Goal: Communication & Community: Participate in discussion

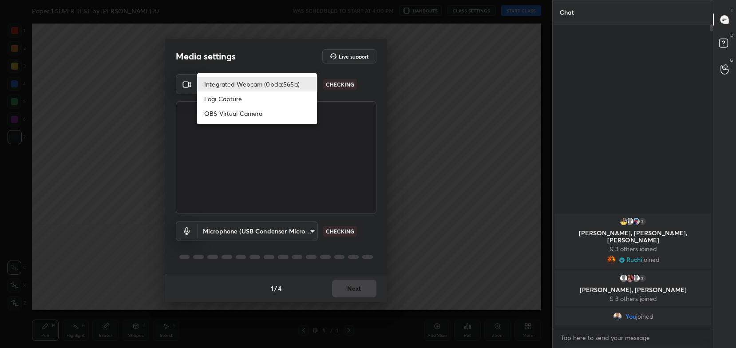
click at [279, 87] on body "1 2 3 4 5 6 7 C X Z C X Z E E Erase all H H Paper 1 SUPER TEST by [PERSON_NAME]…" at bounding box center [368, 174] width 736 height 348
click at [347, 296] on div at bounding box center [368, 174] width 736 height 348
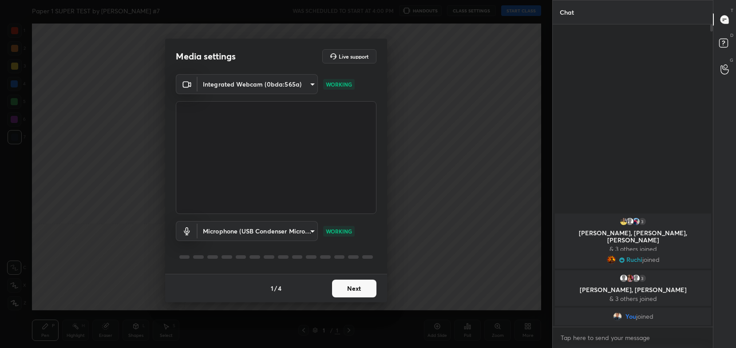
click at [350, 291] on button "Next" at bounding box center [354, 289] width 44 height 18
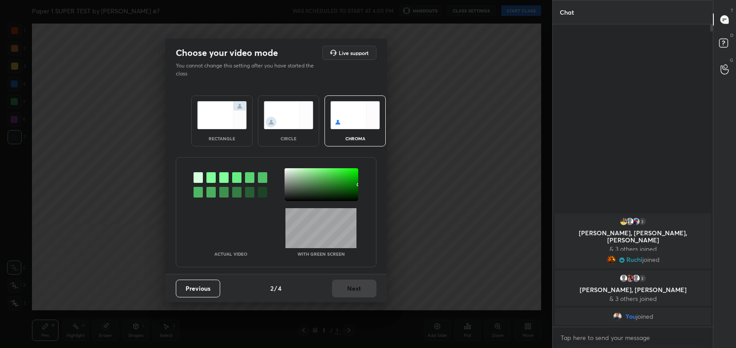
click at [227, 122] on img at bounding box center [222, 115] width 50 height 28
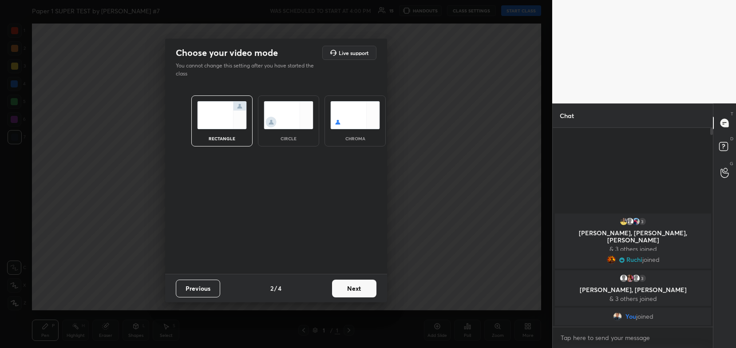
click at [349, 291] on button "Next" at bounding box center [354, 289] width 44 height 18
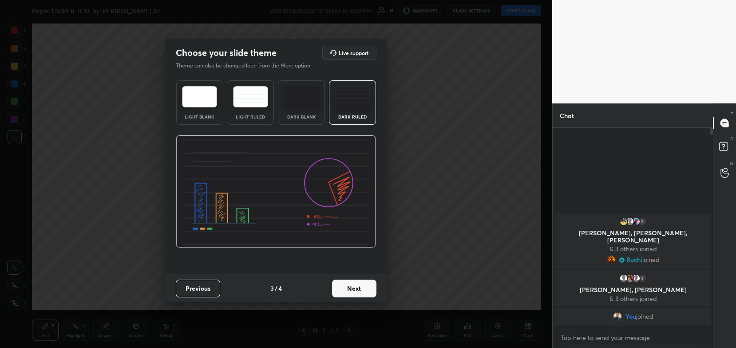
click at [349, 291] on button "Next" at bounding box center [354, 289] width 44 height 18
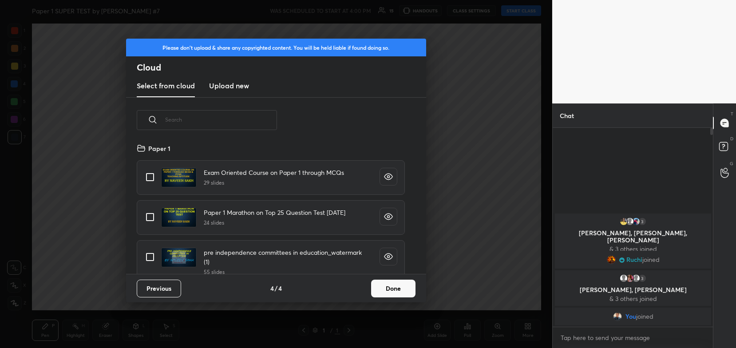
click at [398, 285] on button "Done" at bounding box center [393, 289] width 44 height 18
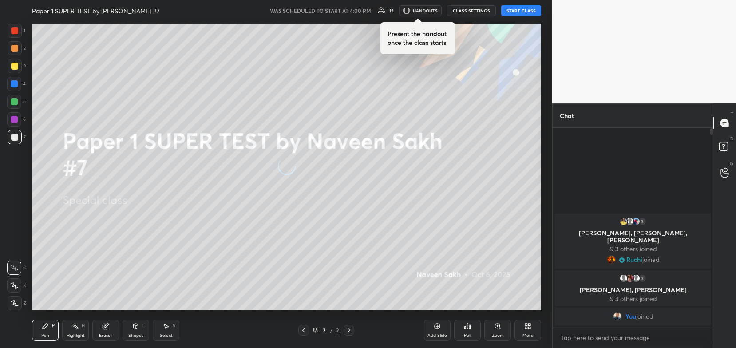
click at [528, 13] on button "START CLASS" at bounding box center [521, 10] width 40 height 11
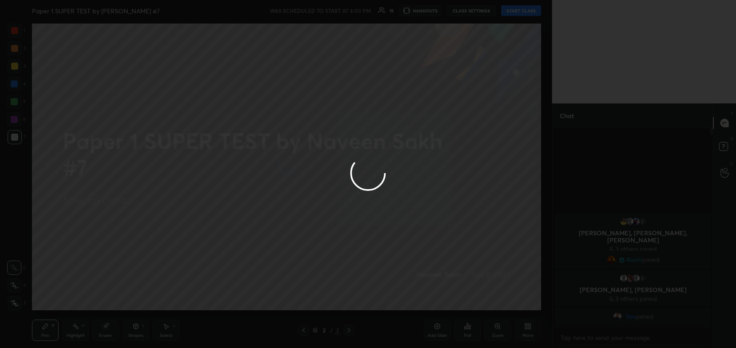
type textarea "x"
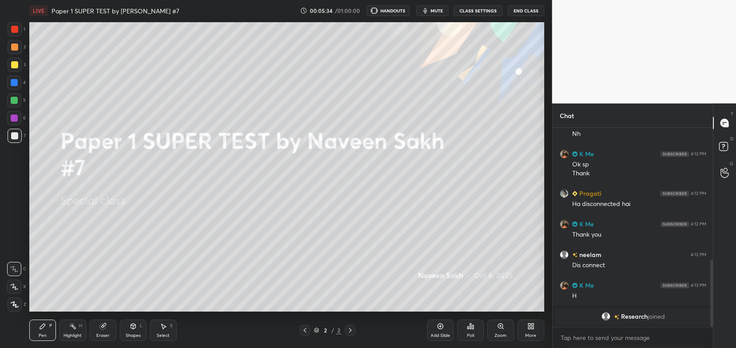
scroll to position [44127, 43902]
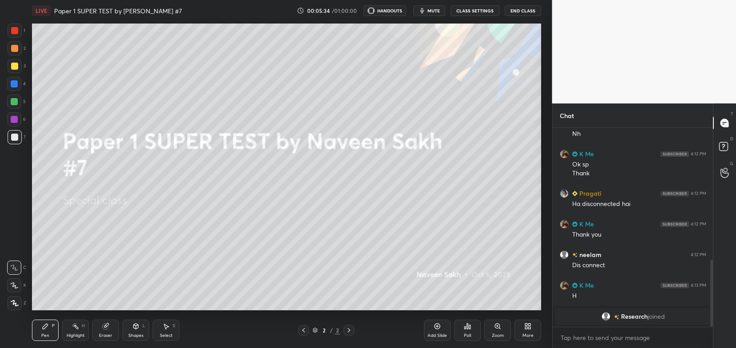
click at [473, 10] on button "CLASS SETTINGS" at bounding box center [475, 10] width 49 height 11
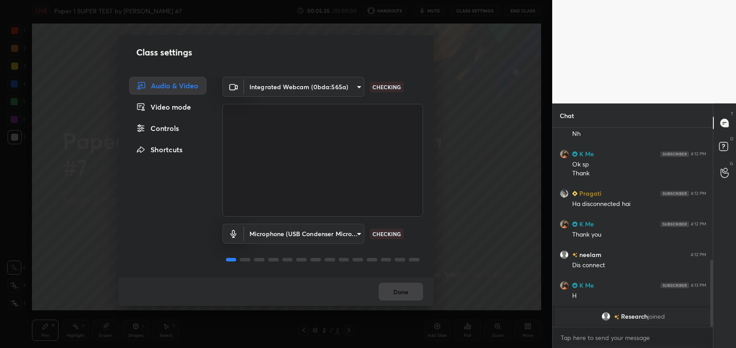
click at [327, 88] on body "1 2 3 4 5 6 7 C X Z C X Z E E Erase all H H LIVE Paper 1 SUPER TEST by Naveen S…" at bounding box center [368, 174] width 736 height 348
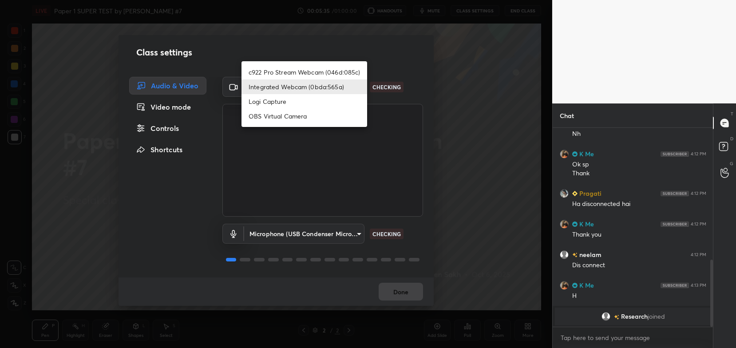
click at [330, 73] on li "c922 Pro Stream Webcam (046d:085c)" at bounding box center [305, 72] width 126 height 15
type input "54468e0a0dcfccf1994057bffcdd7b820cc8d0b5c40f8120801f482969bffc57"
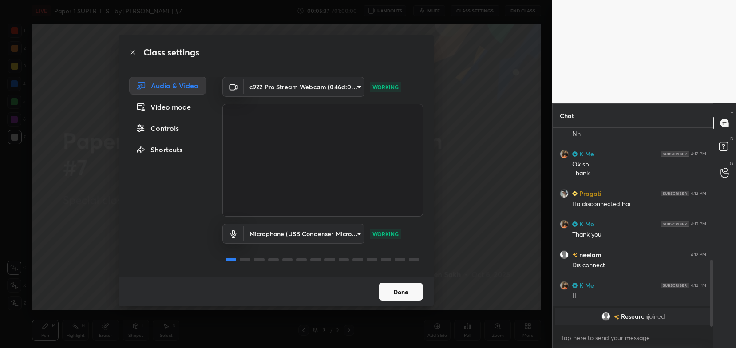
click at [404, 298] on button "Done" at bounding box center [401, 292] width 44 height 18
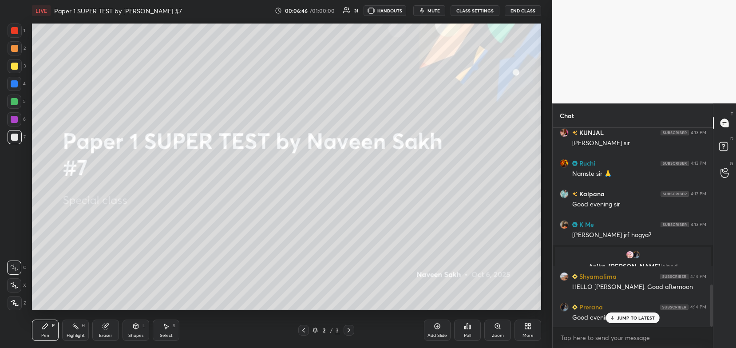
scroll to position [744, 0]
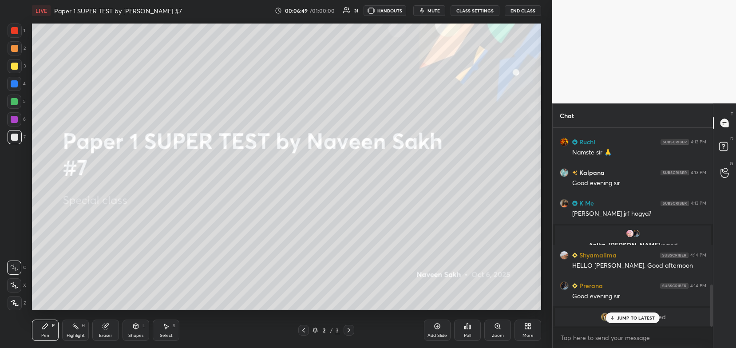
click at [16, 33] on div at bounding box center [14, 30] width 7 height 7
click at [15, 51] on div at bounding box center [14, 48] width 7 height 7
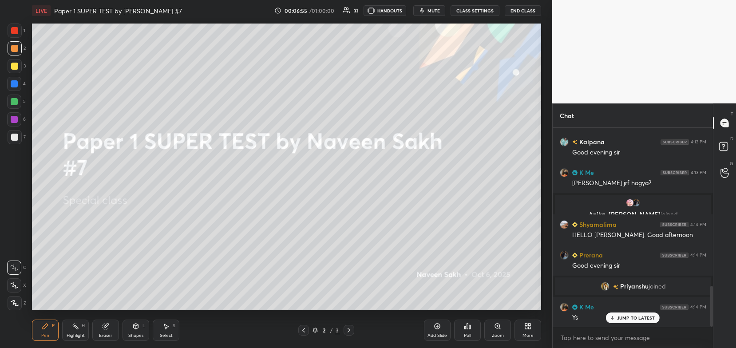
click at [527, 325] on icon at bounding box center [526, 325] width 2 height 2
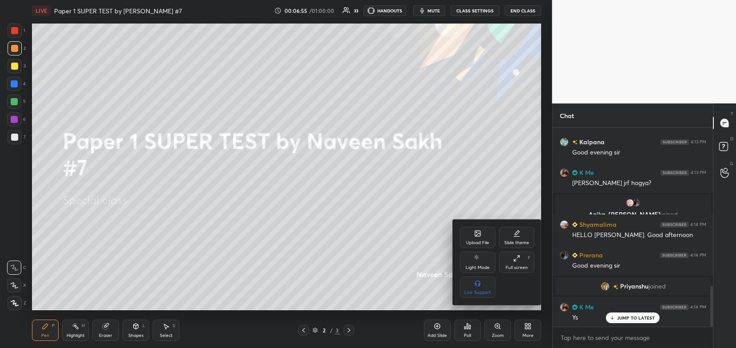
click at [484, 236] on div "Upload File" at bounding box center [478, 237] width 36 height 21
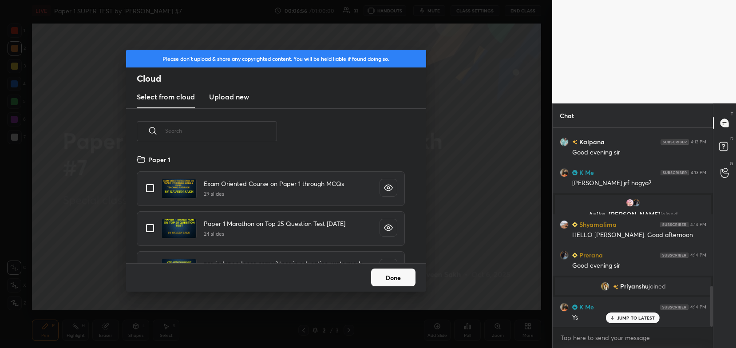
scroll to position [110, 285]
click at [239, 103] on new "Upload new" at bounding box center [229, 97] width 40 height 22
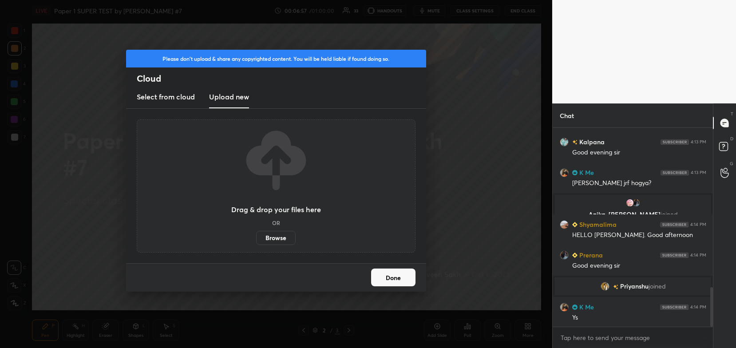
scroll to position [806, 0]
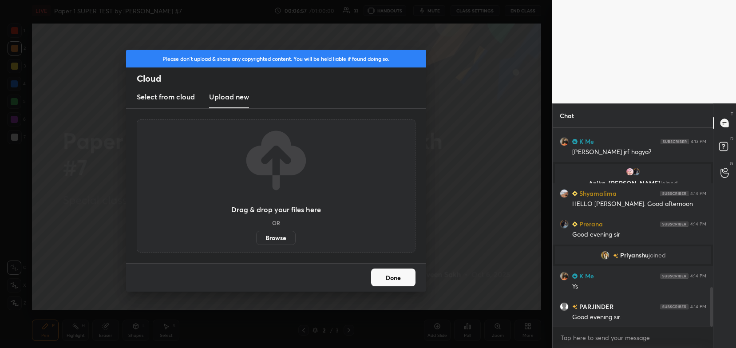
click at [279, 238] on label "Browse" at bounding box center [276, 238] width 40 height 14
click at [256, 238] on input "Browse" at bounding box center [256, 238] width 0 height 14
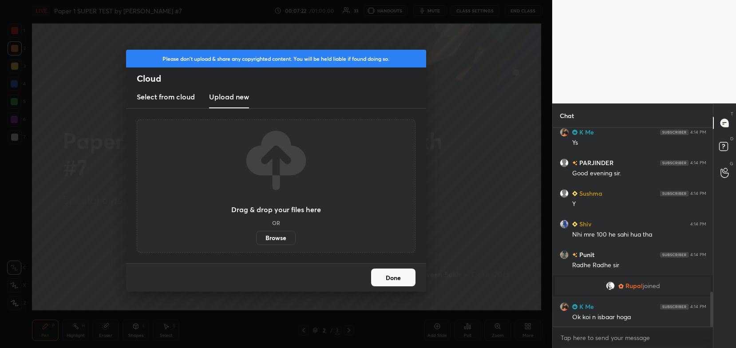
scroll to position [920, 0]
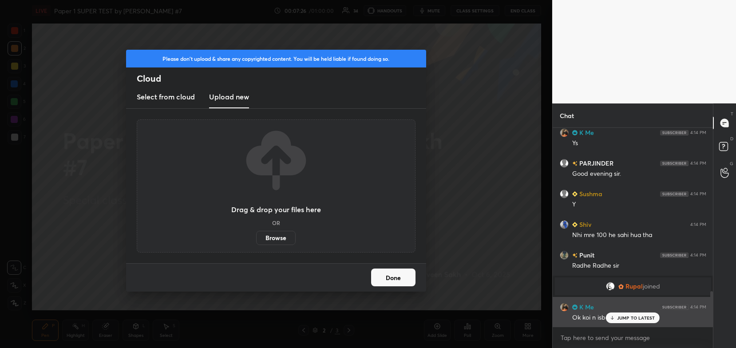
click at [612, 318] on icon at bounding box center [613, 317] width 6 height 5
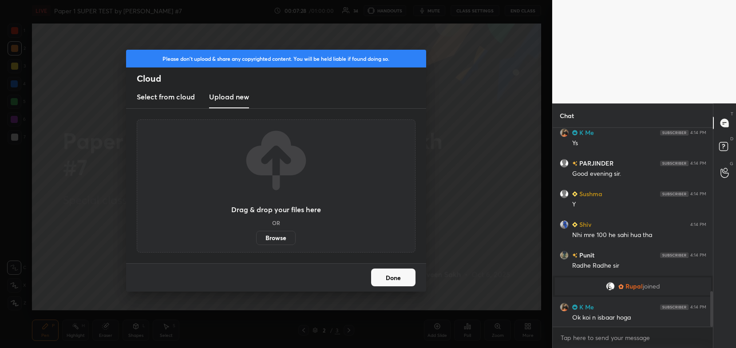
click at [284, 239] on label "Browse" at bounding box center [276, 238] width 40 height 14
click at [256, 239] on input "Browse" at bounding box center [256, 238] width 0 height 14
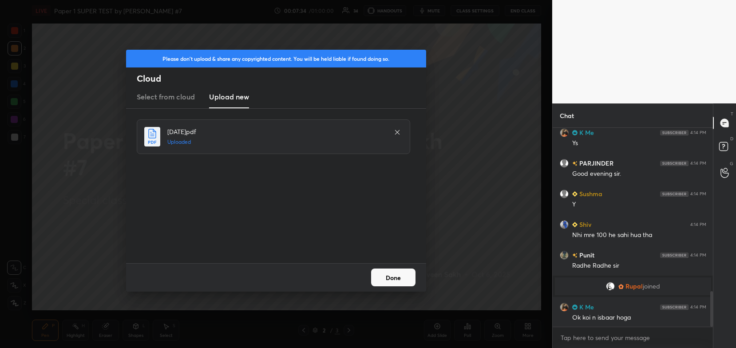
click at [384, 276] on button "Done" at bounding box center [393, 278] width 44 height 18
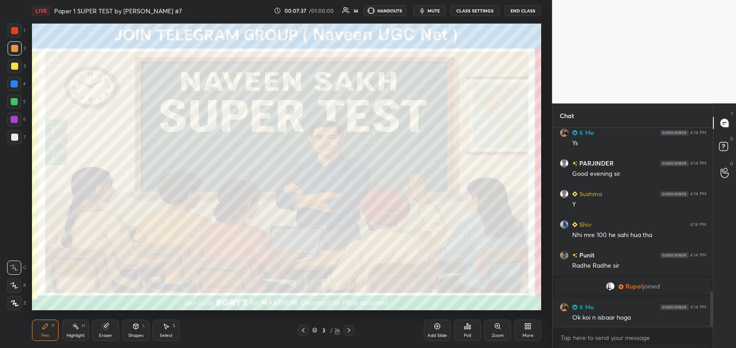
click at [316, 329] on icon at bounding box center [315, 329] width 4 height 2
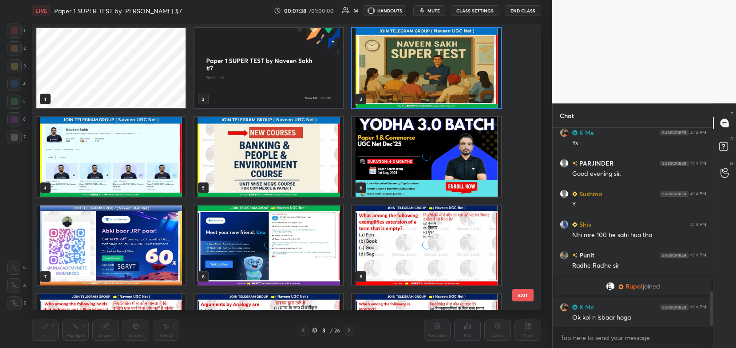
scroll to position [951, 0]
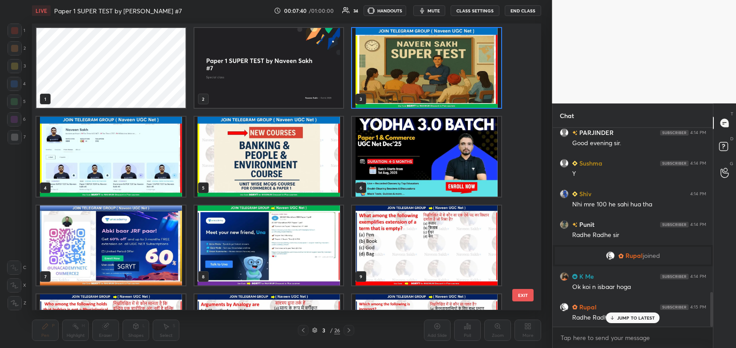
click at [309, 163] on img "grid" at bounding box center [269, 157] width 149 height 80
click at [306, 168] on img "grid" at bounding box center [269, 157] width 149 height 80
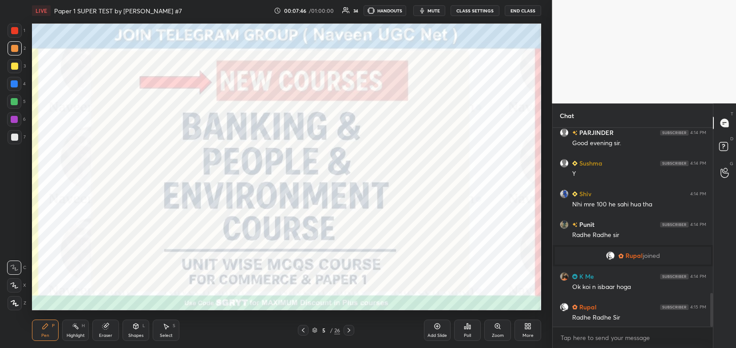
scroll to position [982, 0]
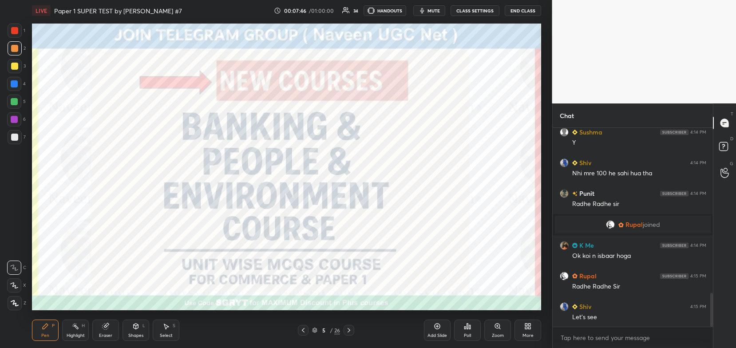
click at [12, 32] on div at bounding box center [14, 30] width 7 height 7
click at [350, 332] on icon at bounding box center [349, 330] width 3 height 4
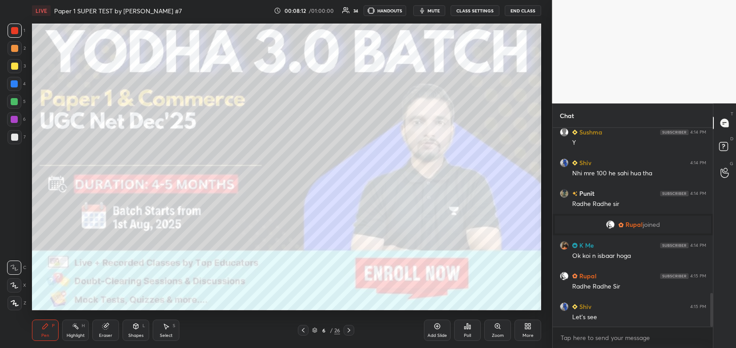
click at [348, 332] on icon at bounding box center [349, 330] width 7 height 7
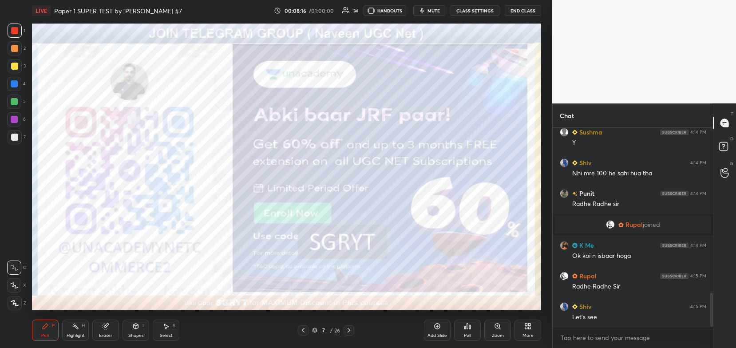
click at [15, 285] on icon at bounding box center [14, 286] width 8 height 6
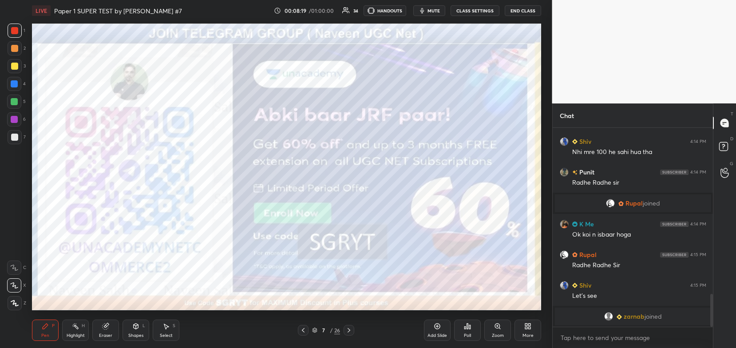
scroll to position [1016, 0]
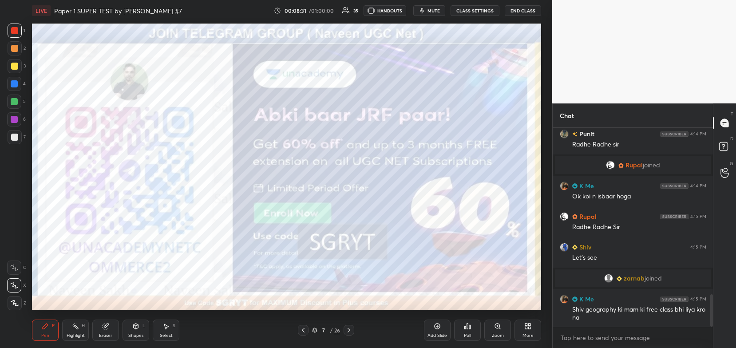
click at [317, 330] on icon at bounding box center [314, 330] width 5 height 5
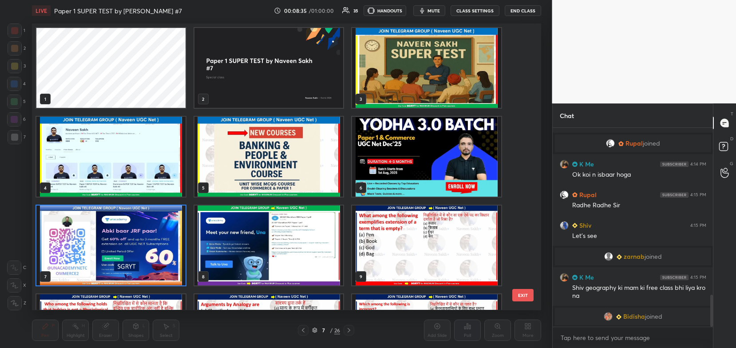
scroll to position [1052, 0]
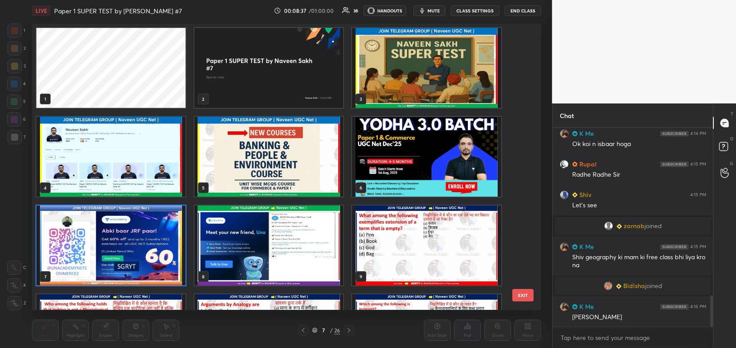
click at [310, 234] on img "grid" at bounding box center [269, 246] width 149 height 80
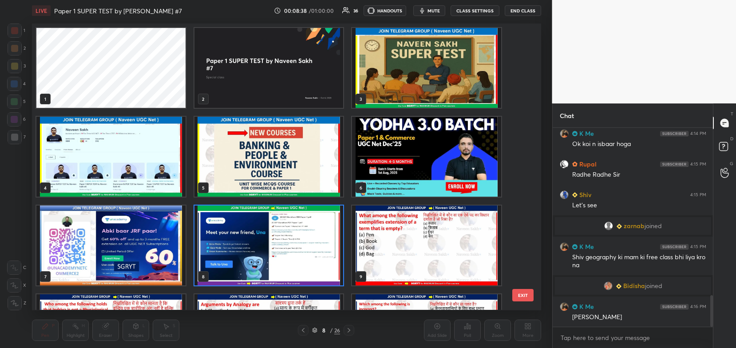
click at [310, 234] on img "grid" at bounding box center [269, 246] width 149 height 80
click at [311, 235] on img "grid" at bounding box center [269, 246] width 149 height 80
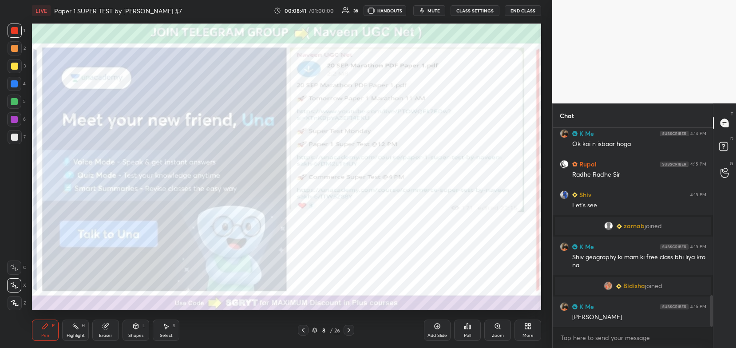
click at [316, 330] on icon at bounding box center [315, 329] width 4 height 2
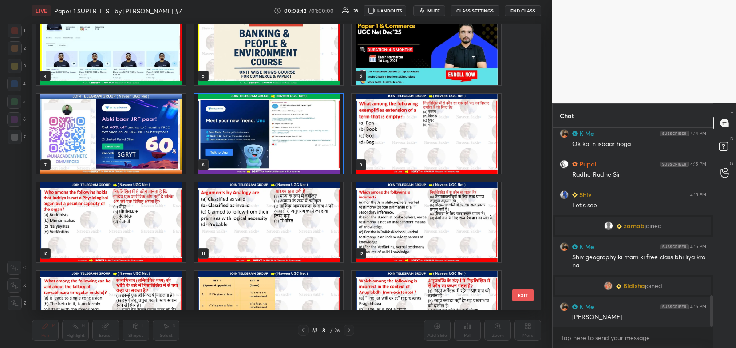
scroll to position [115, 0]
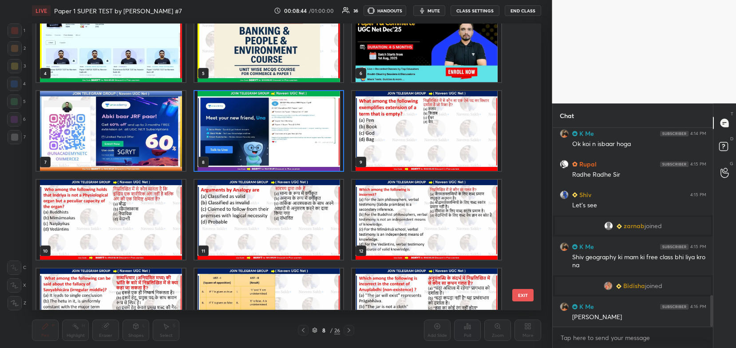
click at [328, 224] on img "grid" at bounding box center [269, 220] width 149 height 80
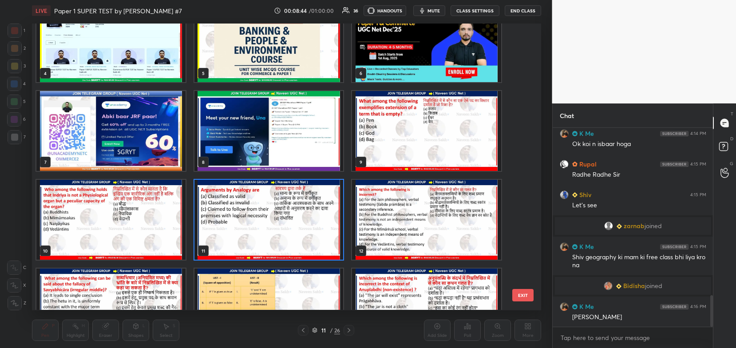
click at [329, 224] on img "grid" at bounding box center [269, 220] width 149 height 80
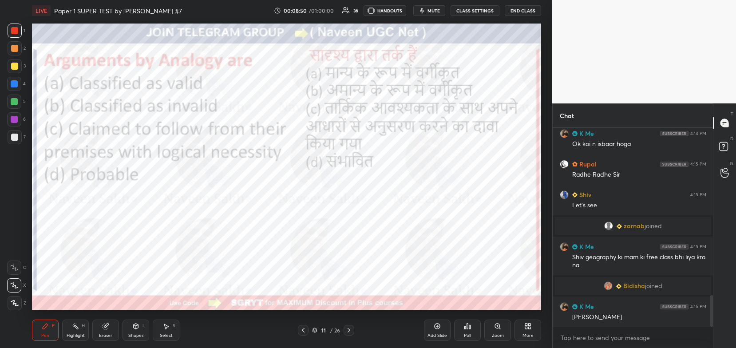
scroll to position [1082, 0]
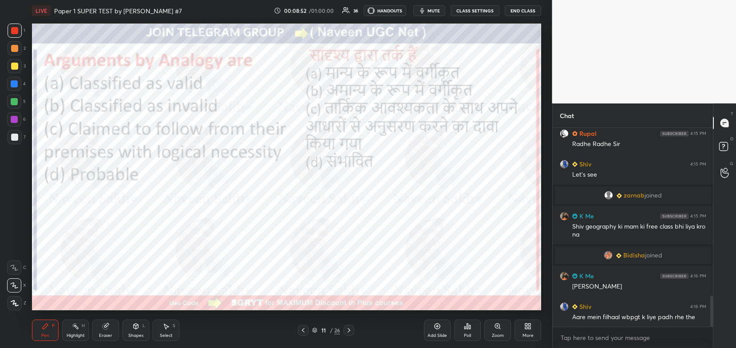
click at [473, 342] on div "Poll" at bounding box center [467, 331] width 27 height 50
click at [469, 332] on div "Poll" at bounding box center [467, 330] width 27 height 21
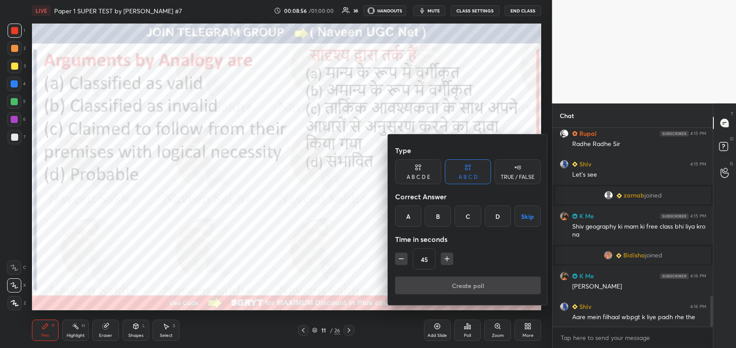
click at [498, 215] on div "D" at bounding box center [498, 216] width 26 height 21
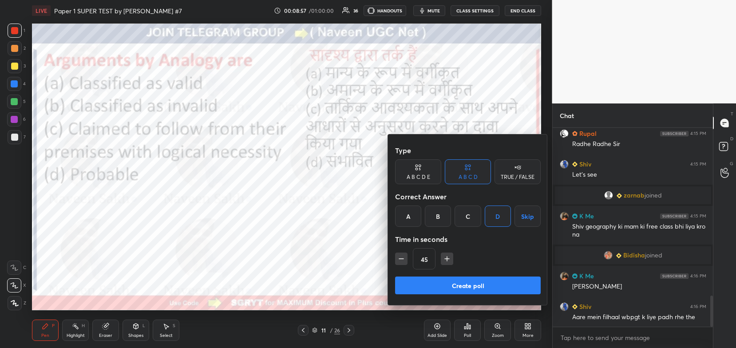
click at [429, 283] on button "Create poll" at bounding box center [468, 286] width 146 height 18
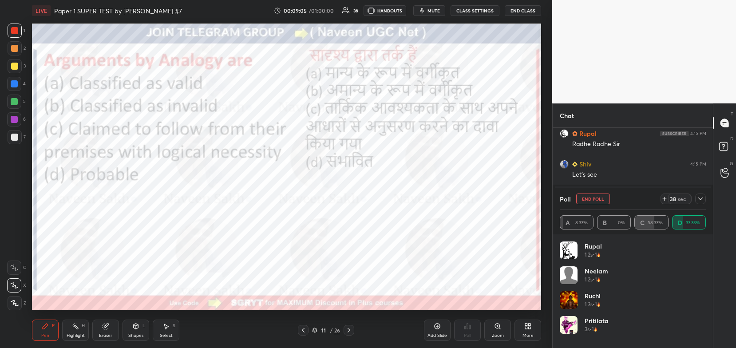
scroll to position [1159, 0]
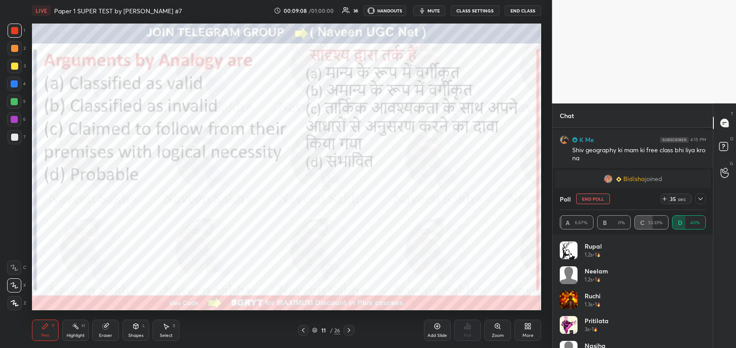
click at [701, 201] on icon at bounding box center [700, 198] width 7 height 7
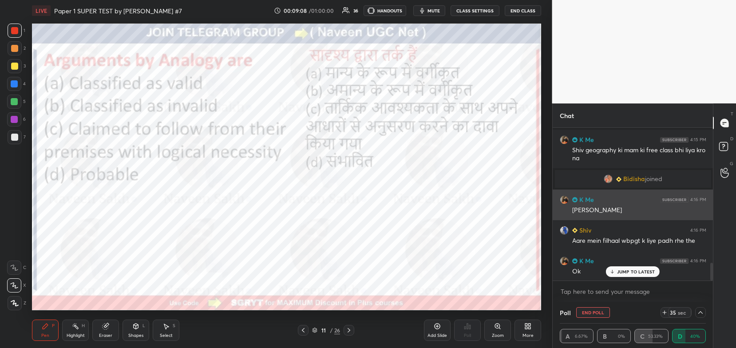
scroll to position [0, 3]
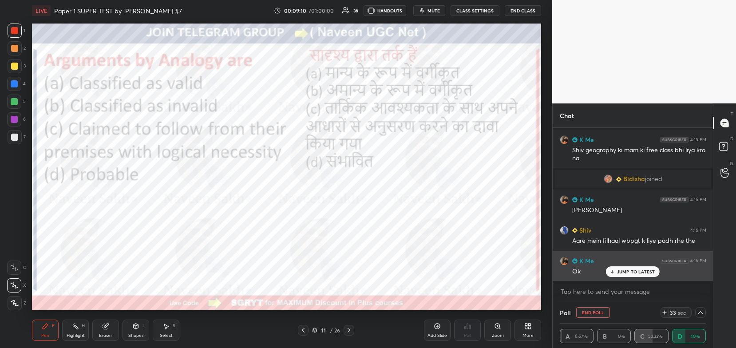
click at [637, 272] on p "JUMP TO LATEST" at bounding box center [636, 271] width 38 height 5
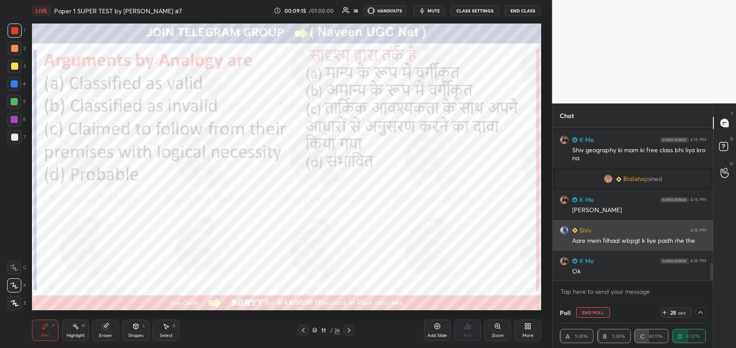
click at [630, 235] on div "Aare mein filhaal wbpgt k liye padh rhe the" at bounding box center [640, 240] width 134 height 11
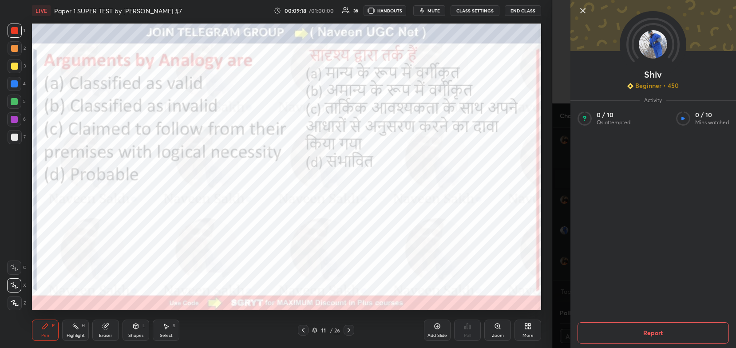
scroll to position [1181, 0]
click at [582, 14] on icon at bounding box center [583, 10] width 11 height 11
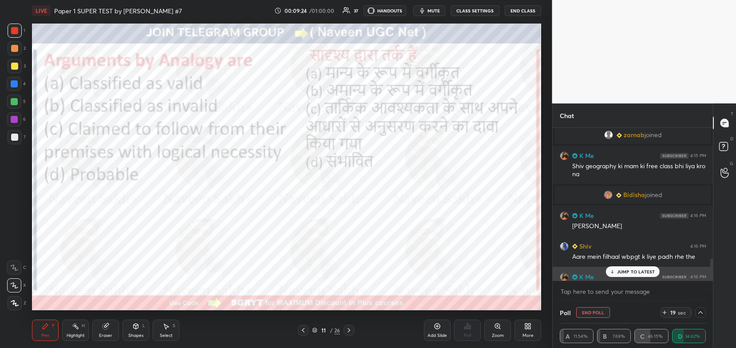
scroll to position [1142, 0]
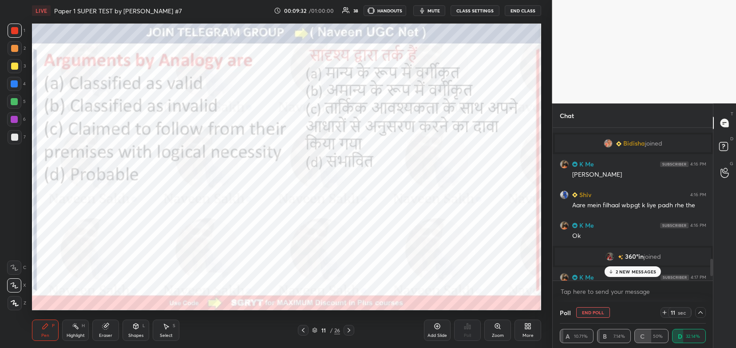
click at [632, 269] on p "2 NEW MESSAGES" at bounding box center [636, 271] width 41 height 5
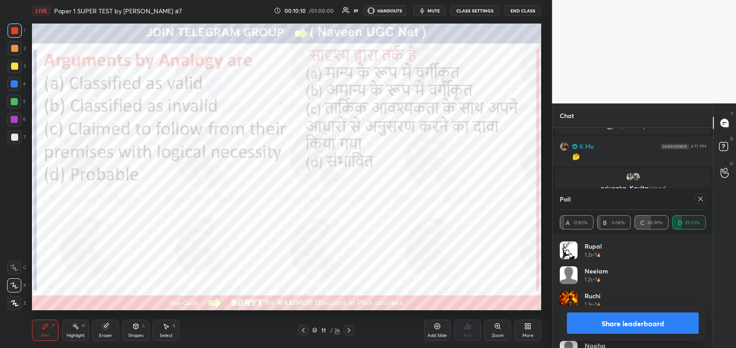
scroll to position [1263, 0]
click at [610, 322] on button "Share leaderboard" at bounding box center [633, 323] width 132 height 21
type textarea "x"
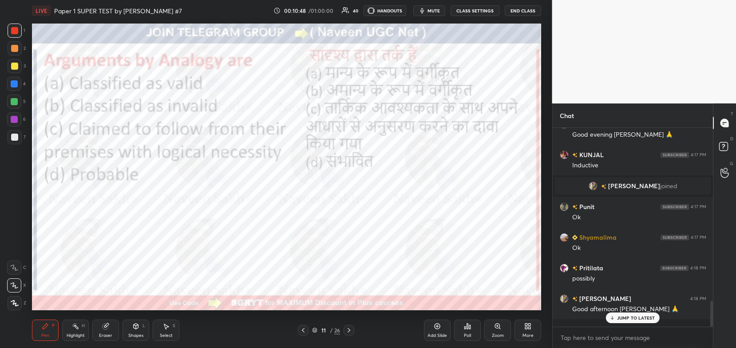
scroll to position [1346, 0]
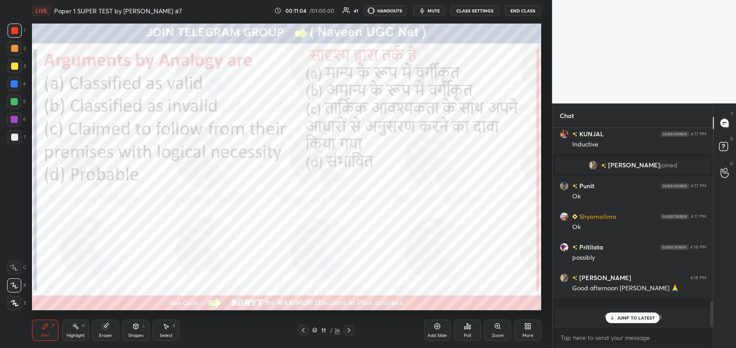
click at [347, 330] on icon at bounding box center [349, 330] width 7 height 7
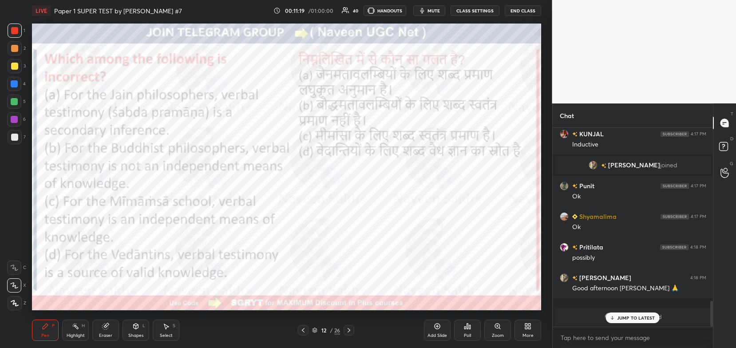
click at [465, 335] on div "Poll" at bounding box center [467, 336] width 7 height 4
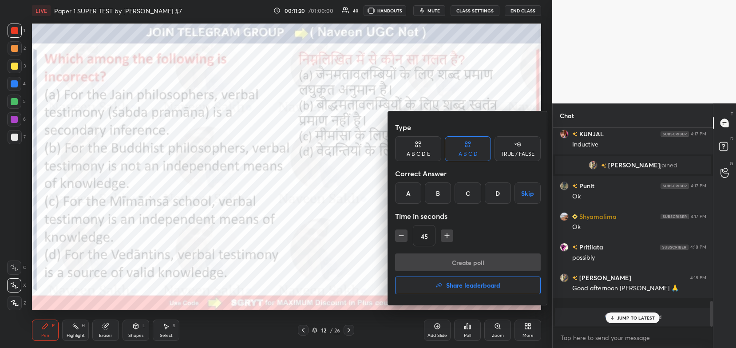
click at [413, 199] on div "A" at bounding box center [408, 193] width 26 height 21
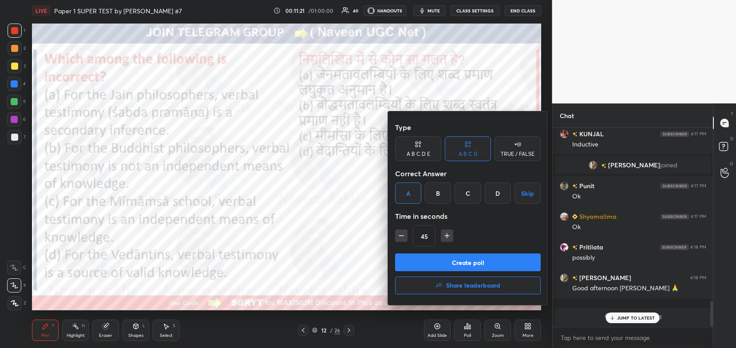
click at [447, 235] on icon "button" at bounding box center [447, 235] width 9 height 9
type input "60"
click at [462, 266] on button "Create poll" at bounding box center [468, 263] width 146 height 18
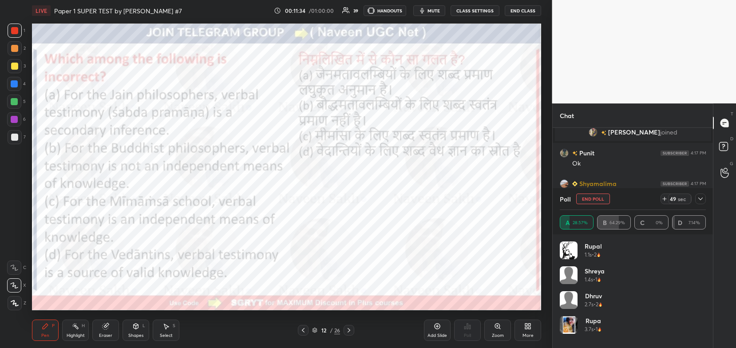
scroll to position [1390, 0]
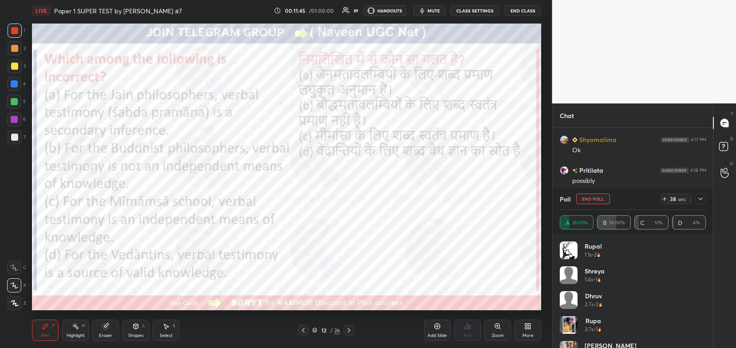
click at [698, 199] on icon at bounding box center [700, 198] width 7 height 7
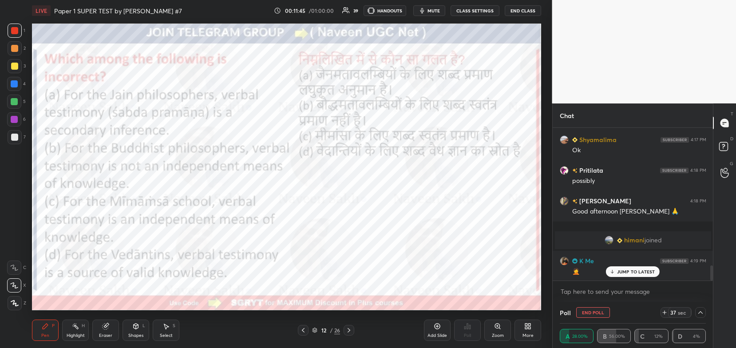
scroll to position [0, 3]
click at [626, 271] on p "JUMP TO LATEST" at bounding box center [636, 271] width 38 height 5
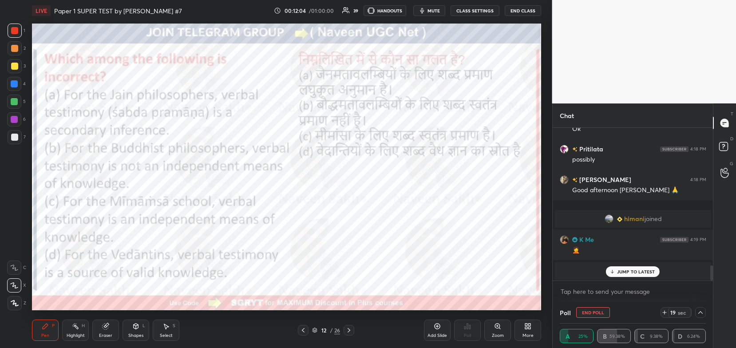
click at [645, 275] on div "JUMP TO LATEST" at bounding box center [632, 272] width 53 height 11
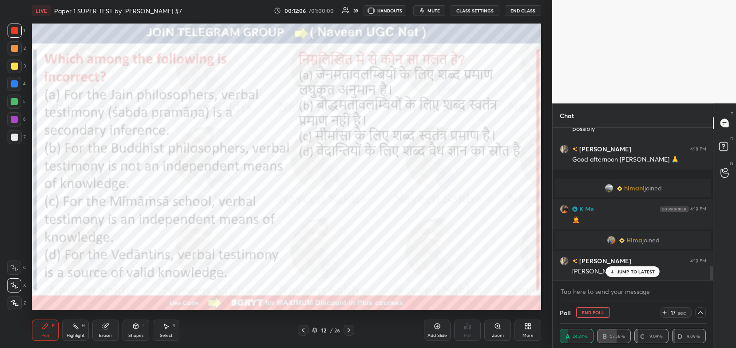
click at [635, 275] on div "JUMP TO LATEST" at bounding box center [632, 272] width 53 height 11
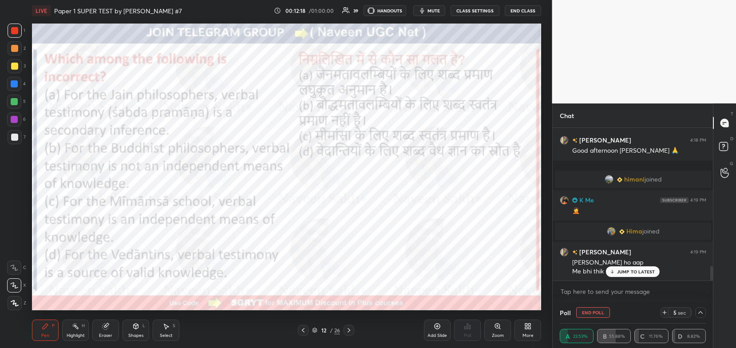
click at [635, 275] on div "JUMP TO LATEST" at bounding box center [632, 272] width 53 height 11
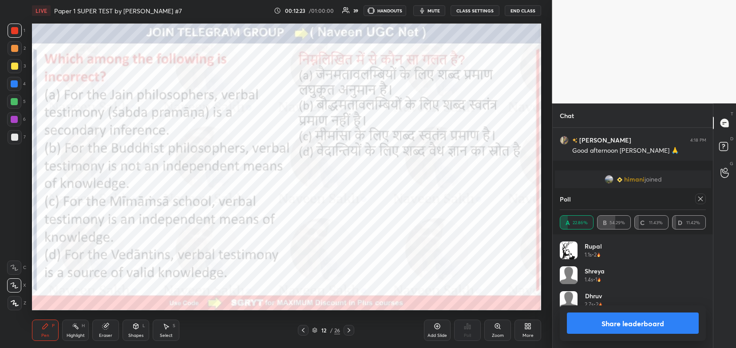
scroll to position [104, 144]
click at [638, 320] on button "Share leaderboard" at bounding box center [633, 323] width 132 height 21
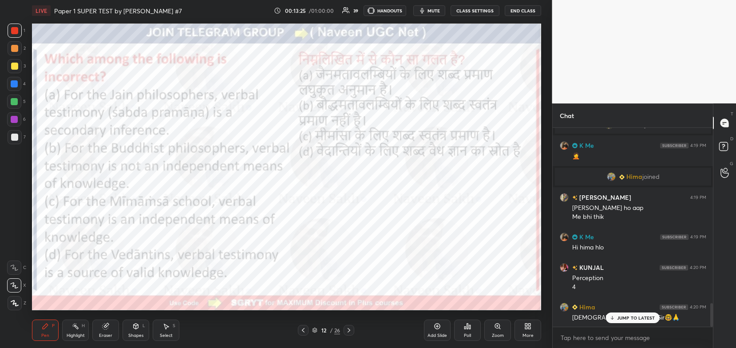
scroll to position [1522, 0]
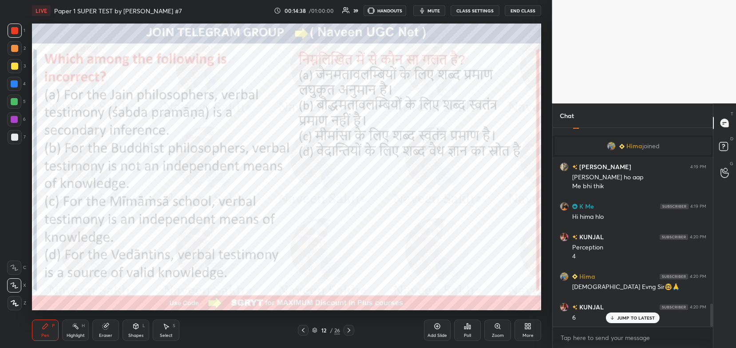
click at [349, 331] on icon at bounding box center [349, 330] width 7 height 7
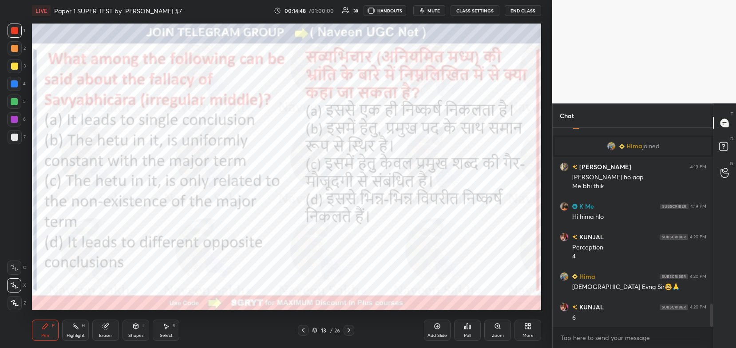
scroll to position [1544, 0]
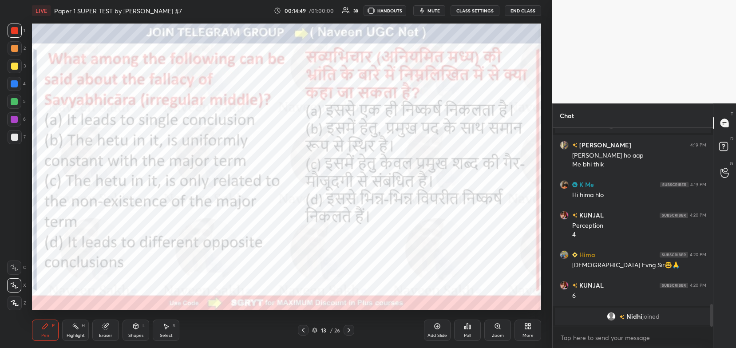
click at [461, 340] on div "Poll" at bounding box center [467, 330] width 27 height 21
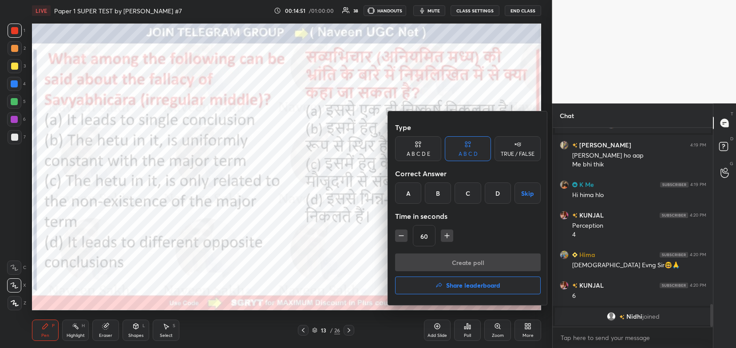
click at [489, 193] on div "D" at bounding box center [498, 193] width 26 height 21
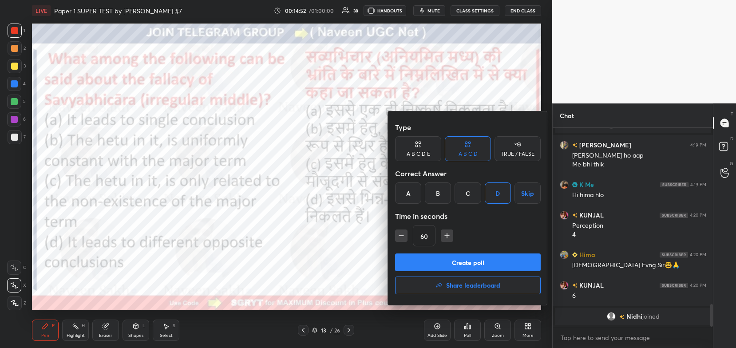
click at [450, 254] on button "Create poll" at bounding box center [468, 263] width 146 height 18
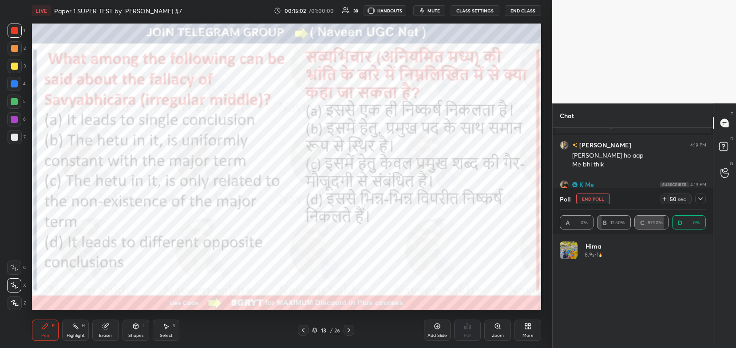
scroll to position [3, 3]
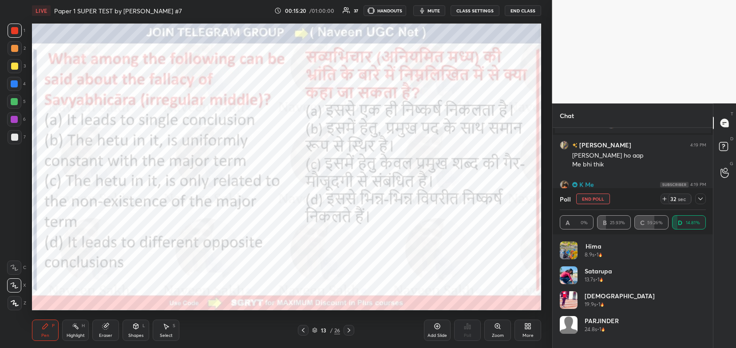
click at [697, 196] on icon at bounding box center [700, 198] width 7 height 7
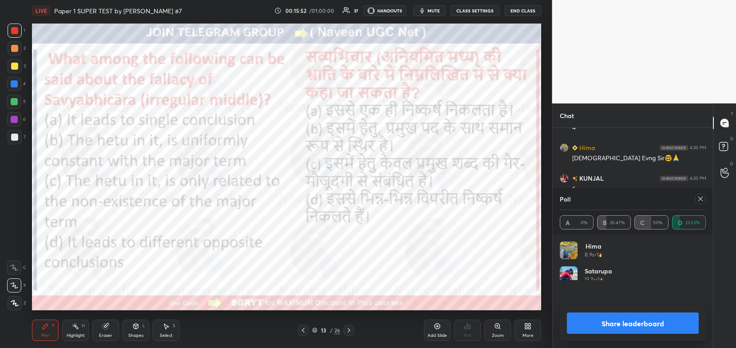
scroll to position [104, 144]
click at [434, 328] on div "Add Slide" at bounding box center [437, 330] width 27 height 21
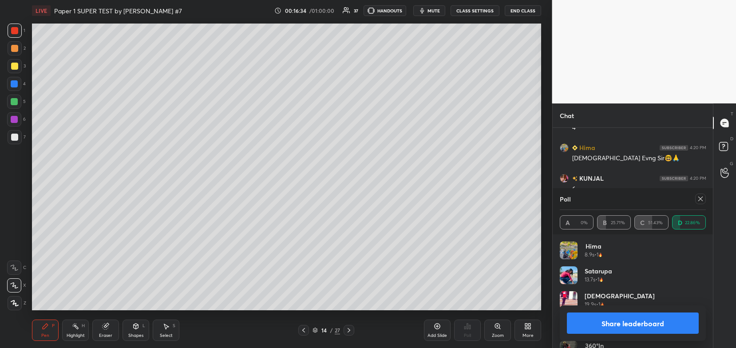
scroll to position [1672, 0]
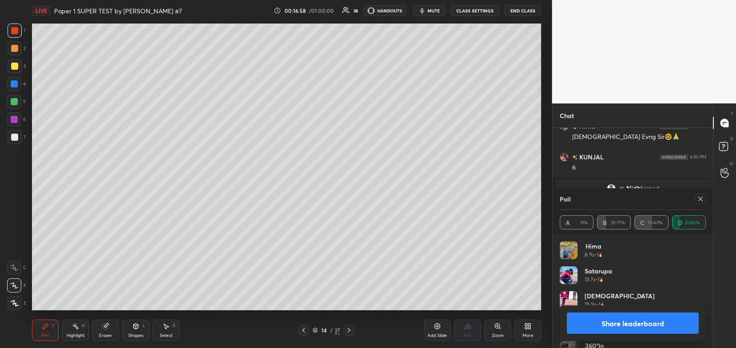
click at [302, 334] on icon at bounding box center [303, 330] width 7 height 7
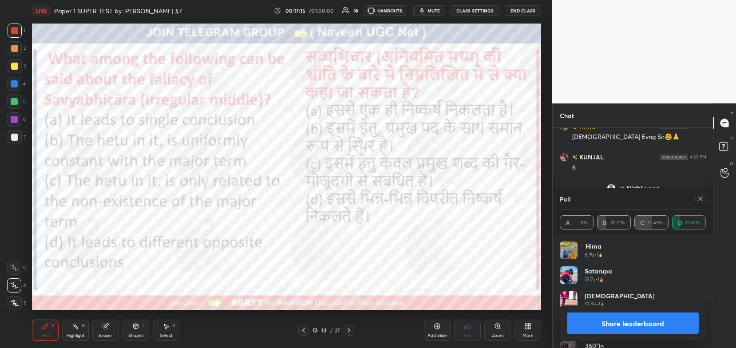
click at [647, 324] on button "Share leaderboard" at bounding box center [633, 323] width 132 height 21
type textarea "x"
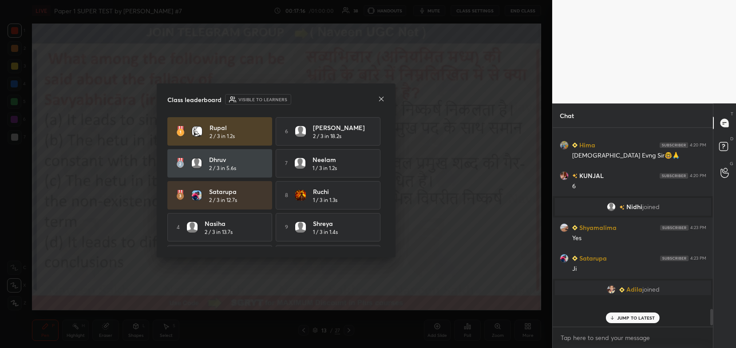
scroll to position [120, 158]
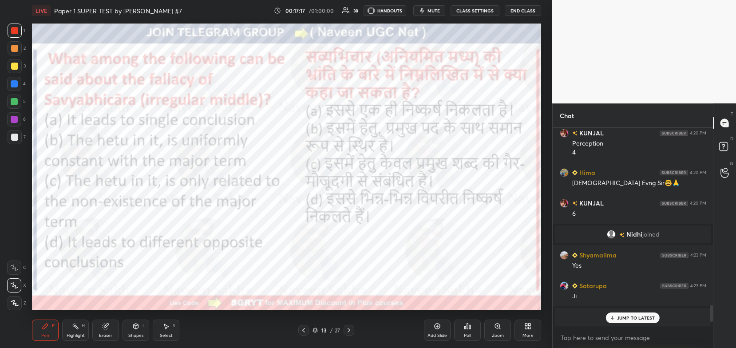
click at [315, 332] on icon at bounding box center [315, 330] width 4 height 1
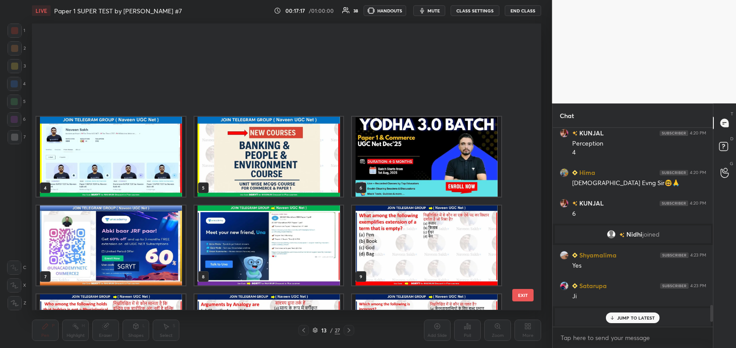
scroll to position [284, 505]
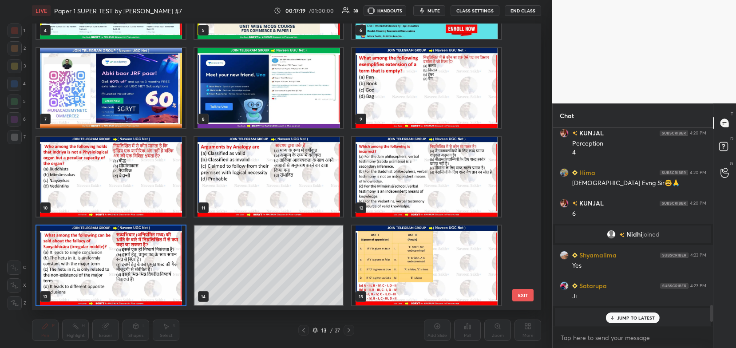
click at [406, 107] on img "grid" at bounding box center [426, 88] width 149 height 80
click at [406, 109] on img "grid" at bounding box center [426, 88] width 149 height 80
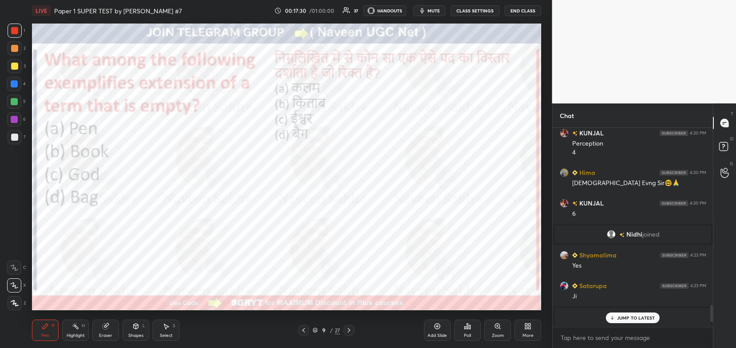
click at [466, 327] on icon at bounding box center [465, 328] width 1 height 2
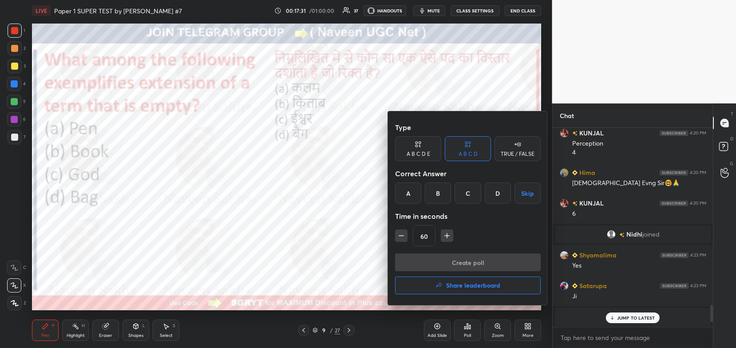
click at [476, 191] on div "C" at bounding box center [468, 193] width 26 height 21
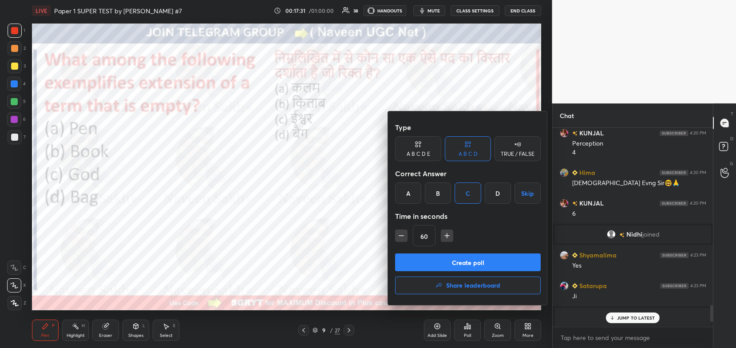
click at [403, 237] on icon "button" at bounding box center [401, 235] width 9 height 9
type input "45"
click at [428, 266] on button "Create poll" at bounding box center [468, 263] width 146 height 18
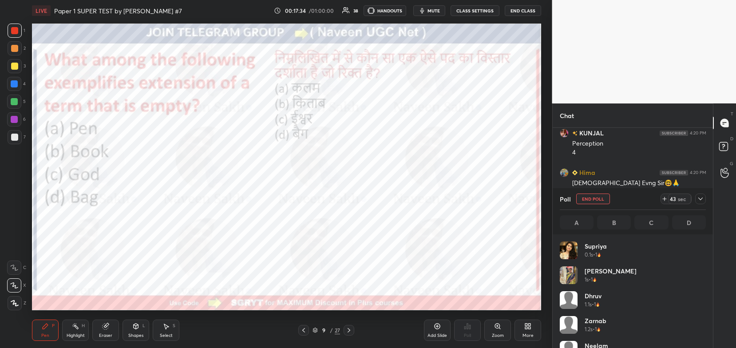
scroll to position [104, 144]
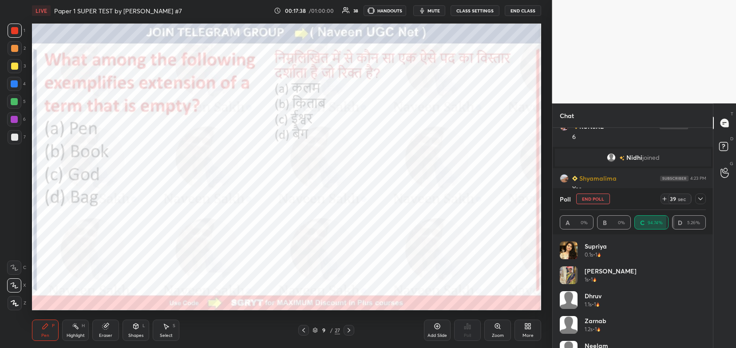
click at [701, 199] on icon at bounding box center [700, 198] width 7 height 7
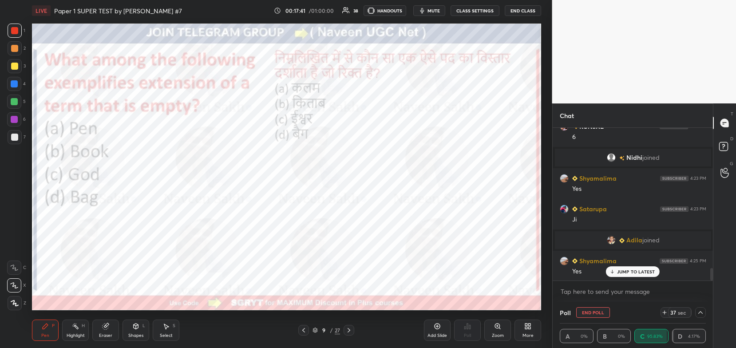
click at [621, 272] on p "JUMP TO LATEST" at bounding box center [636, 271] width 38 height 5
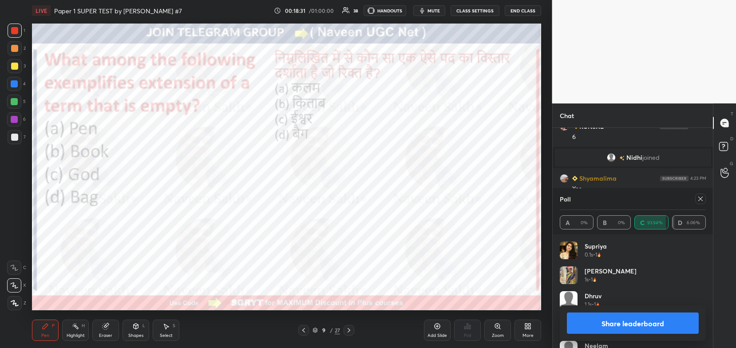
click at [608, 321] on button "Share leaderboard" at bounding box center [633, 323] width 132 height 21
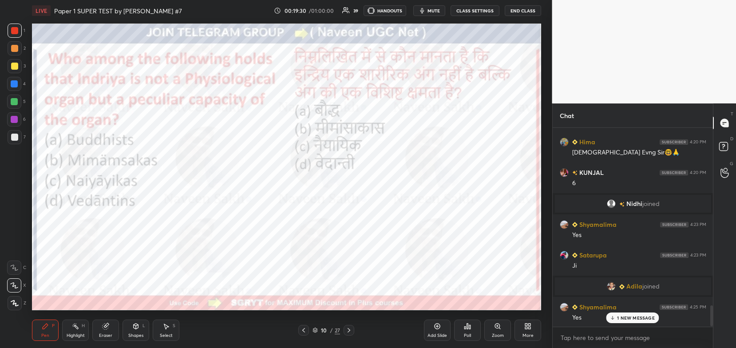
scroll to position [1678, 0]
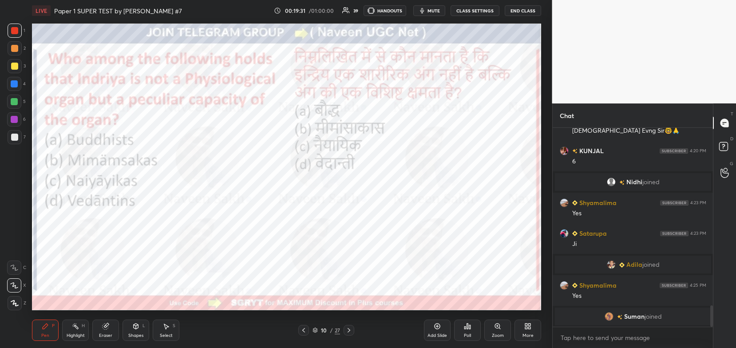
click at [467, 331] on div "Poll" at bounding box center [467, 330] width 27 height 21
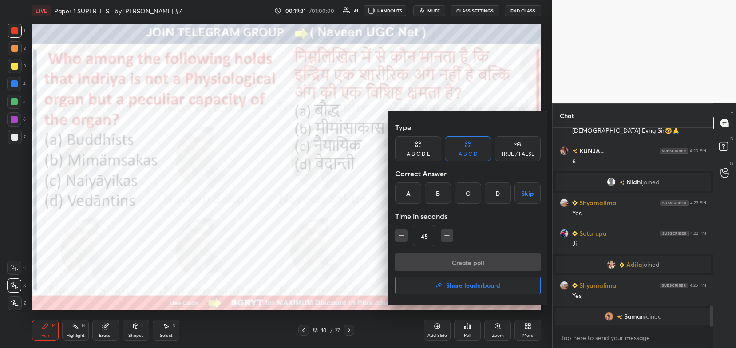
click at [442, 199] on div "B" at bounding box center [438, 193] width 26 height 21
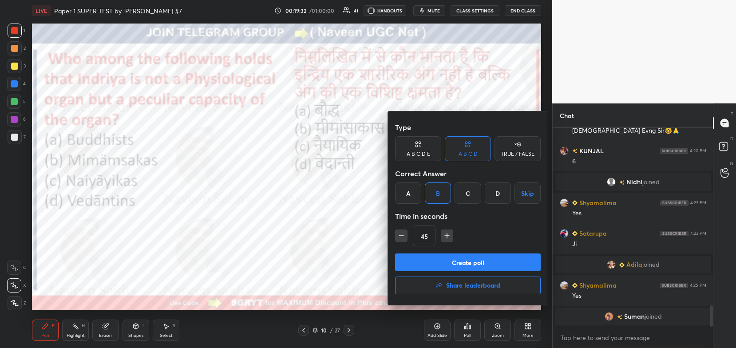
click at [468, 261] on button "Create poll" at bounding box center [468, 263] width 146 height 18
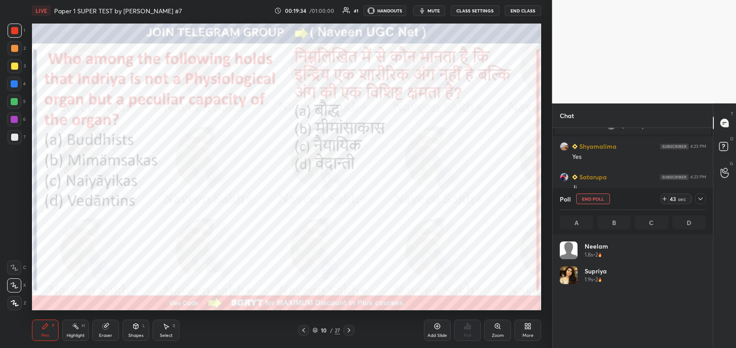
scroll to position [104, 144]
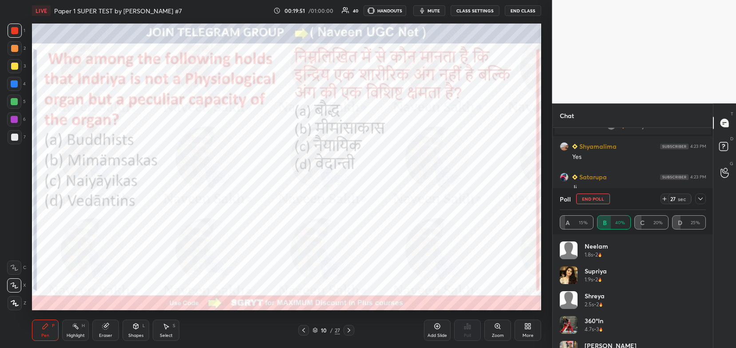
click at [700, 199] on icon at bounding box center [700, 198] width 7 height 7
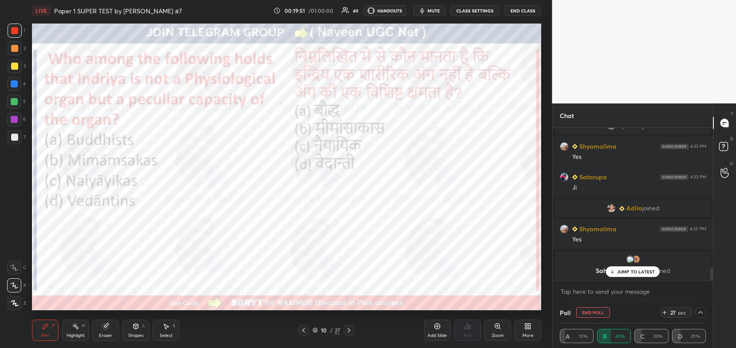
scroll to position [0, 3]
click at [633, 269] on p "JUMP TO LATEST" at bounding box center [636, 271] width 38 height 5
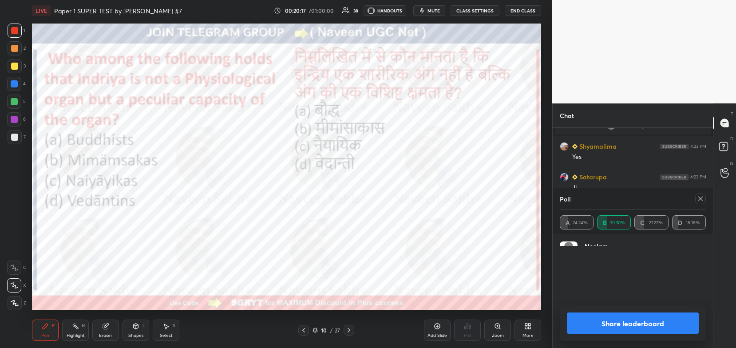
scroll to position [104, 144]
click at [643, 324] on button "Share leaderboard" at bounding box center [633, 323] width 132 height 21
type textarea "x"
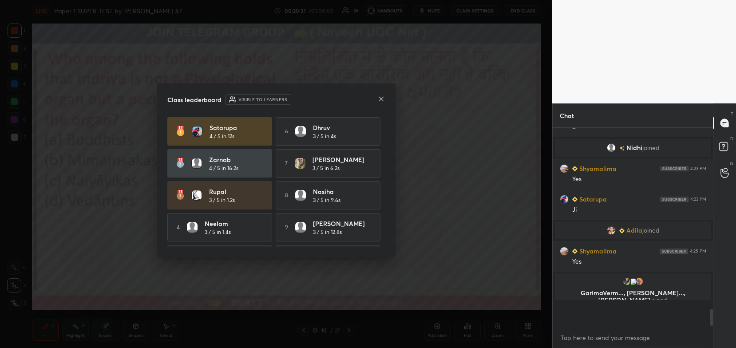
scroll to position [1689, 0]
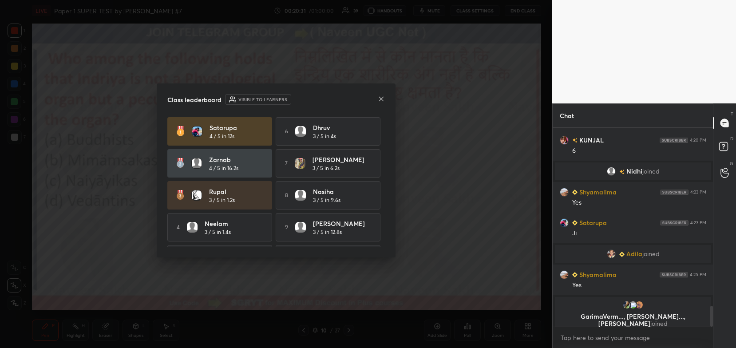
click at [394, 106] on div "Class leaderboard Visible to learners Satarupa 4 / 5 in 12s 6 Dhruv 3 / 5 in 4s…" at bounding box center [276, 171] width 239 height 174
click at [391, 105] on div "Class leaderboard Visible to learners Satarupa 4 / 5 in 12s 6 Dhruv 3 / 5 in 4s…" at bounding box center [276, 171] width 239 height 174
click at [383, 99] on icon at bounding box center [381, 99] width 7 height 7
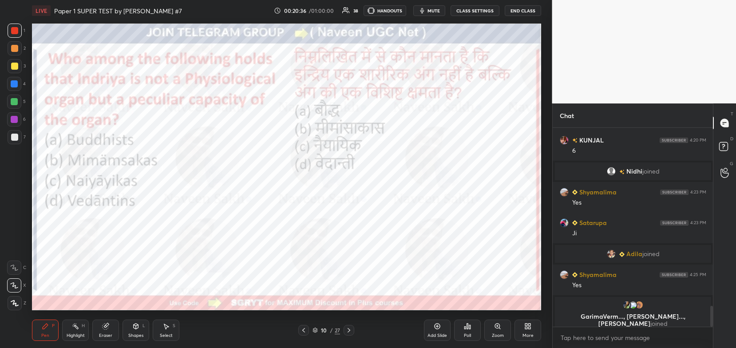
click at [103, 334] on div "Eraser" at bounding box center [105, 336] width 13 height 4
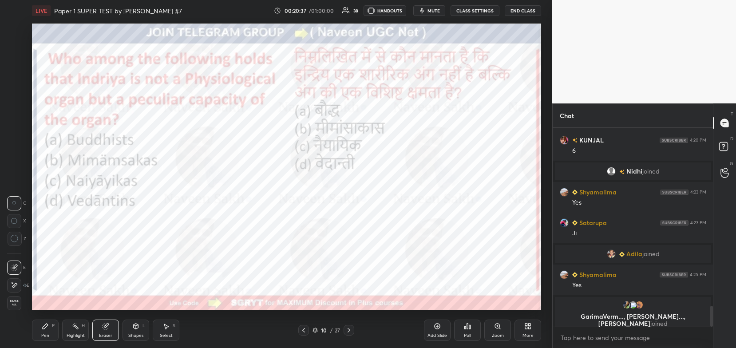
click at [15, 299] on div "Erase all" at bounding box center [14, 303] width 14 height 14
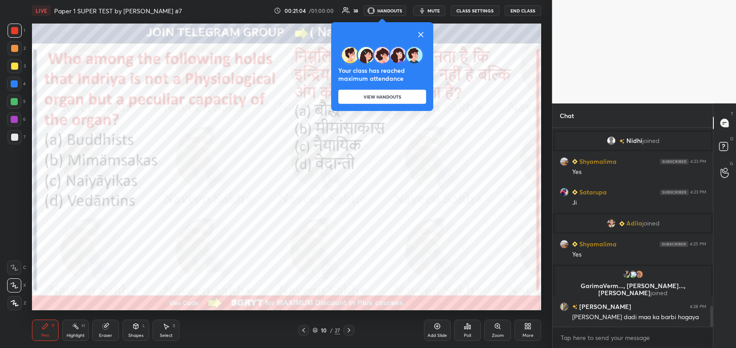
scroll to position [1661, 0]
click at [422, 33] on icon at bounding box center [421, 34] width 11 height 11
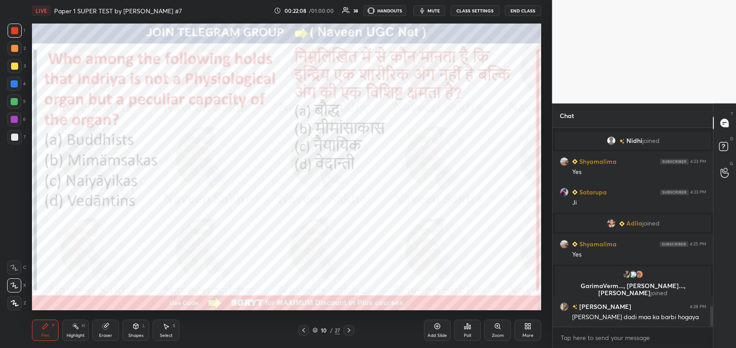
scroll to position [1691, 0]
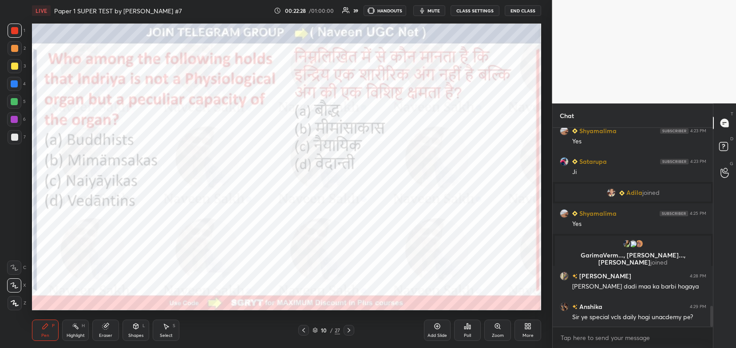
click at [347, 333] on icon at bounding box center [349, 330] width 7 height 7
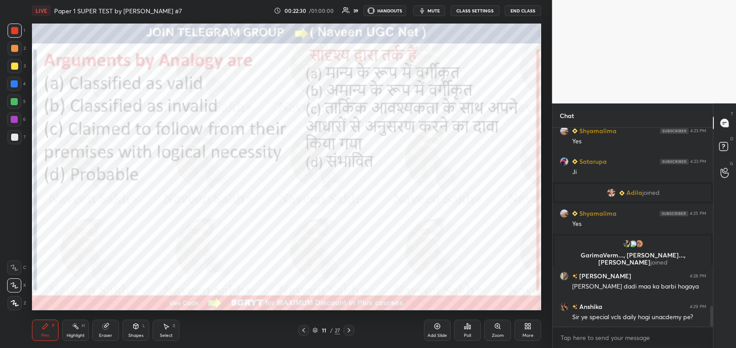
click at [317, 332] on icon at bounding box center [315, 330] width 5 height 5
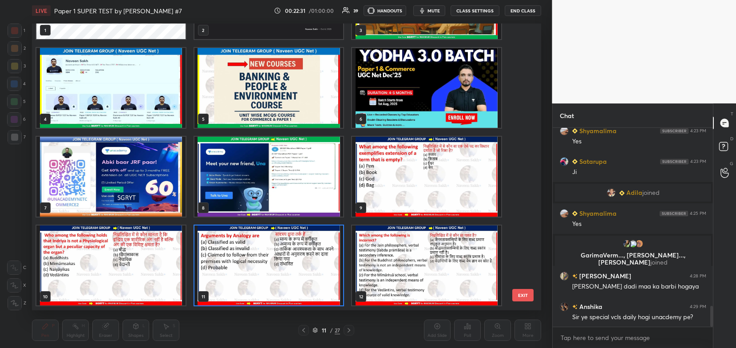
scroll to position [1722, 0]
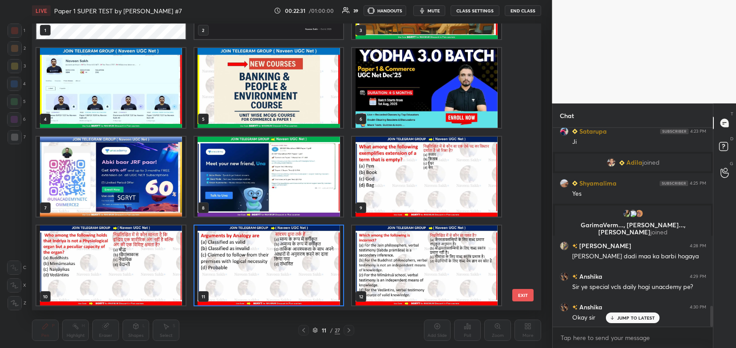
click at [167, 271] on img "grid" at bounding box center [110, 266] width 149 height 80
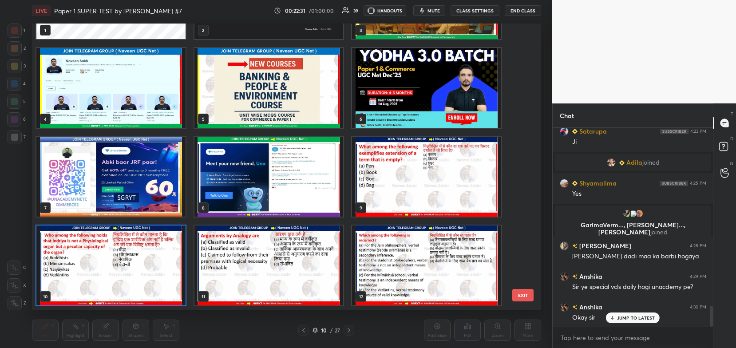
click at [168, 273] on img "grid" at bounding box center [110, 266] width 149 height 80
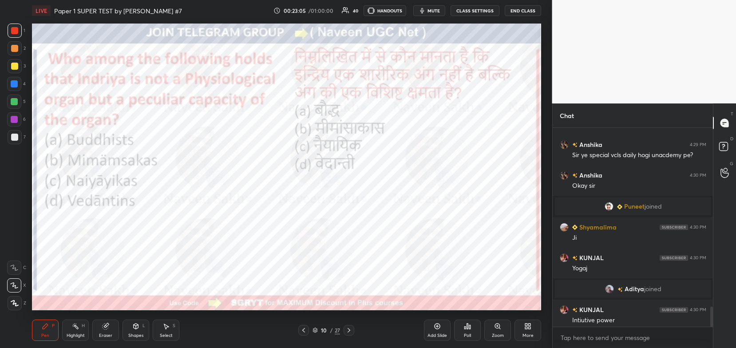
scroll to position [1807, 0]
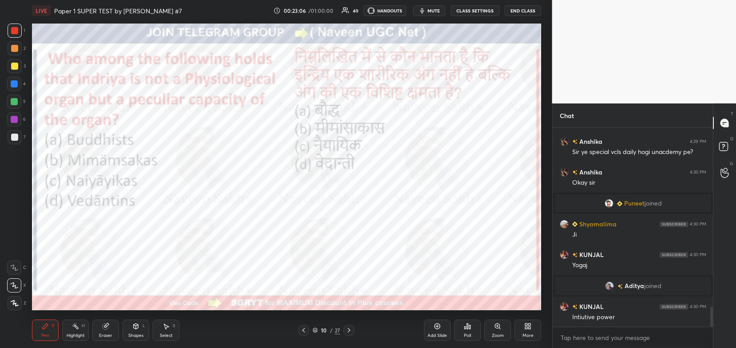
click at [315, 329] on icon at bounding box center [315, 329] width 4 height 2
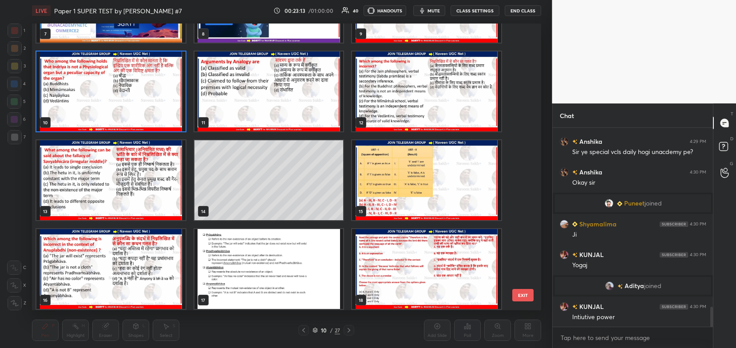
scroll to position [243, 0]
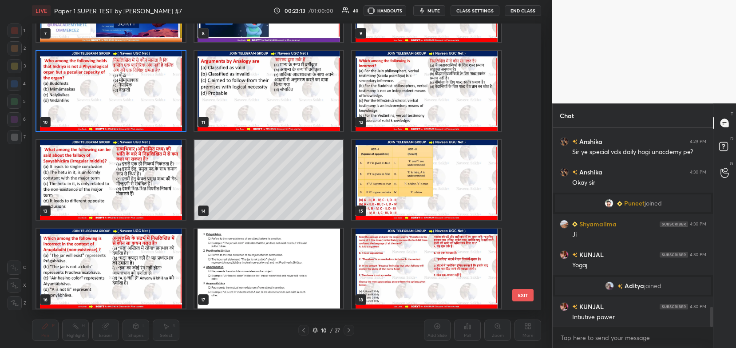
click at [390, 174] on img "grid" at bounding box center [426, 180] width 149 height 80
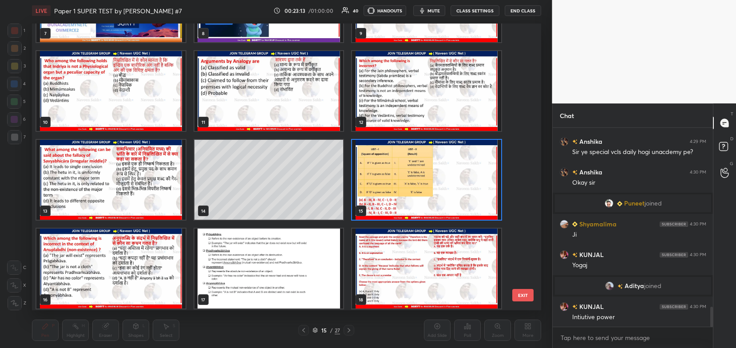
click at [388, 179] on img "grid" at bounding box center [426, 180] width 149 height 80
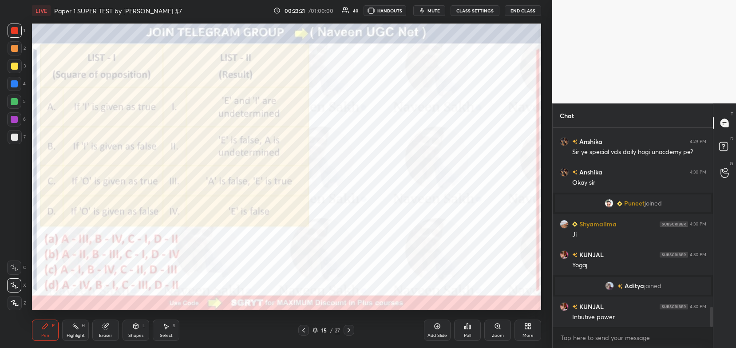
scroll to position [1846, 0]
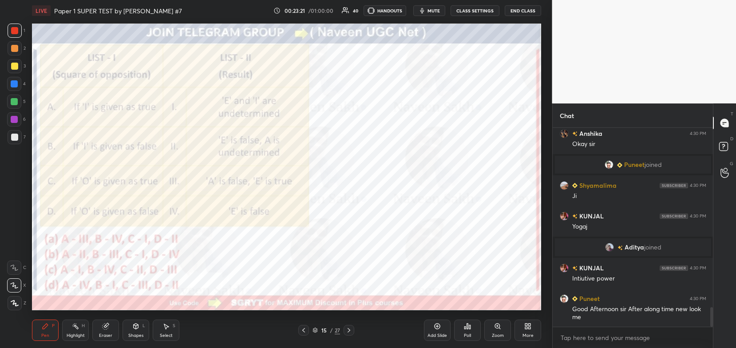
click at [469, 328] on icon at bounding box center [467, 326] width 7 height 7
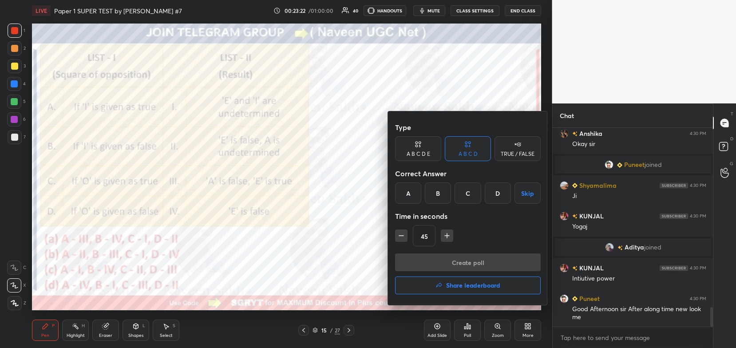
click at [444, 195] on div "B" at bounding box center [438, 193] width 26 height 21
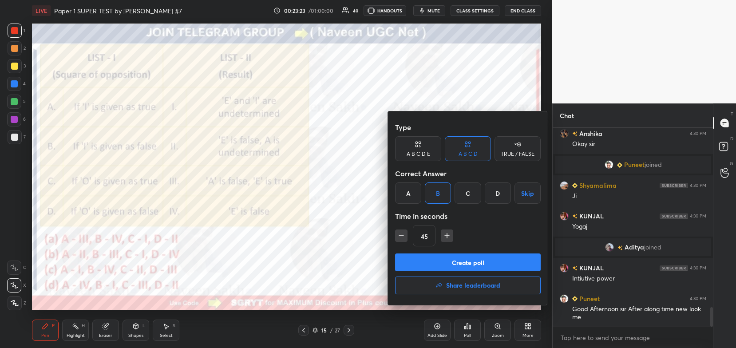
click at [450, 236] on icon "button" at bounding box center [447, 235] width 9 height 9
type input "60"
click at [484, 263] on button "Create poll" at bounding box center [468, 263] width 146 height 18
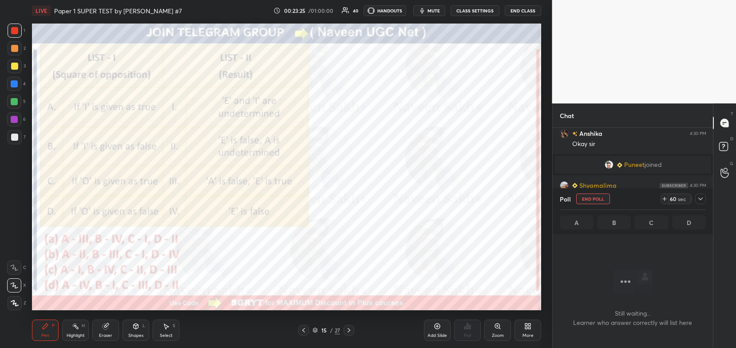
scroll to position [76, 158]
click at [701, 199] on icon at bounding box center [700, 198] width 7 height 7
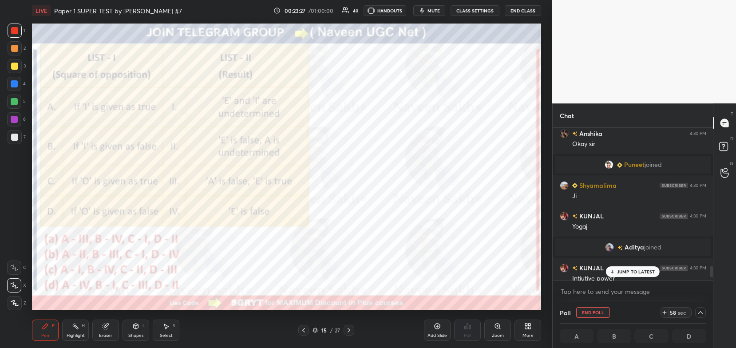
scroll to position [1892, 0]
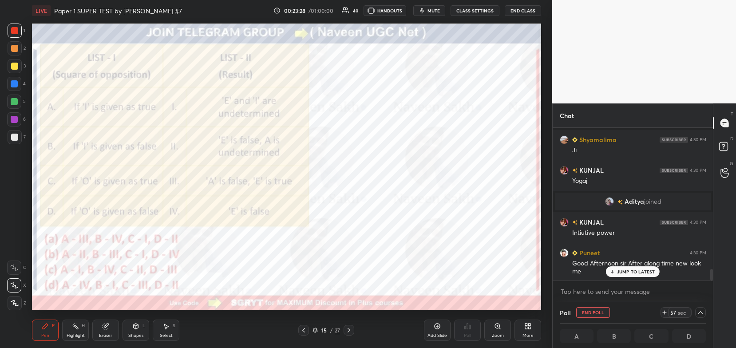
click at [630, 271] on p "JUMP TO LATEST" at bounding box center [636, 271] width 38 height 5
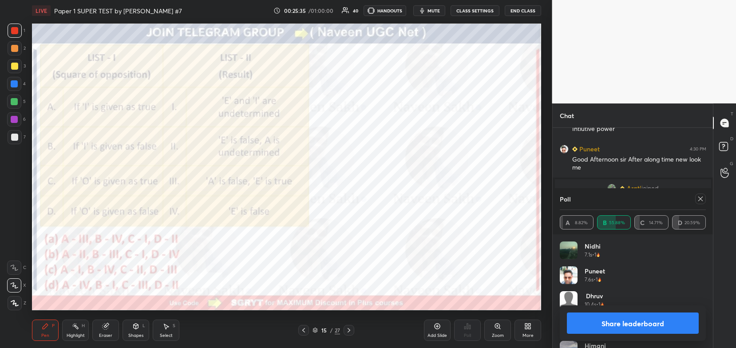
scroll to position [1950, 0]
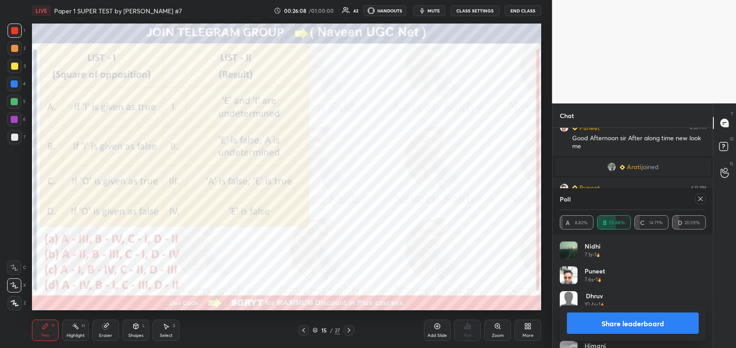
click at [605, 326] on button "Share leaderboard" at bounding box center [633, 323] width 132 height 21
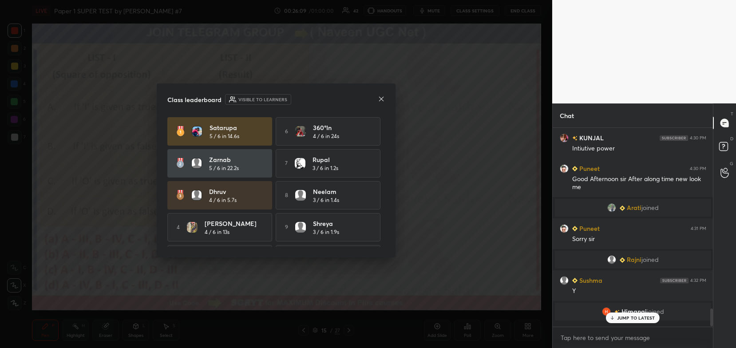
scroll to position [120, 158]
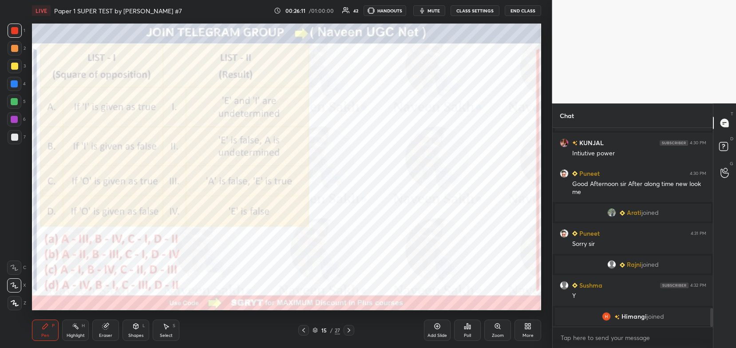
click at [315, 330] on icon at bounding box center [315, 329] width 4 height 2
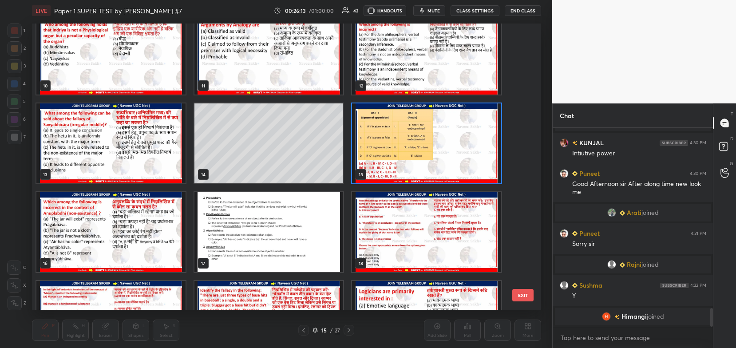
scroll to position [346, 0]
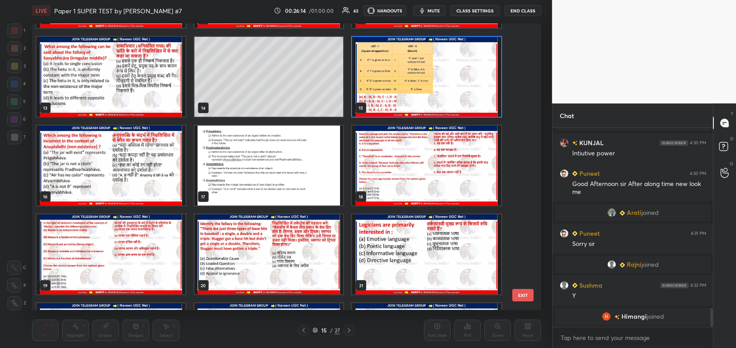
click at [131, 170] on img "grid" at bounding box center [110, 166] width 149 height 80
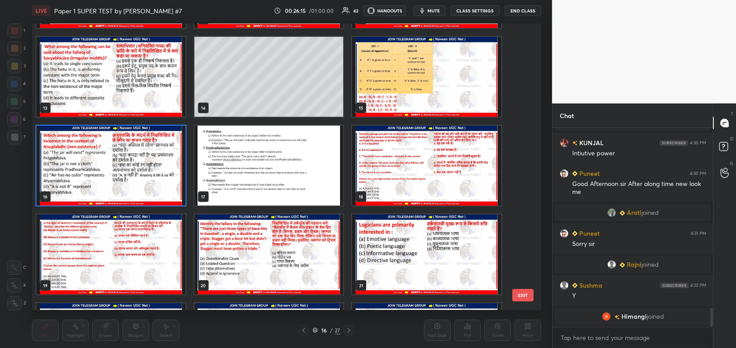
click at [135, 174] on img "grid" at bounding box center [110, 166] width 149 height 80
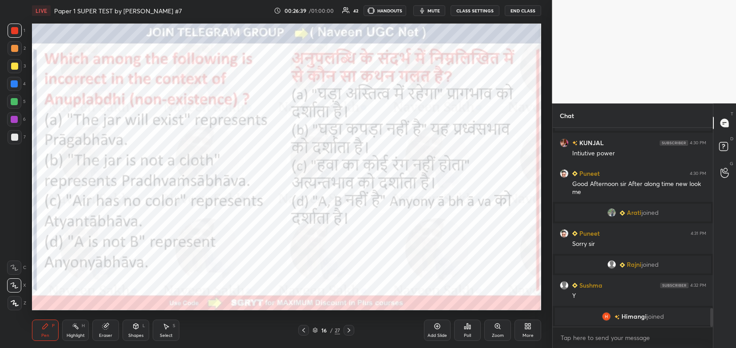
click at [466, 337] on div "Poll" at bounding box center [467, 336] width 7 height 4
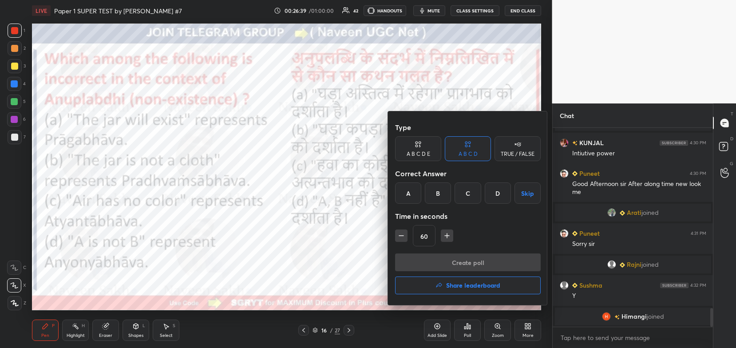
click at [439, 191] on div "B" at bounding box center [438, 193] width 26 height 21
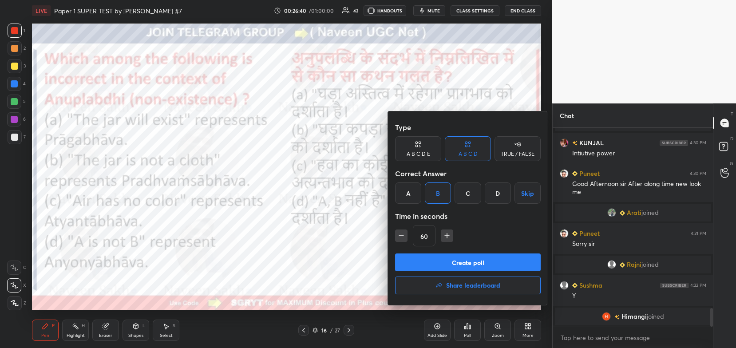
click at [475, 266] on button "Create poll" at bounding box center [468, 263] width 146 height 18
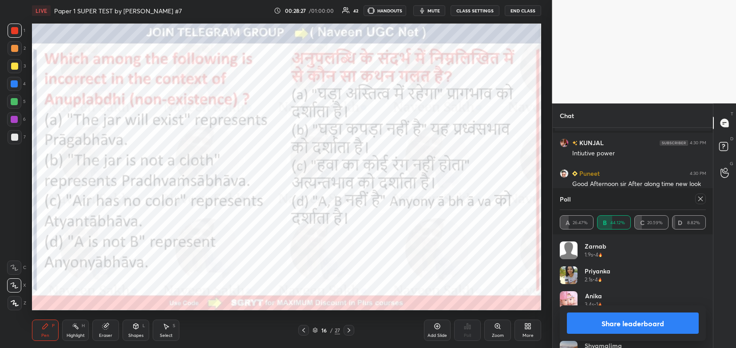
scroll to position [3, 3]
click at [593, 326] on button "Share leaderboard" at bounding box center [633, 323] width 132 height 21
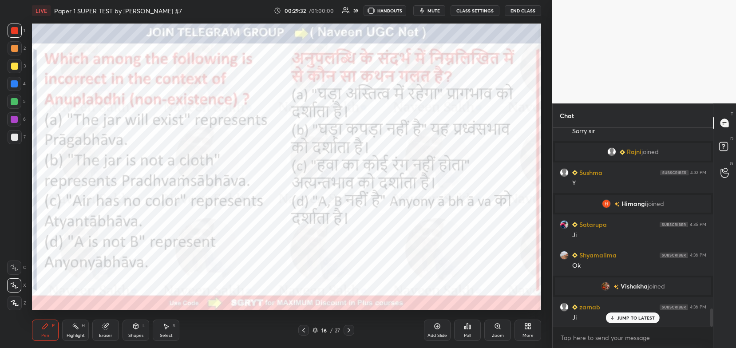
scroll to position [2032, 0]
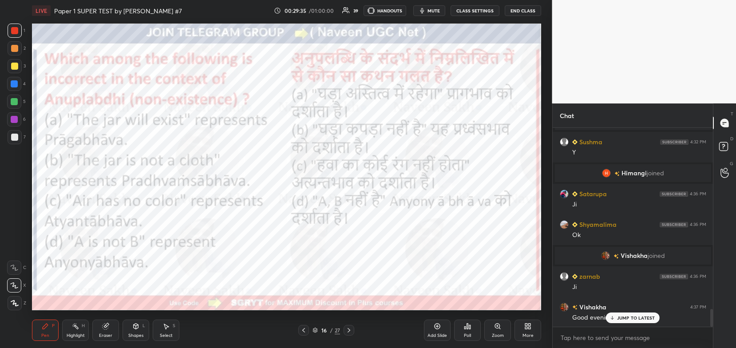
click at [350, 331] on icon at bounding box center [349, 330] width 7 height 7
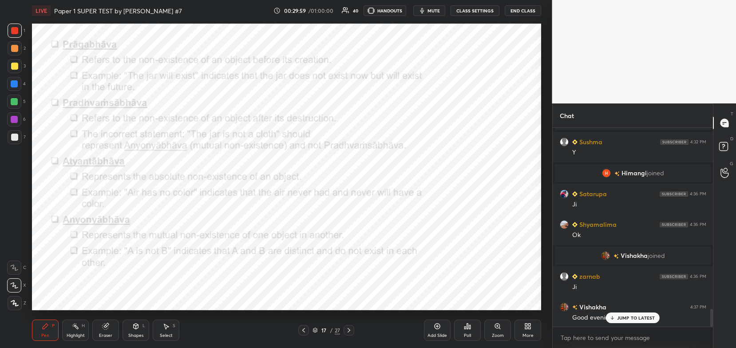
click at [346, 332] on icon at bounding box center [349, 330] width 7 height 7
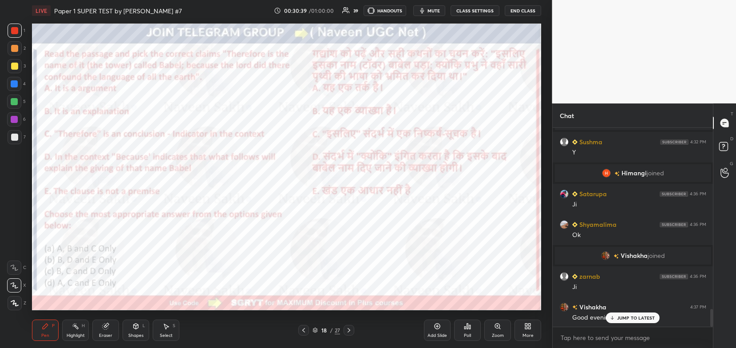
click at [466, 327] on icon at bounding box center [465, 328] width 1 height 2
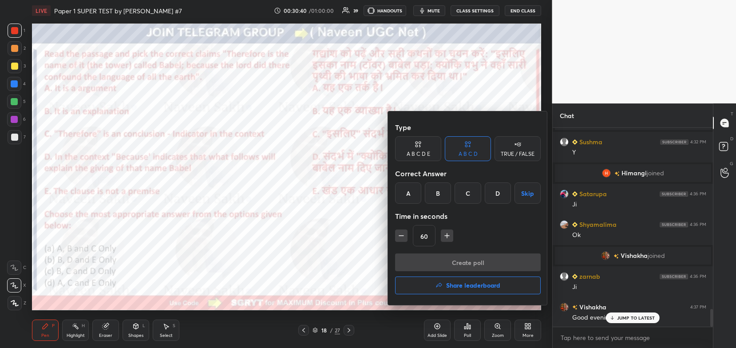
click at [440, 190] on div "B" at bounding box center [438, 193] width 26 height 21
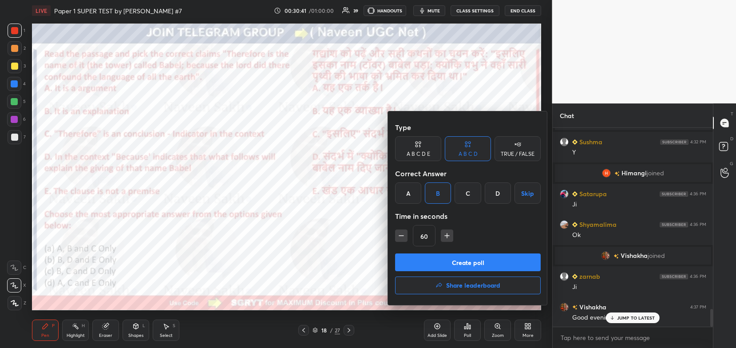
click at [462, 258] on button "Create poll" at bounding box center [468, 263] width 146 height 18
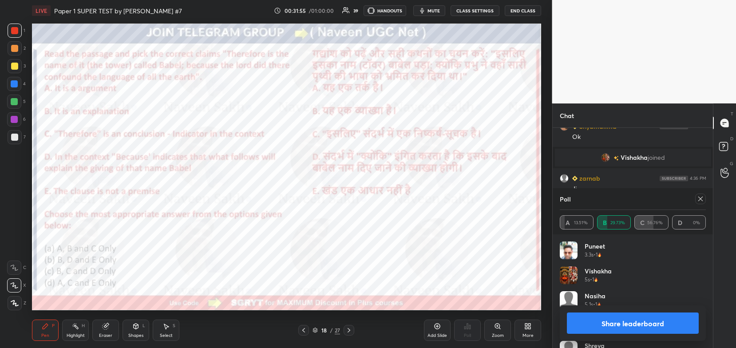
scroll to position [2161, 0]
click at [624, 326] on button "Share leaderboard" at bounding box center [633, 323] width 132 height 21
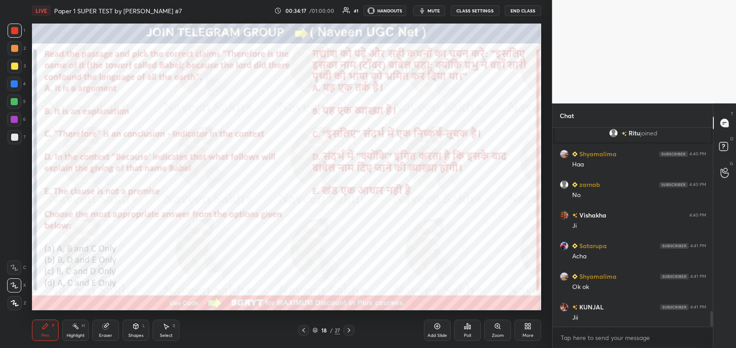
scroll to position [2331, 0]
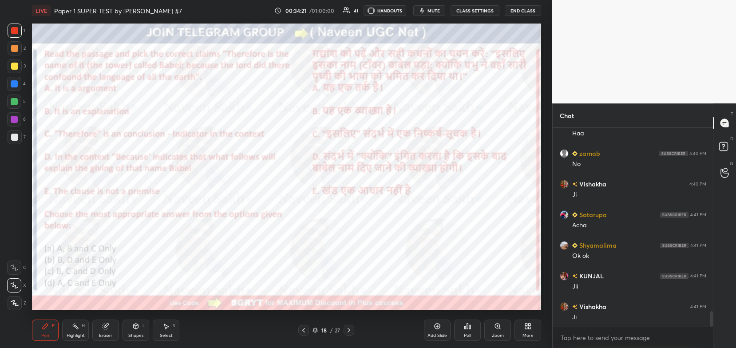
click at [104, 332] on div "Eraser" at bounding box center [105, 330] width 27 height 21
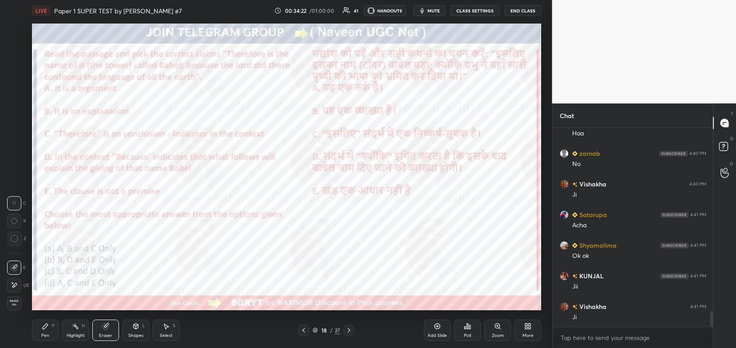
click at [14, 306] on span "Erase all" at bounding box center [14, 303] width 13 height 6
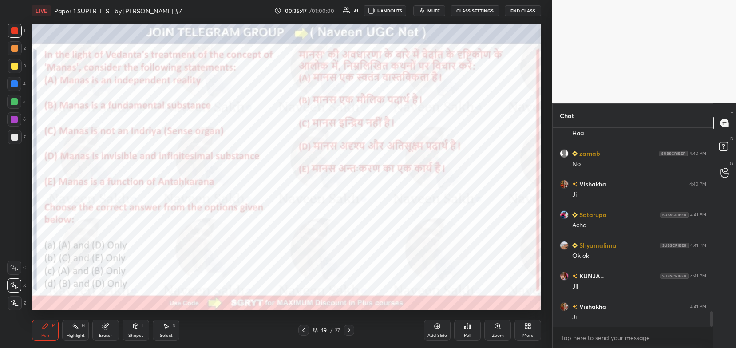
click at [467, 335] on div "Poll" at bounding box center [467, 336] width 7 height 4
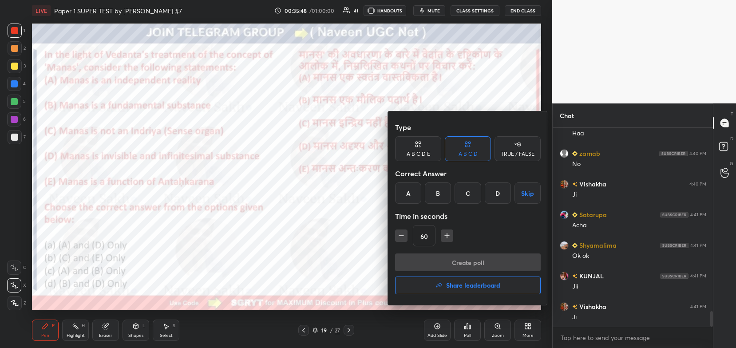
scroll to position [2352, 0]
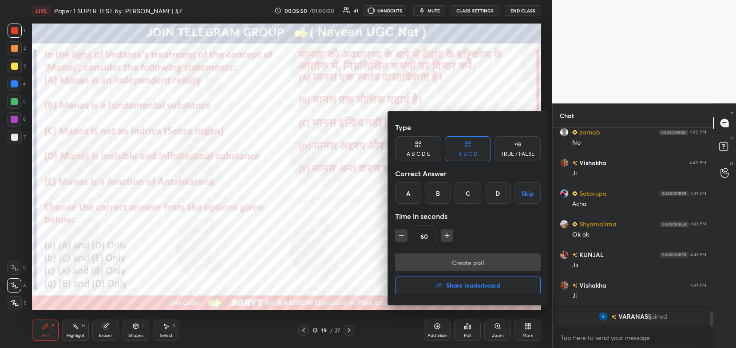
click at [438, 198] on div "B" at bounding box center [438, 193] width 26 height 21
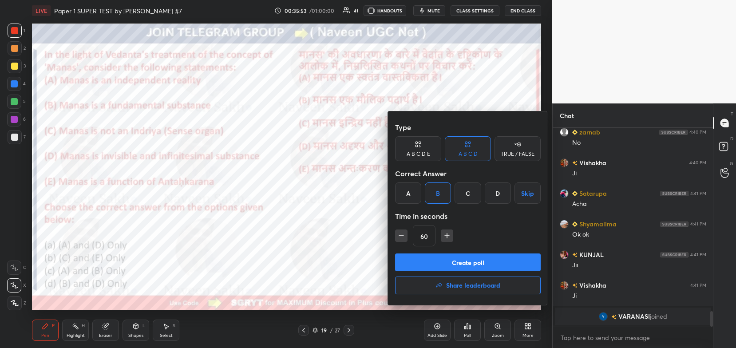
click at [478, 261] on button "Create poll" at bounding box center [468, 263] width 146 height 18
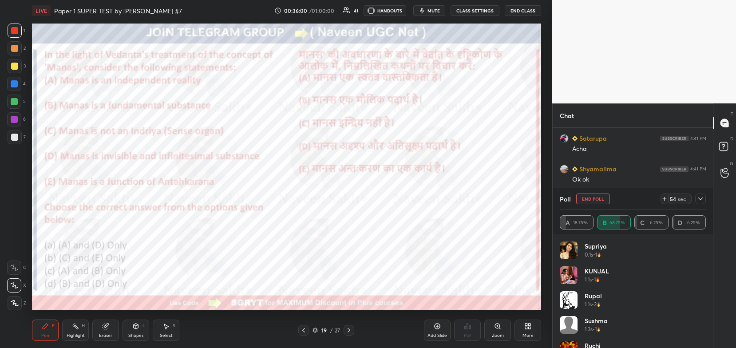
scroll to position [2373, 0]
click at [702, 199] on icon at bounding box center [700, 198] width 7 height 7
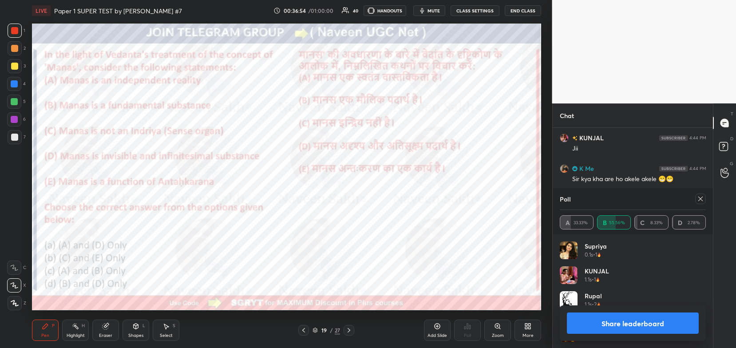
scroll to position [104, 144]
click at [611, 322] on button "Share leaderboard" at bounding box center [633, 323] width 132 height 21
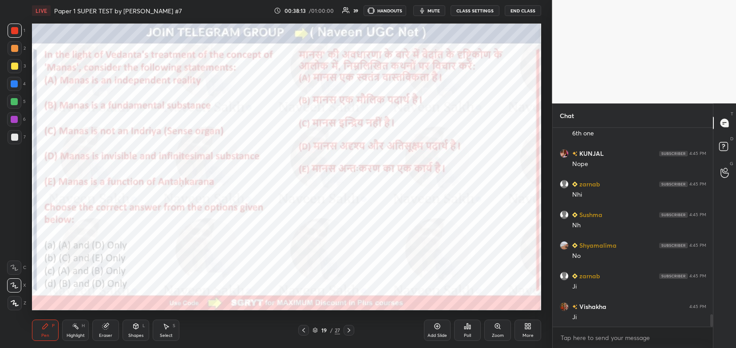
scroll to position [2971, 0]
click at [347, 327] on icon at bounding box center [349, 330] width 7 height 7
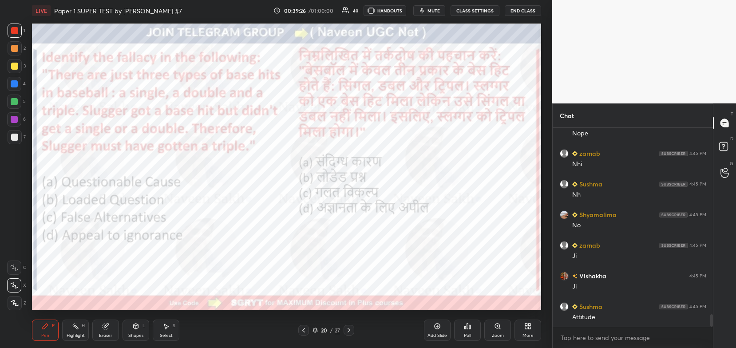
click at [466, 327] on icon at bounding box center [467, 326] width 7 height 7
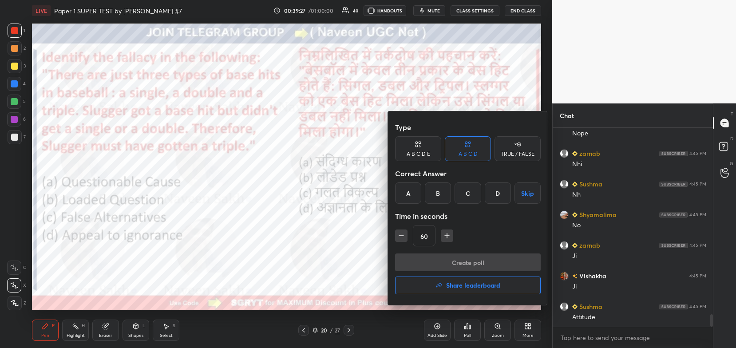
click at [464, 197] on div "C" at bounding box center [468, 193] width 26 height 21
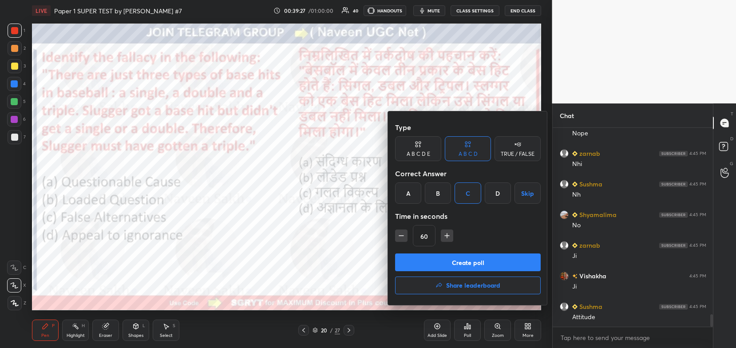
click at [463, 263] on button "Create poll" at bounding box center [468, 263] width 146 height 18
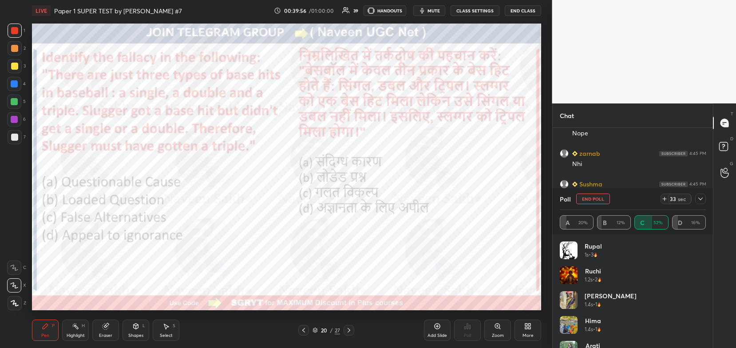
scroll to position [3038, 0]
click at [703, 197] on icon at bounding box center [700, 198] width 7 height 7
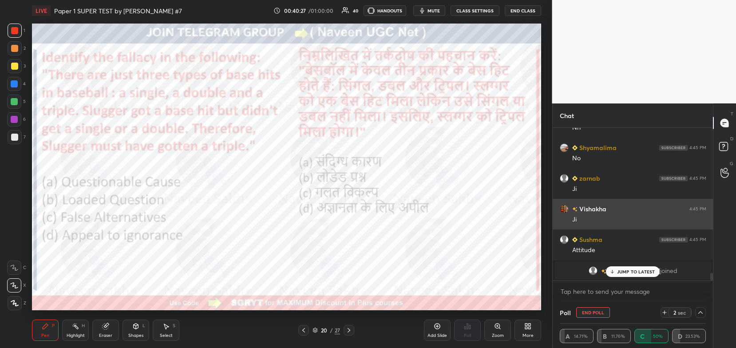
scroll to position [0, 3]
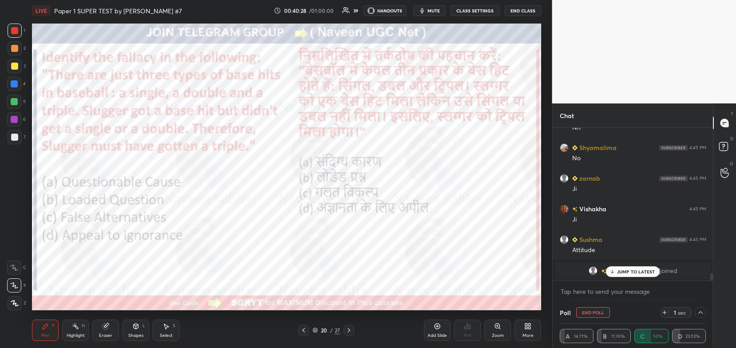
click at [628, 270] on p "JUMP TO LATEST" at bounding box center [636, 271] width 38 height 5
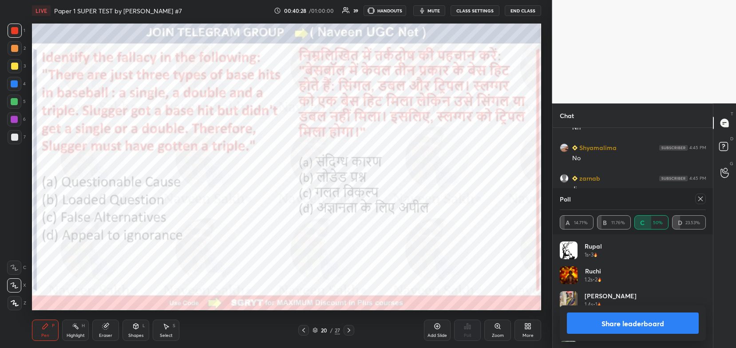
scroll to position [104, 144]
click at [614, 320] on button "Share leaderboard" at bounding box center [633, 323] width 132 height 21
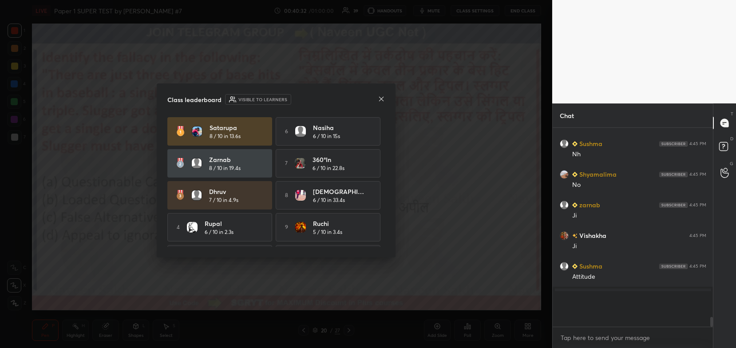
scroll to position [196, 158]
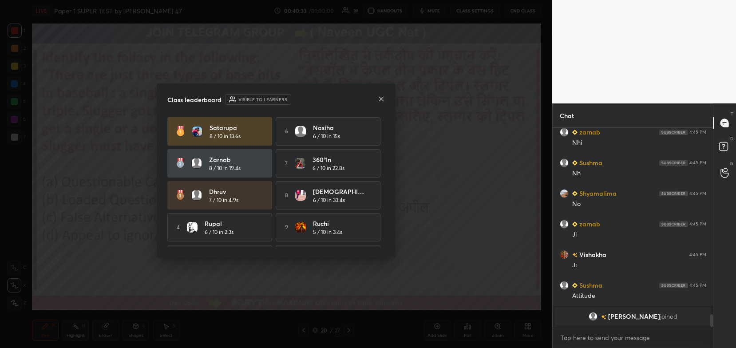
click at [381, 100] on icon at bounding box center [381, 99] width 7 height 7
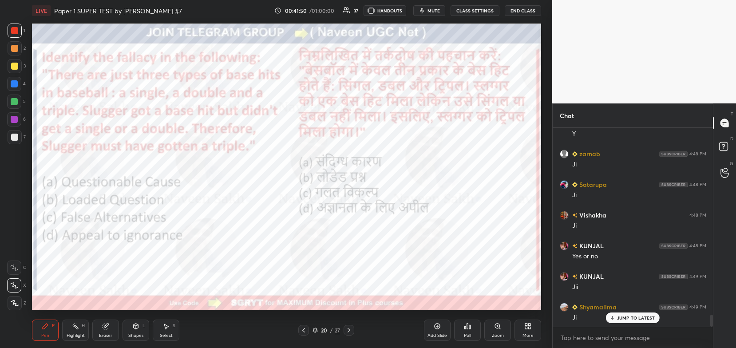
scroll to position [3150, 0]
click at [355, 333] on div "20 / 27" at bounding box center [326, 330] width 196 height 11
click at [349, 333] on icon at bounding box center [349, 330] width 3 height 4
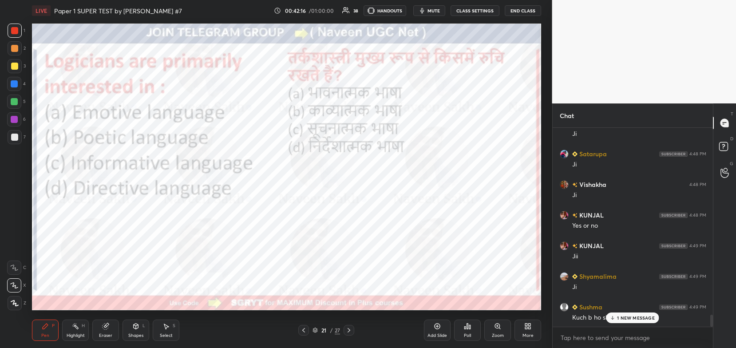
scroll to position [3172, 0]
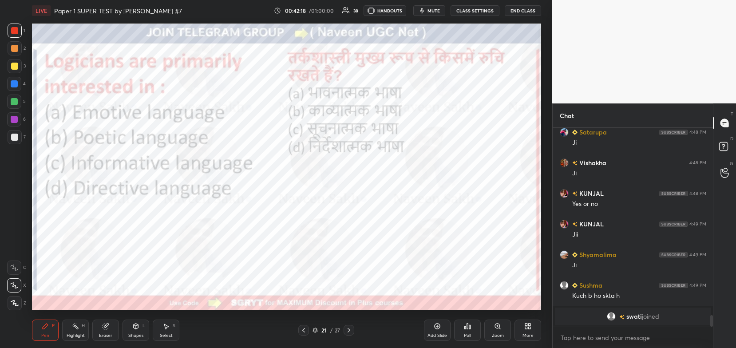
click at [471, 332] on div "Poll" at bounding box center [467, 330] width 27 height 21
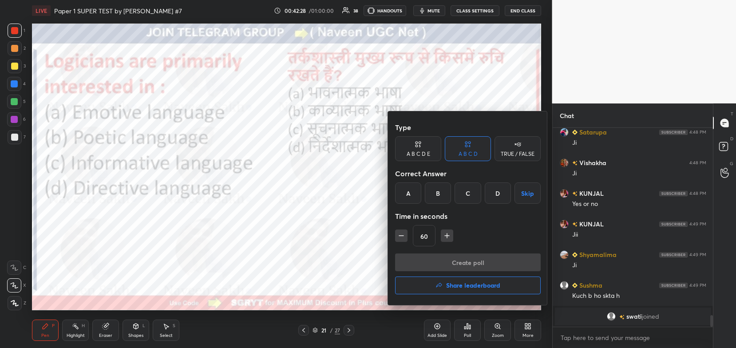
click at [471, 194] on div "C" at bounding box center [468, 193] width 26 height 21
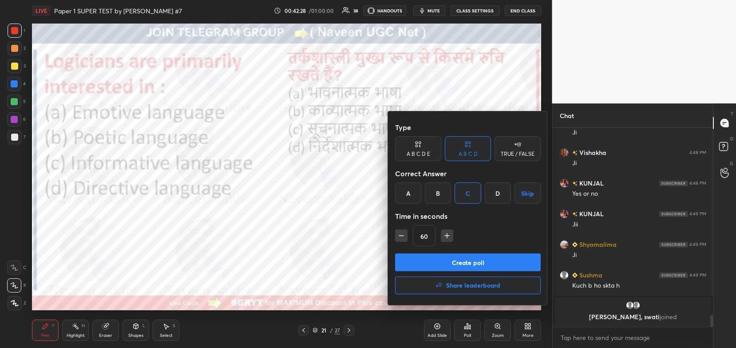
type textarea "x"
click at [403, 240] on button "button" at bounding box center [401, 236] width 12 height 12
type input "45"
click at [422, 254] on button "Create poll" at bounding box center [468, 263] width 146 height 18
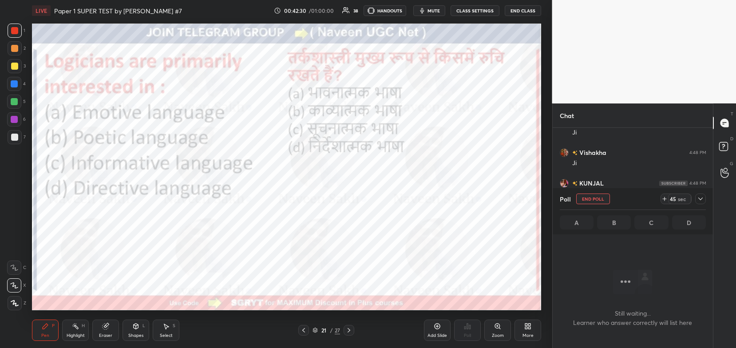
scroll to position [2, 3]
click at [703, 201] on icon at bounding box center [700, 198] width 7 height 7
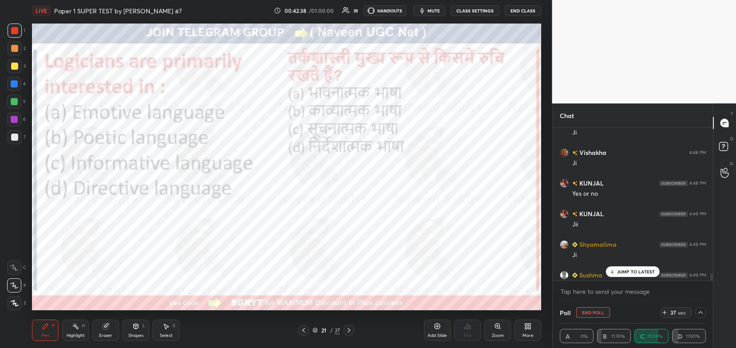
scroll to position [3229, 0]
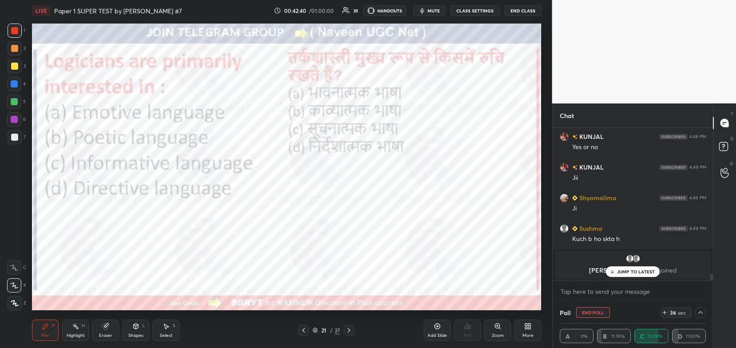
click at [633, 273] on p "JUMP TO LATEST" at bounding box center [636, 271] width 38 height 5
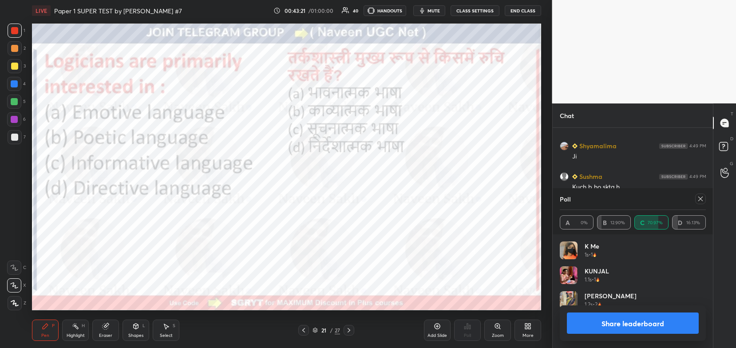
scroll to position [104, 144]
click at [601, 320] on button "Share leaderboard" at bounding box center [633, 323] width 132 height 21
type textarea "x"
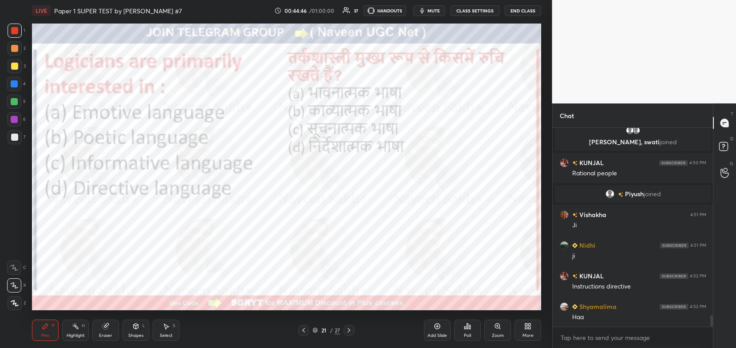
scroll to position [3278, 0]
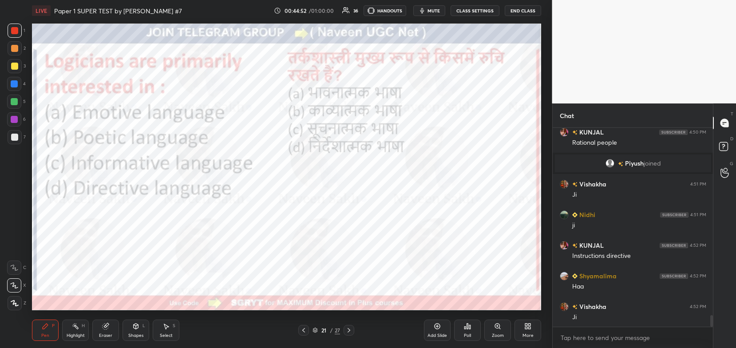
click at [350, 329] on icon at bounding box center [349, 330] width 7 height 7
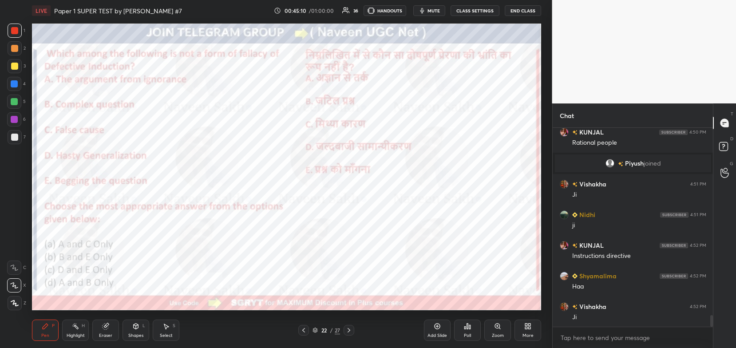
click at [469, 334] on div "Poll" at bounding box center [467, 336] width 7 height 4
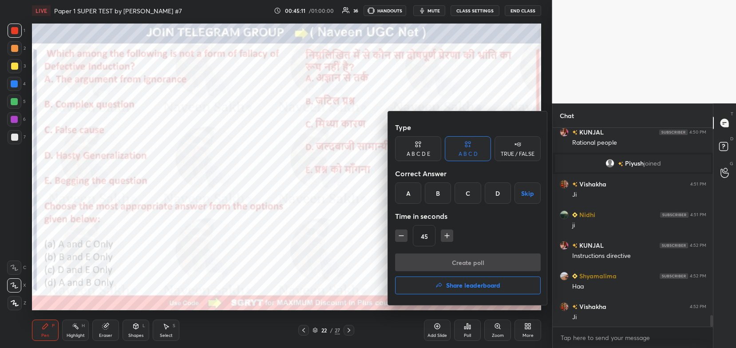
click at [443, 199] on div "B" at bounding box center [438, 193] width 26 height 21
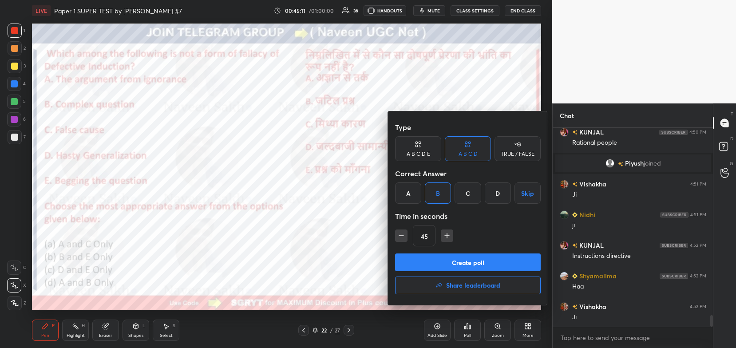
click at [447, 236] on icon "button" at bounding box center [447, 236] width 0 height 4
type input "60"
click at [464, 263] on button "Create poll" at bounding box center [468, 263] width 146 height 18
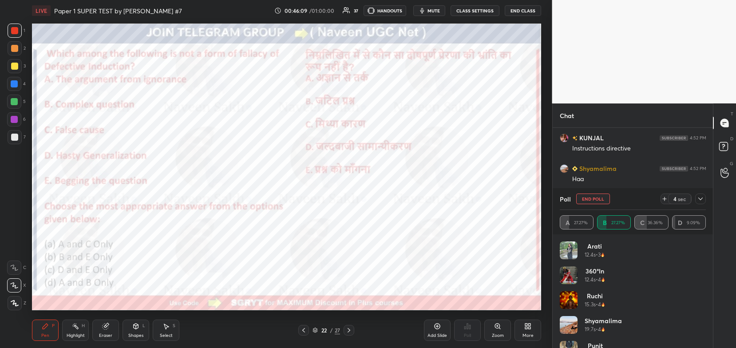
scroll to position [3432, 0]
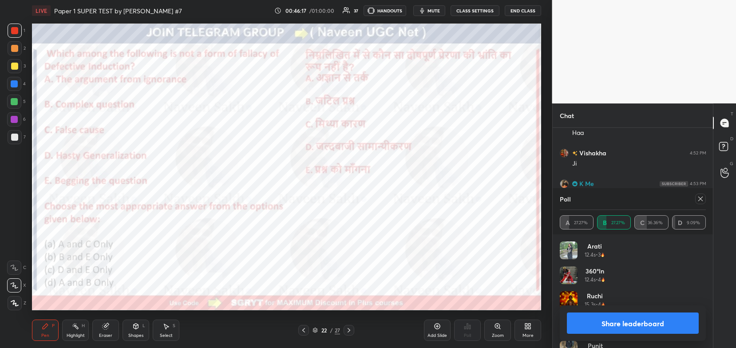
click at [615, 324] on button "Share leaderboard" at bounding box center [633, 323] width 132 height 21
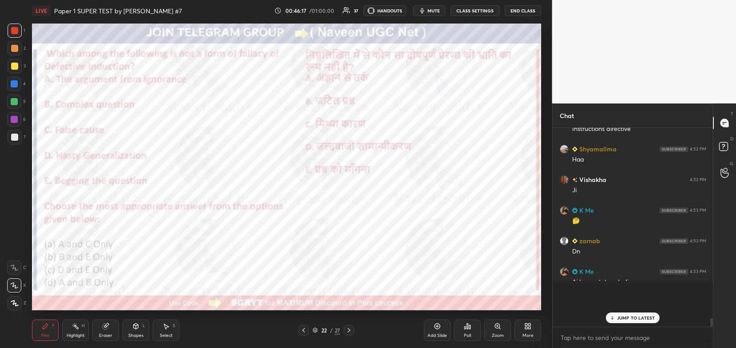
scroll to position [192, 158]
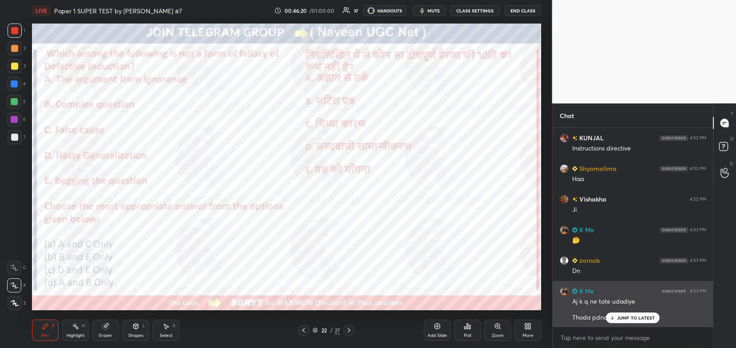
click at [628, 320] on p "JUMP TO LATEST" at bounding box center [636, 317] width 38 height 5
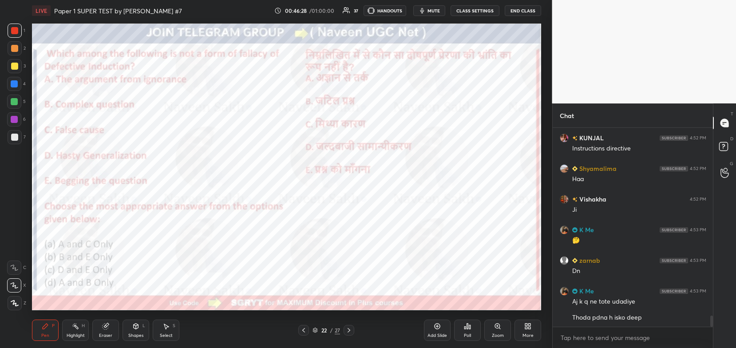
click at [434, 335] on div "Add Slide" at bounding box center [438, 336] width 20 height 4
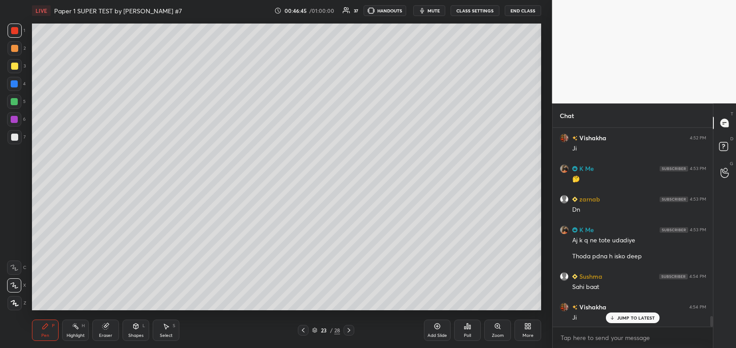
scroll to position [3478, 0]
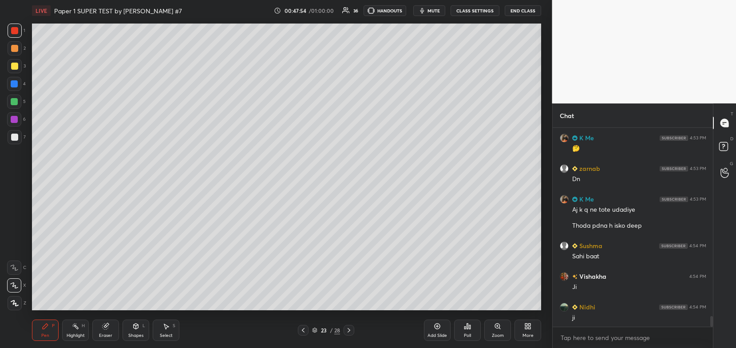
click at [301, 331] on icon at bounding box center [303, 330] width 7 height 7
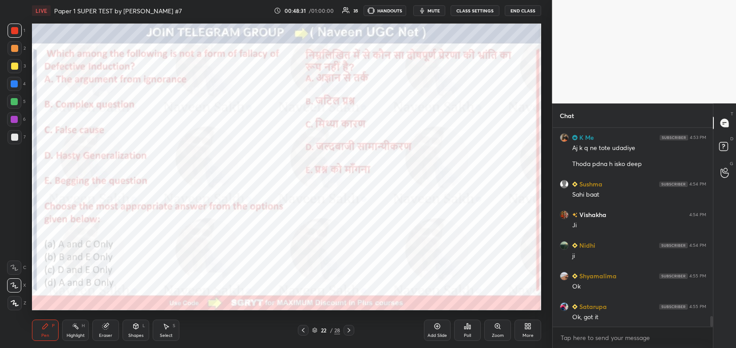
scroll to position [3570, 0]
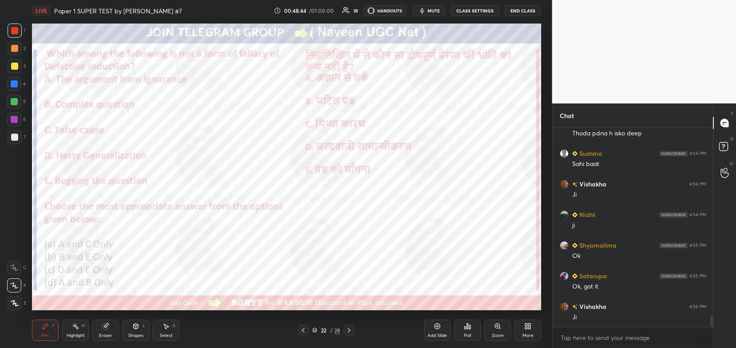
click at [318, 327] on div "22 / 28" at bounding box center [326, 330] width 28 height 8
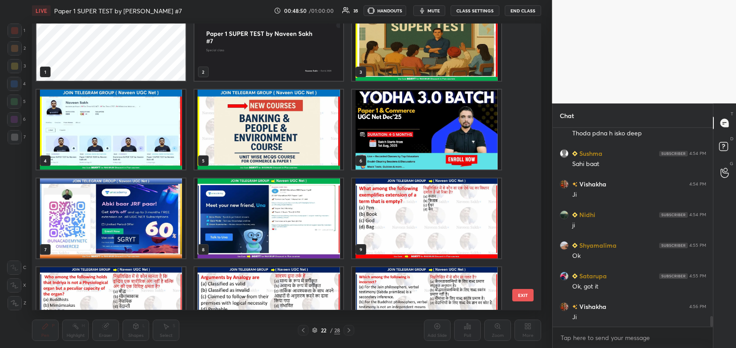
scroll to position [0, 0]
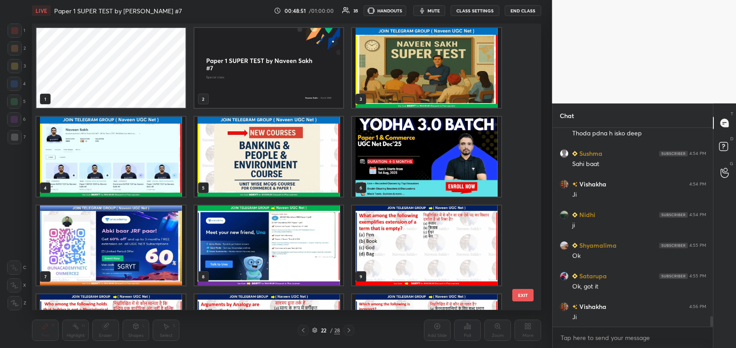
click at [299, 167] on img "grid" at bounding box center [269, 157] width 149 height 80
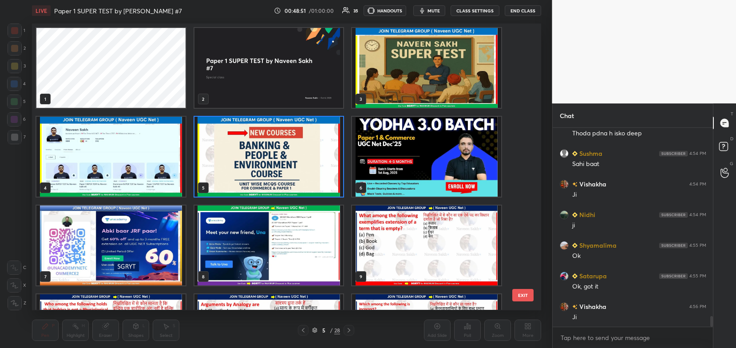
click at [302, 170] on img "grid" at bounding box center [269, 157] width 149 height 80
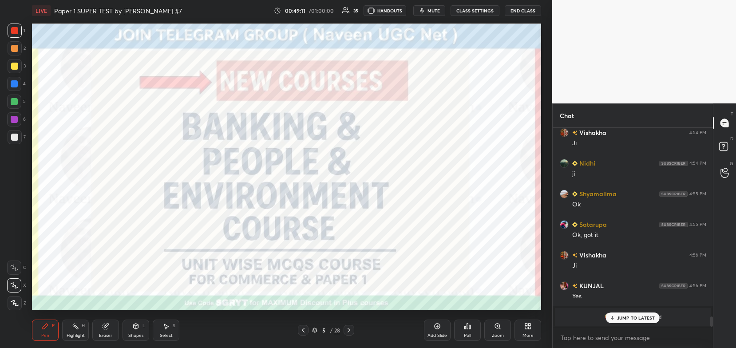
scroll to position [3526, 0]
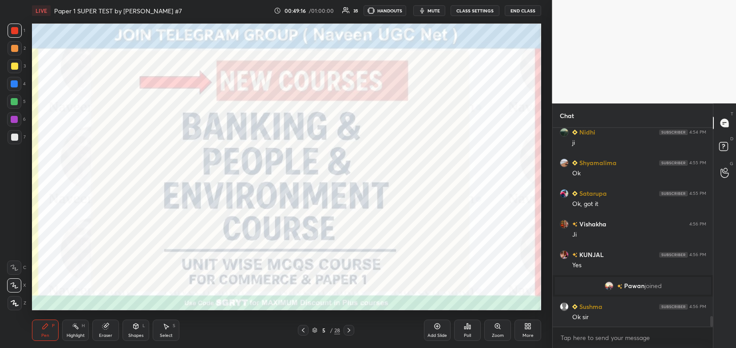
click at [571, 339] on body "1 2 3 4 5 6 7 C X Z C X Z E E Erase all H H LIVE Paper 1 SUPER TEST by Naveen S…" at bounding box center [368, 174] width 736 height 348
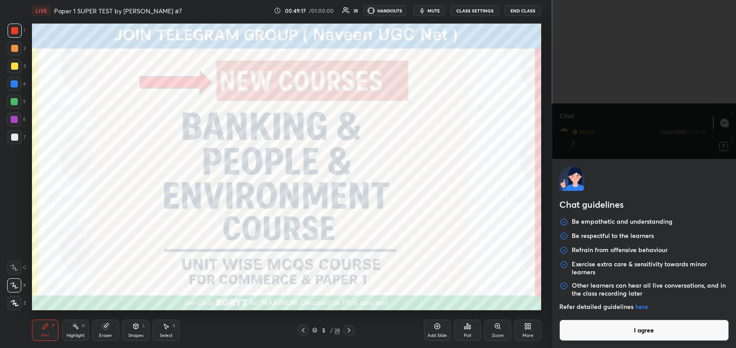
click at [573, 335] on button "I agree" at bounding box center [645, 330] width 170 height 21
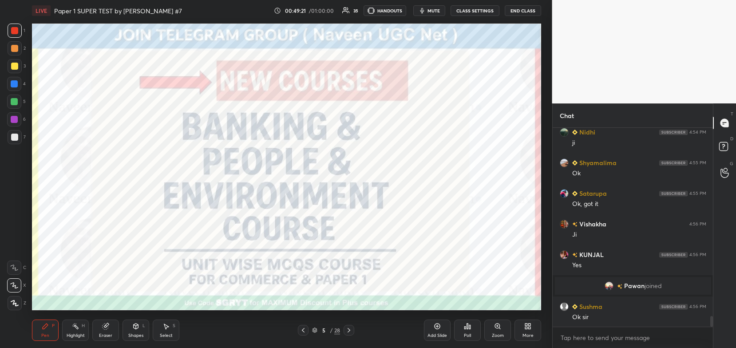
click at [319, 330] on div "5" at bounding box center [323, 330] width 9 height 5
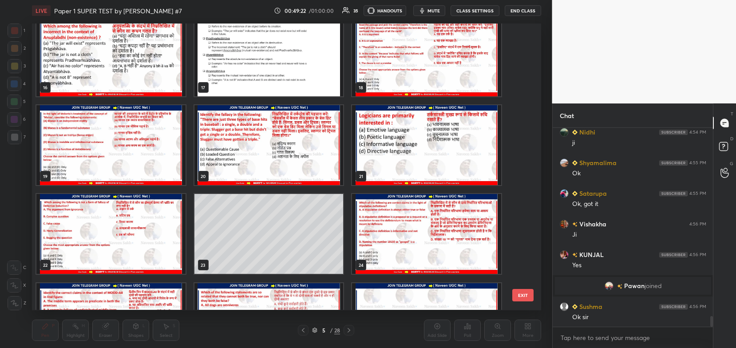
scroll to position [602, 0]
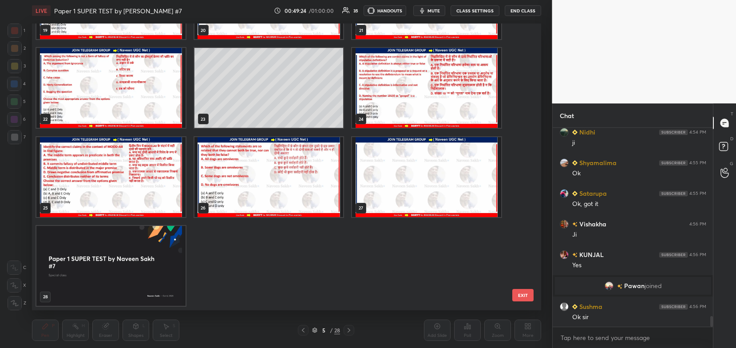
click at [403, 100] on img "grid" at bounding box center [426, 88] width 149 height 80
click at [406, 101] on img "grid" at bounding box center [426, 88] width 149 height 80
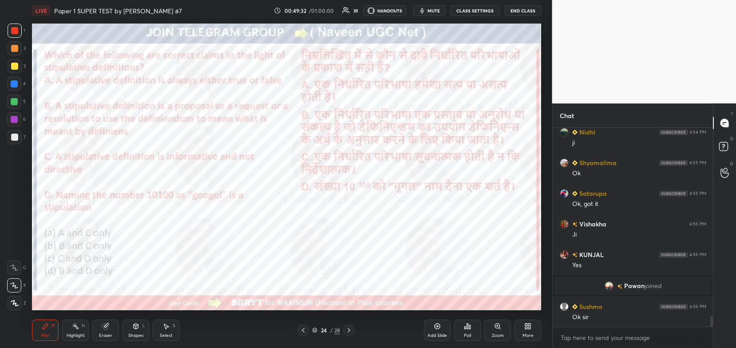
scroll to position [3556, 0]
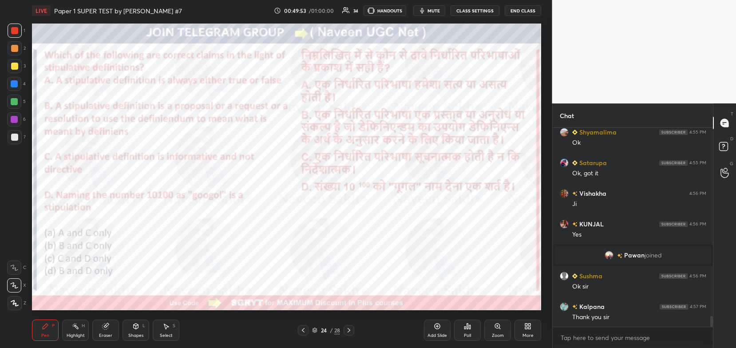
click at [474, 333] on div "Poll" at bounding box center [467, 330] width 27 height 21
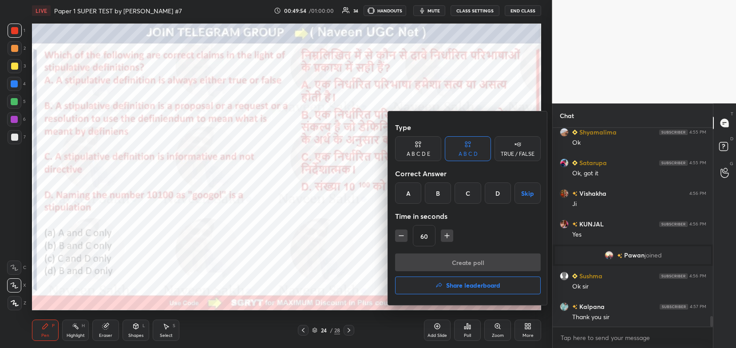
click at [500, 199] on div "D" at bounding box center [498, 193] width 26 height 21
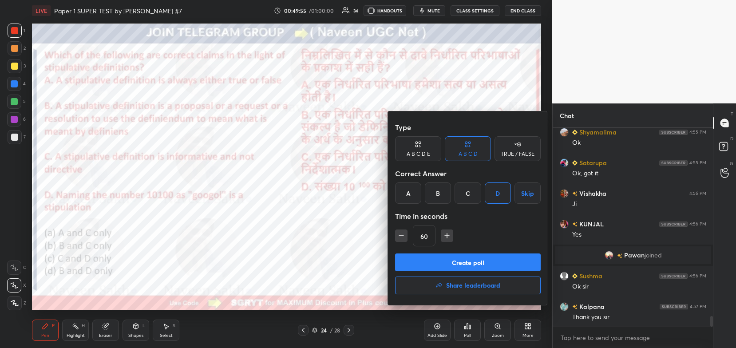
click at [444, 263] on button "Create poll" at bounding box center [468, 263] width 146 height 18
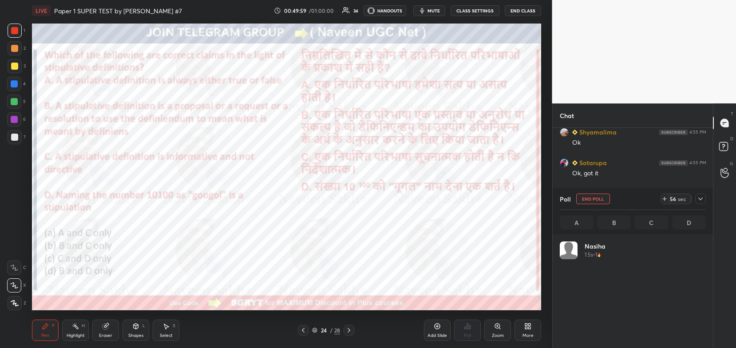
scroll to position [104, 144]
click at [698, 201] on icon at bounding box center [700, 198] width 7 height 7
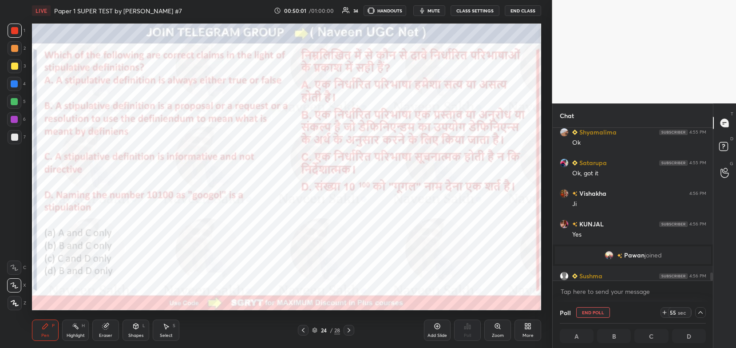
scroll to position [0, 3]
click at [611, 291] on textarea at bounding box center [633, 292] width 147 height 14
type textarea "x"
paste textarea "https://t.me/unacademynetcommerce2"
type textarea "https://t.me/unacademynetcommerce2"
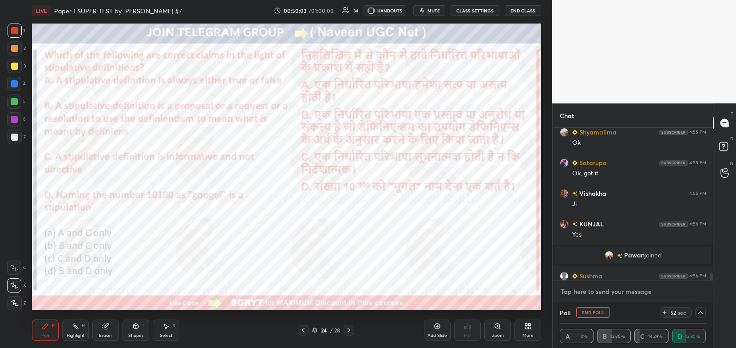
type textarea "x"
type textarea "https://t.me/unacademynetcommerce2"
click at [696, 294] on icon at bounding box center [699, 291] width 7 height 7
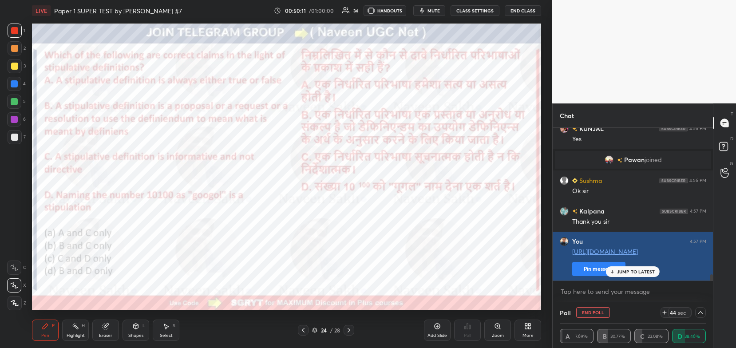
click at [599, 268] on button "Pin message" at bounding box center [599, 269] width 53 height 14
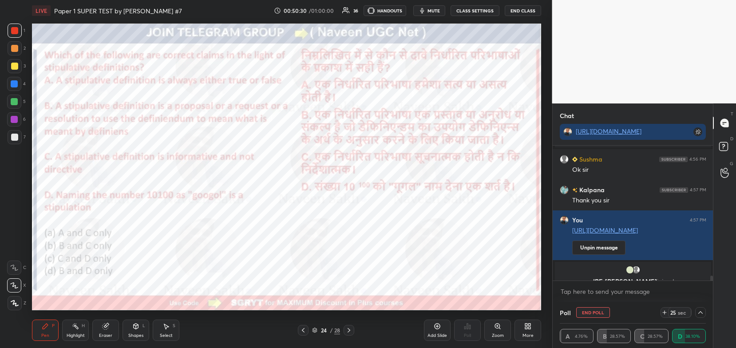
click at [317, 330] on icon at bounding box center [315, 329] width 4 height 2
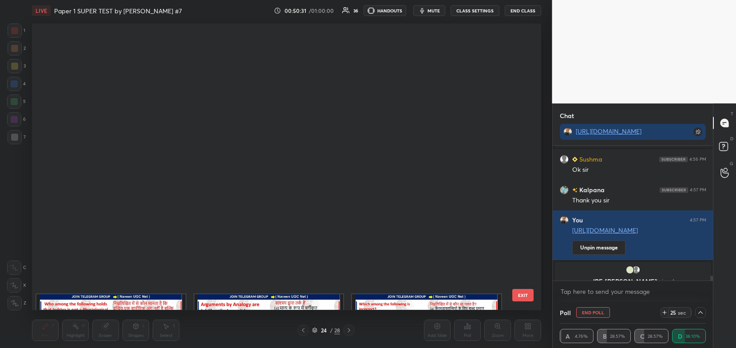
scroll to position [424, 0]
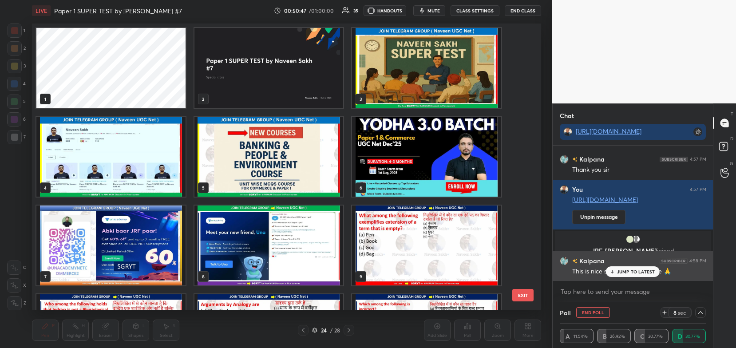
click at [627, 275] on div "JUMP TO LATEST" at bounding box center [632, 272] width 53 height 11
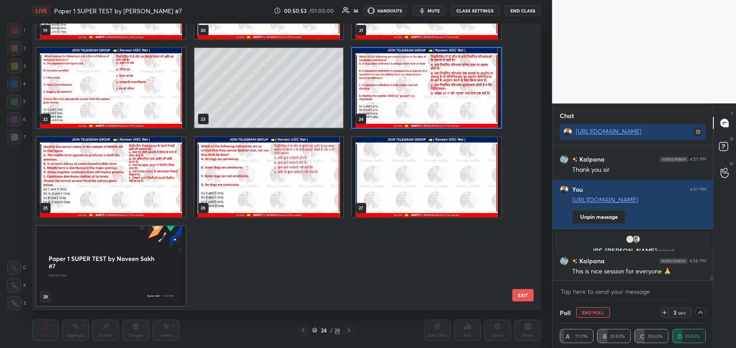
click at [434, 106] on img "grid" at bounding box center [426, 88] width 149 height 80
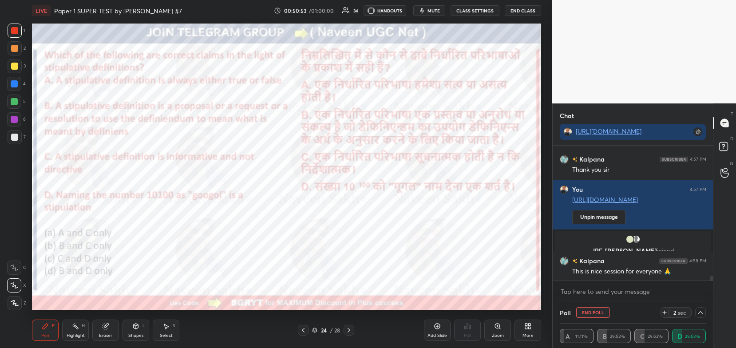
click at [434, 113] on img "grid" at bounding box center [426, 88] width 149 height 80
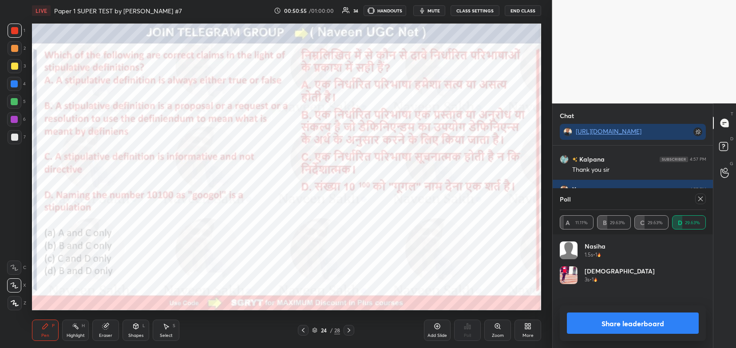
scroll to position [104, 144]
click at [593, 322] on button "Share leaderboard" at bounding box center [633, 323] width 132 height 21
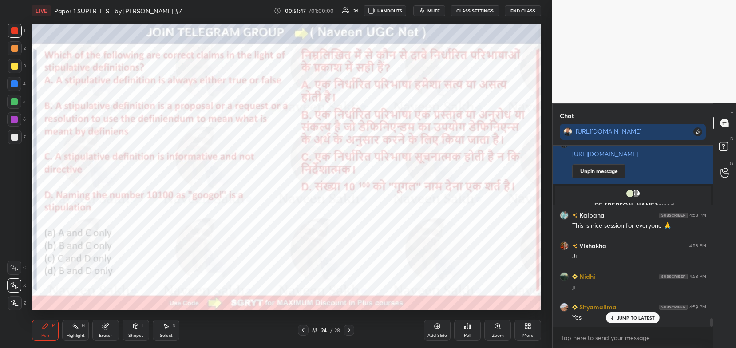
scroll to position [3798, 0]
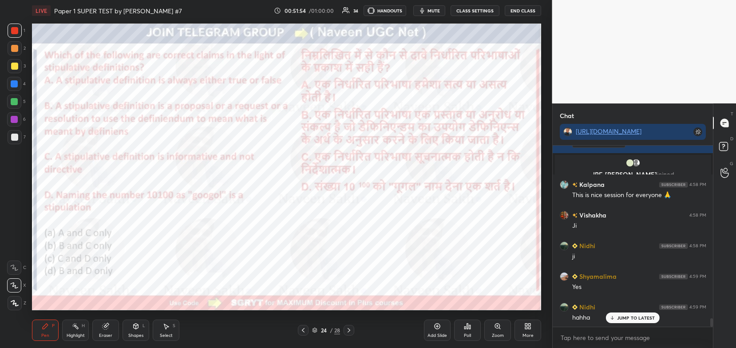
click at [95, 332] on div "Eraser" at bounding box center [105, 330] width 27 height 21
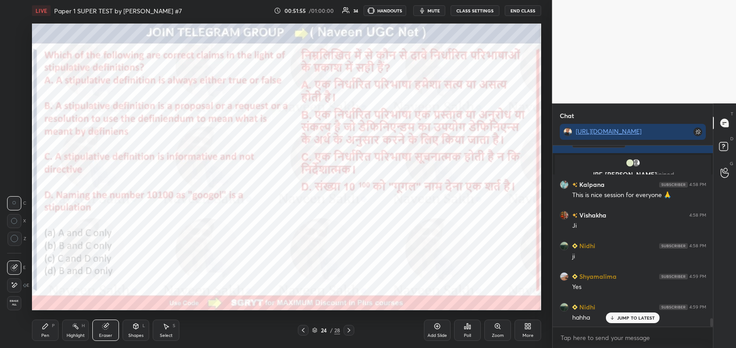
click at [15, 302] on span "Erase all" at bounding box center [14, 303] width 13 height 6
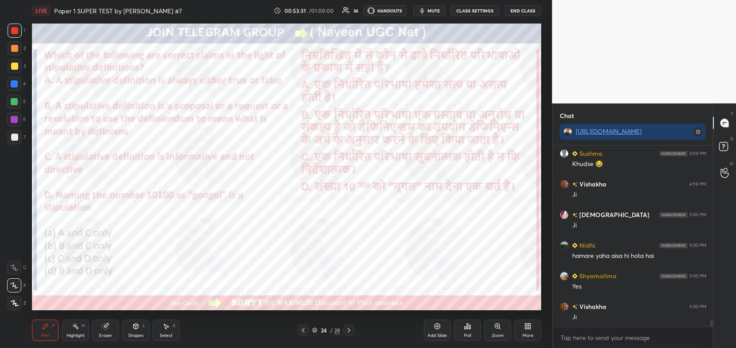
scroll to position [4074, 0]
click at [106, 333] on div "Eraser" at bounding box center [105, 330] width 27 height 21
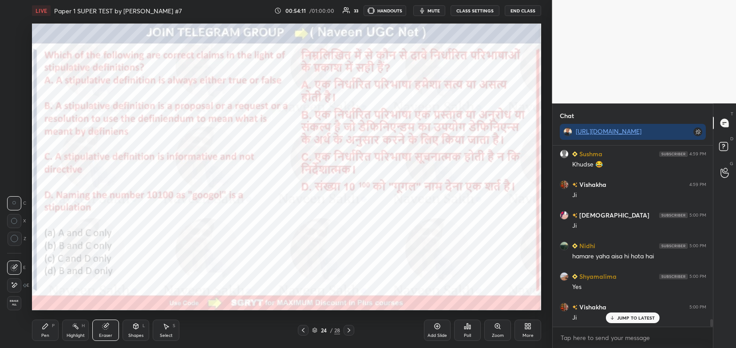
click at [14, 306] on span "Erase all" at bounding box center [14, 303] width 13 height 6
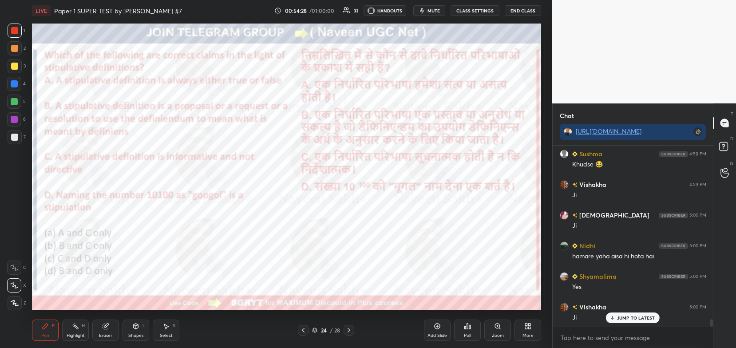
click at [351, 330] on icon at bounding box center [349, 330] width 7 height 7
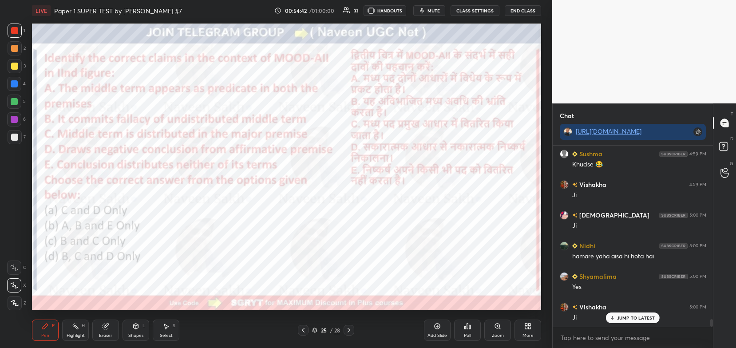
click at [469, 334] on div "Poll" at bounding box center [467, 336] width 7 height 4
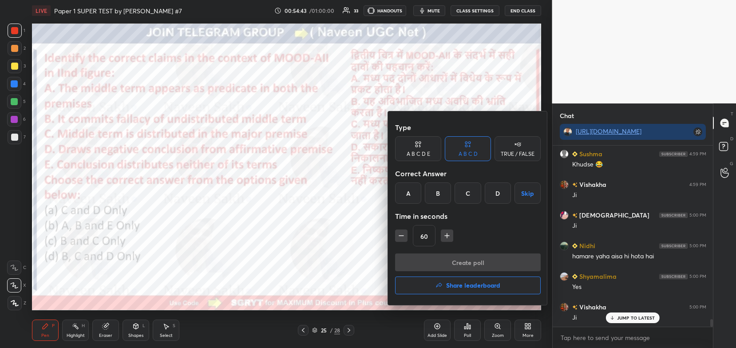
click at [442, 199] on div "B" at bounding box center [438, 193] width 26 height 21
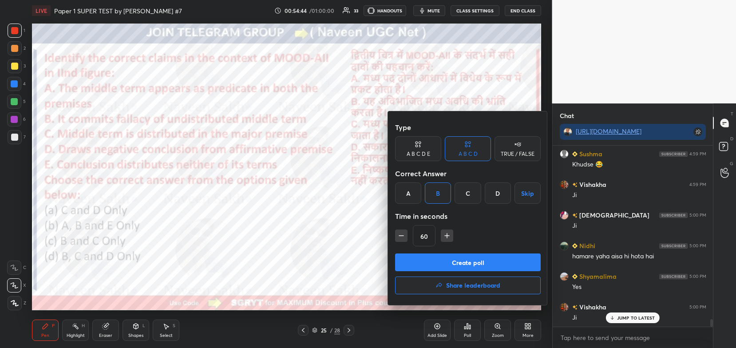
click at [470, 262] on button "Create poll" at bounding box center [468, 263] width 146 height 18
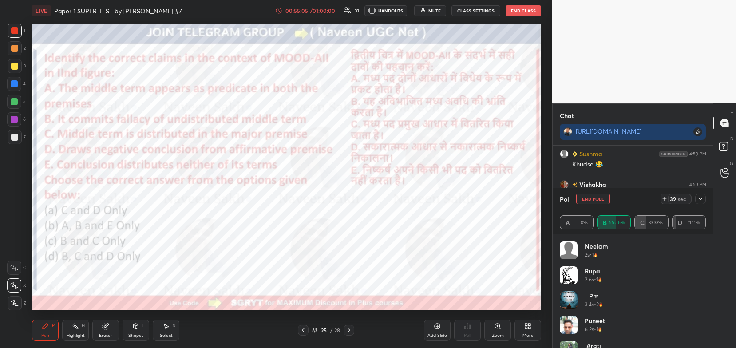
scroll to position [4141, 0]
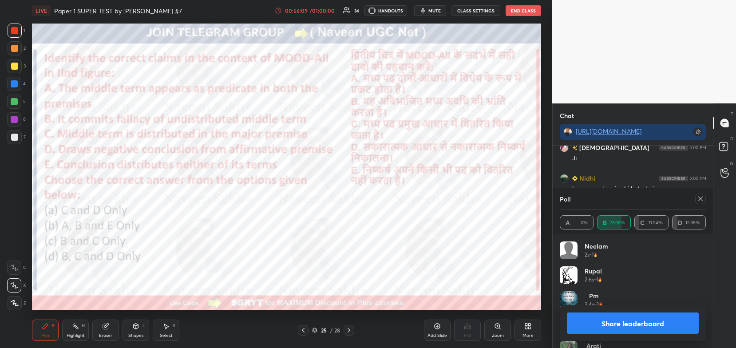
click at [594, 327] on button "Share leaderboard" at bounding box center [633, 323] width 132 height 21
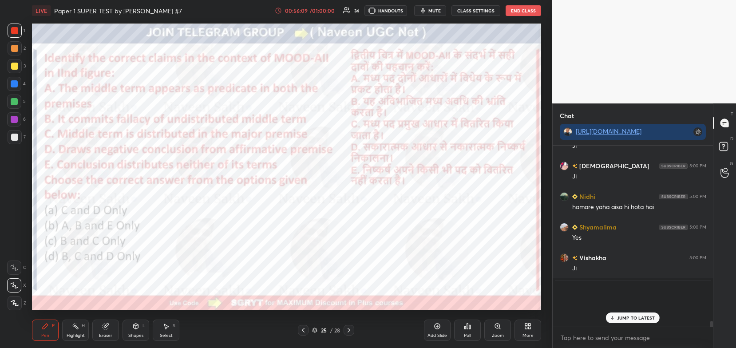
scroll to position [103, 158]
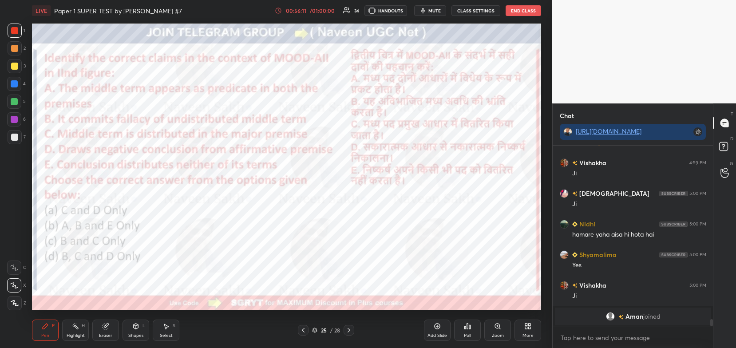
click at [105, 331] on div "Eraser" at bounding box center [105, 330] width 27 height 21
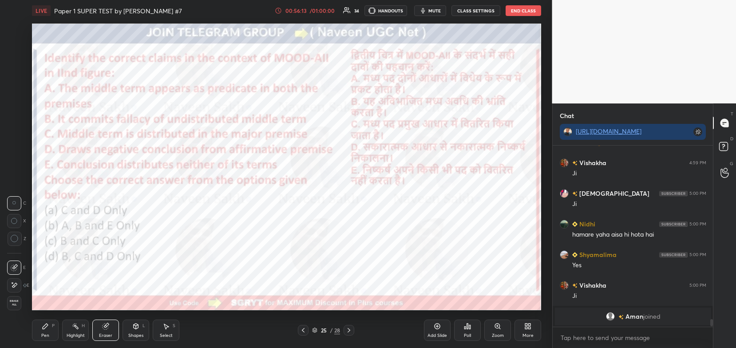
click at [16, 302] on span "Erase all" at bounding box center [14, 303] width 13 height 6
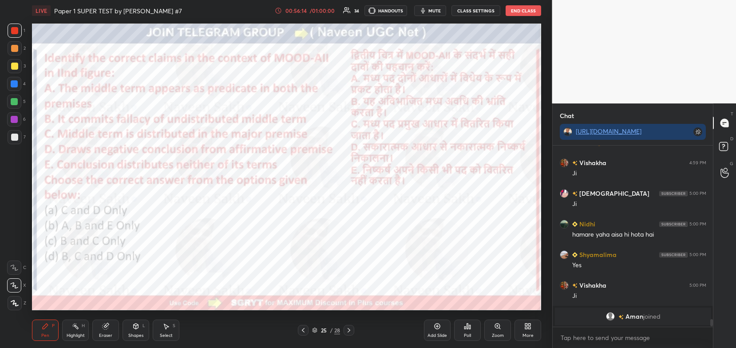
click at [435, 332] on div "Add Slide" at bounding box center [437, 330] width 27 height 21
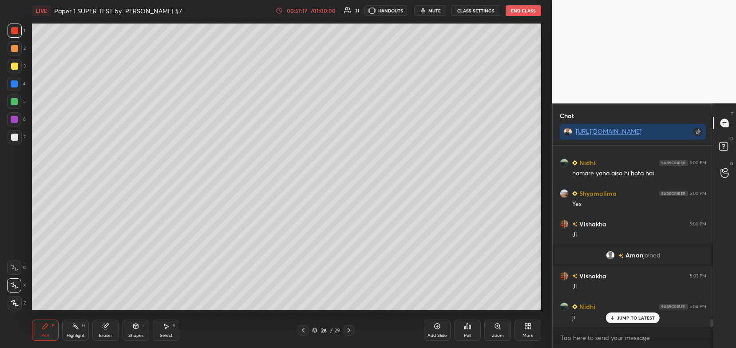
scroll to position [4178, 0]
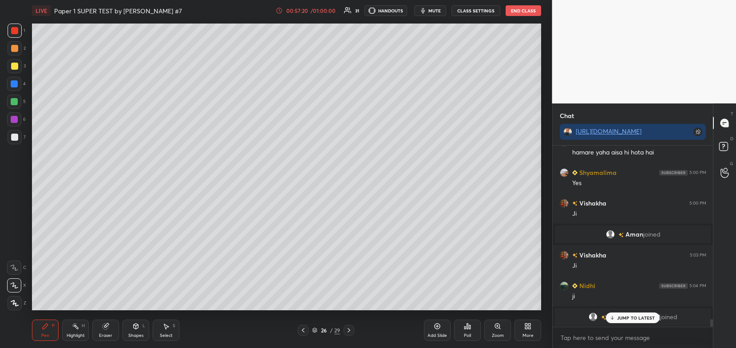
click at [105, 334] on div "Eraser" at bounding box center [105, 336] width 13 height 4
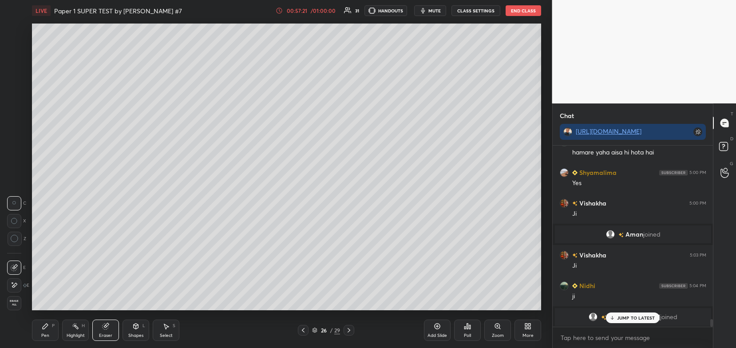
click at [19, 305] on span "Erase all" at bounding box center [14, 303] width 13 height 6
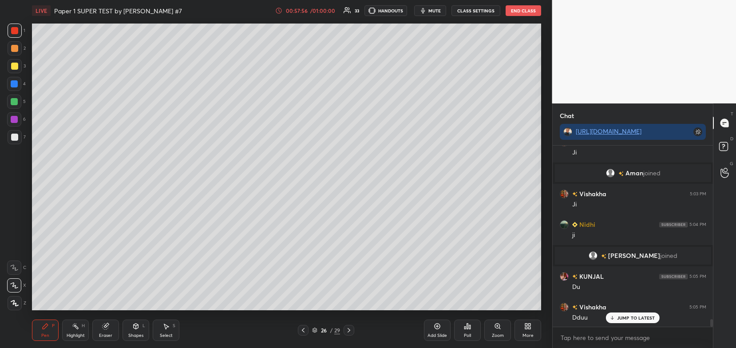
scroll to position [4076, 0]
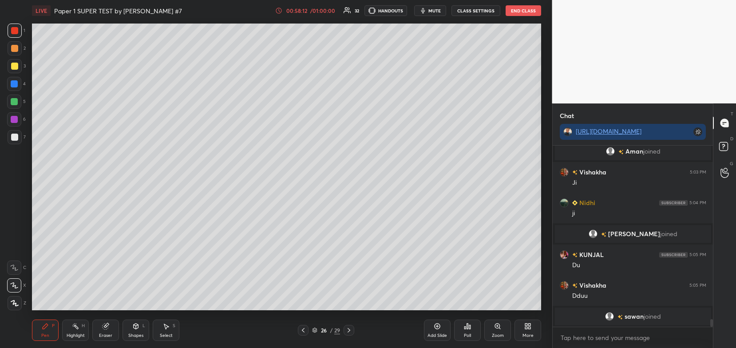
click at [432, 13] on span "mute" at bounding box center [435, 11] width 12 height 6
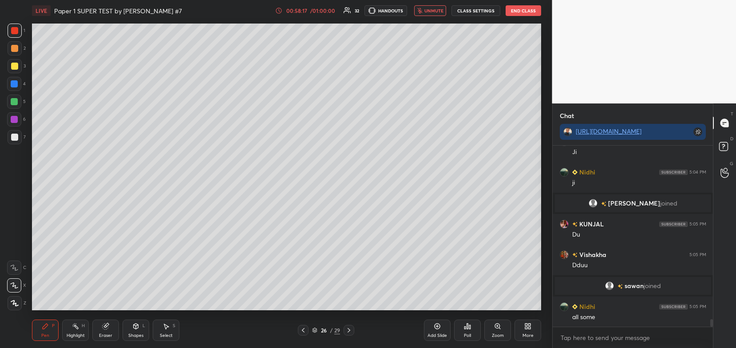
click at [429, 9] on span "unmute" at bounding box center [434, 11] width 19 height 6
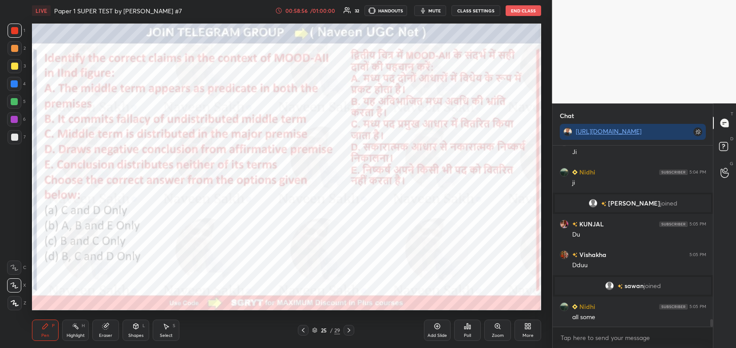
click at [348, 330] on icon at bounding box center [349, 330] width 7 height 7
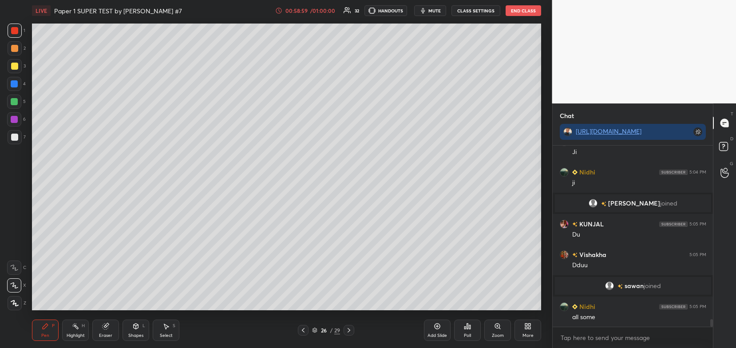
click at [302, 329] on icon at bounding box center [303, 330] width 7 height 7
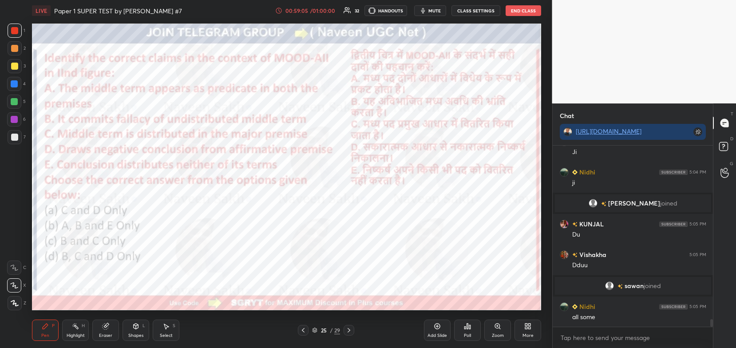
click at [352, 331] on icon at bounding box center [349, 330] width 7 height 7
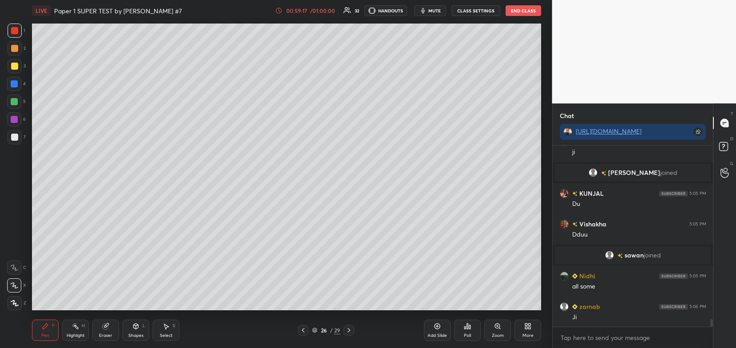
scroll to position [4168, 0]
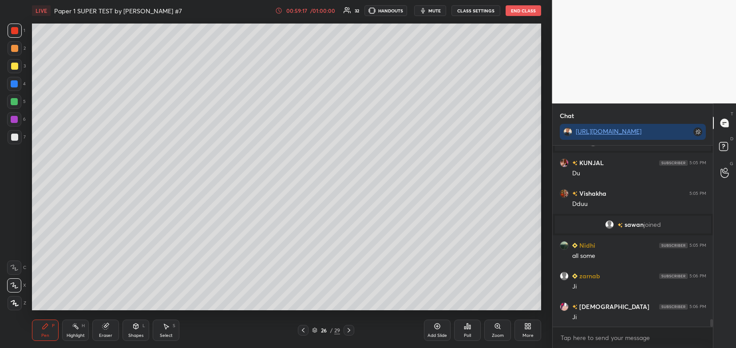
click at [306, 327] on icon at bounding box center [303, 330] width 7 height 7
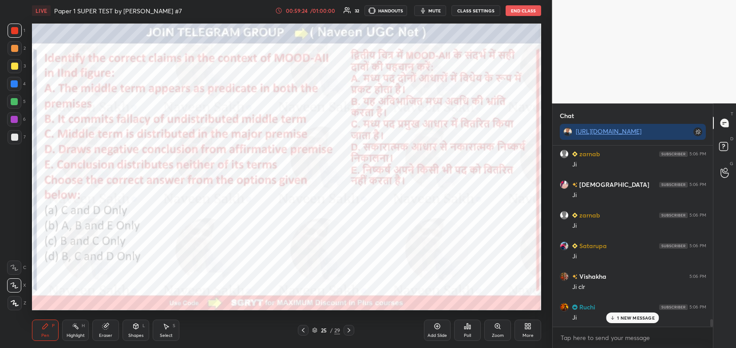
scroll to position [4321, 0]
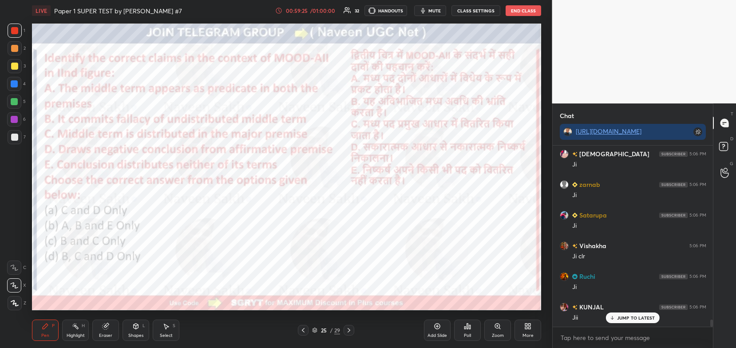
click at [349, 330] on icon at bounding box center [349, 330] width 7 height 7
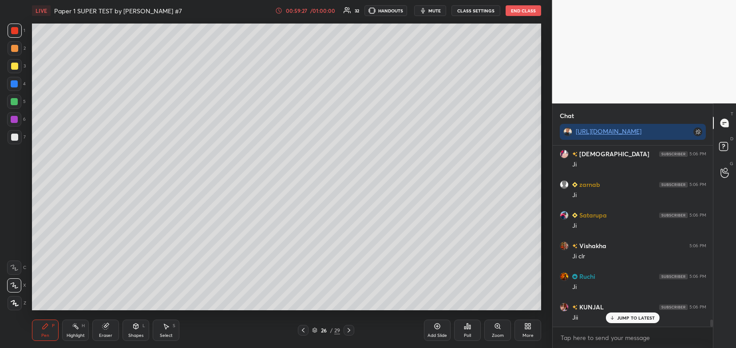
click at [313, 332] on icon at bounding box center [314, 330] width 5 height 5
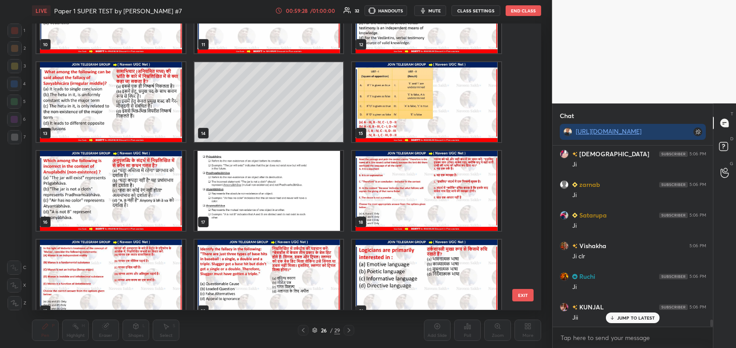
scroll to position [0, 0]
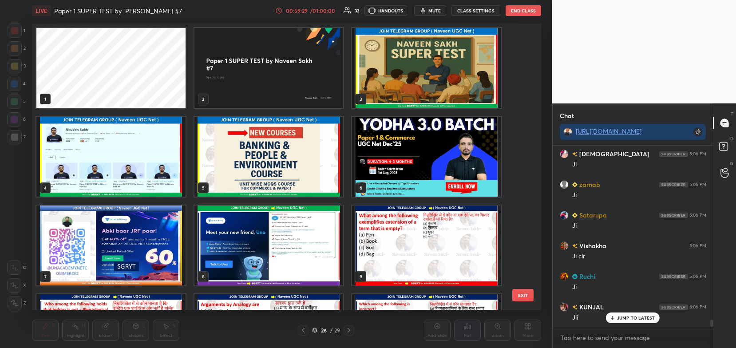
click at [260, 160] on img "grid" at bounding box center [269, 157] width 149 height 80
click at [260, 165] on img "grid" at bounding box center [269, 157] width 149 height 80
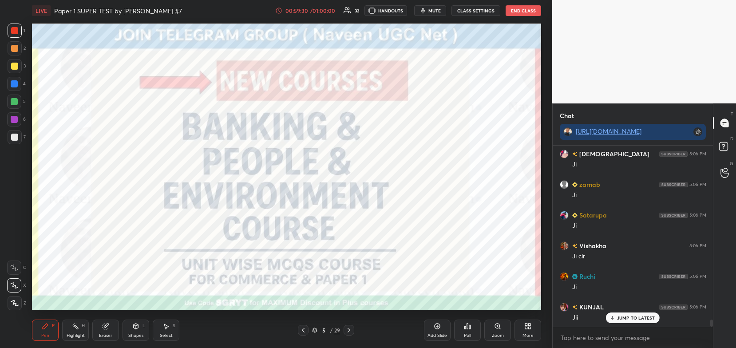
scroll to position [4352, 0]
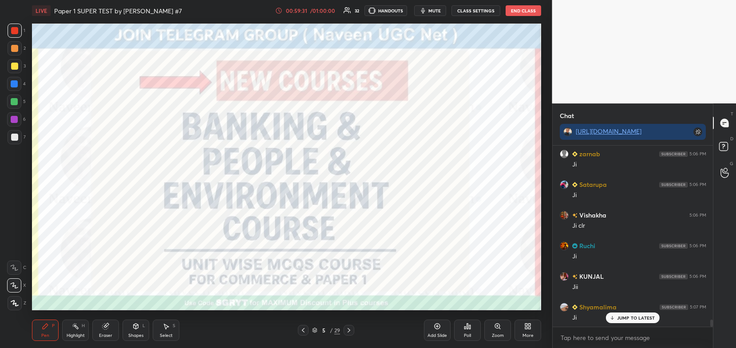
click at [107, 328] on icon at bounding box center [106, 327] width 6 height 6
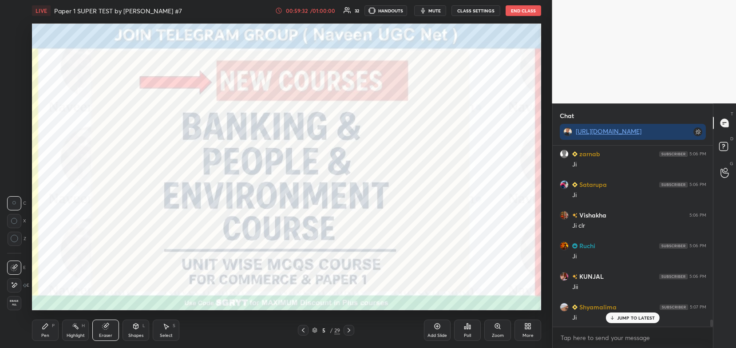
click at [18, 305] on span "Erase all" at bounding box center [14, 303] width 13 height 6
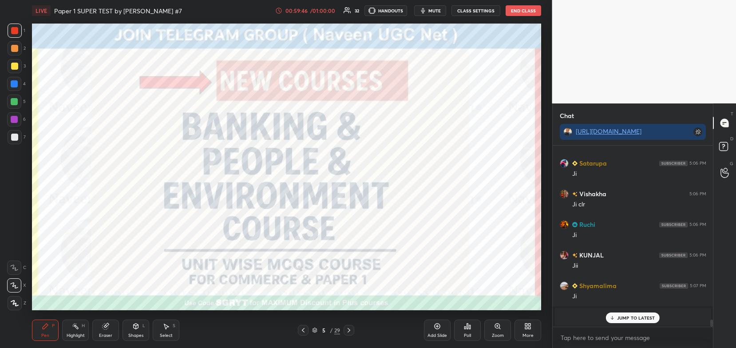
scroll to position [4404, 0]
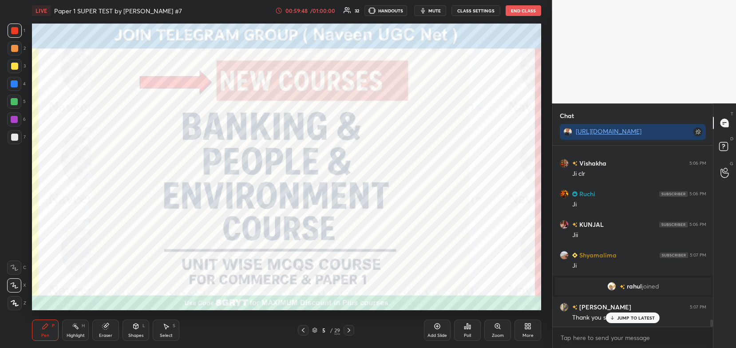
click at [305, 329] on icon at bounding box center [303, 330] width 7 height 7
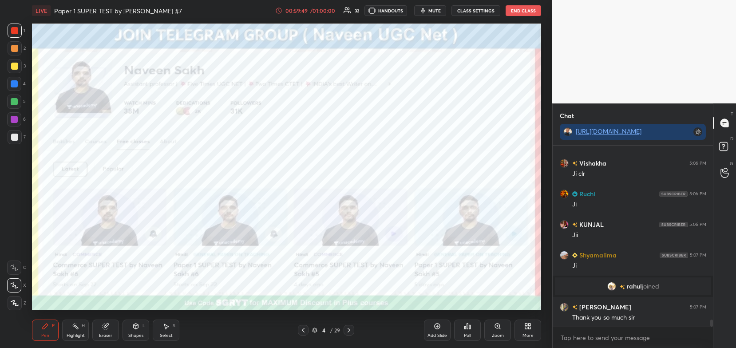
scroll to position [4435, 0]
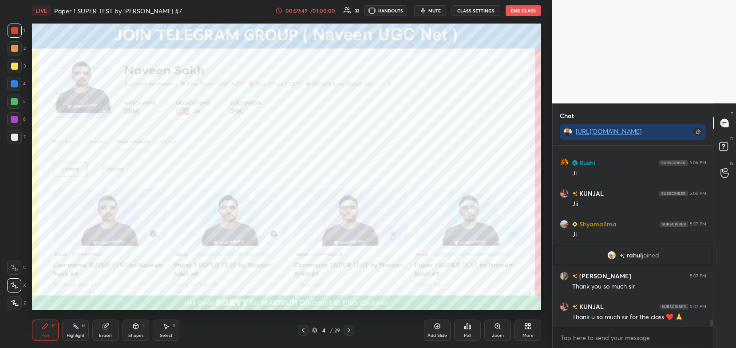
click at [303, 333] on icon at bounding box center [303, 330] width 7 height 7
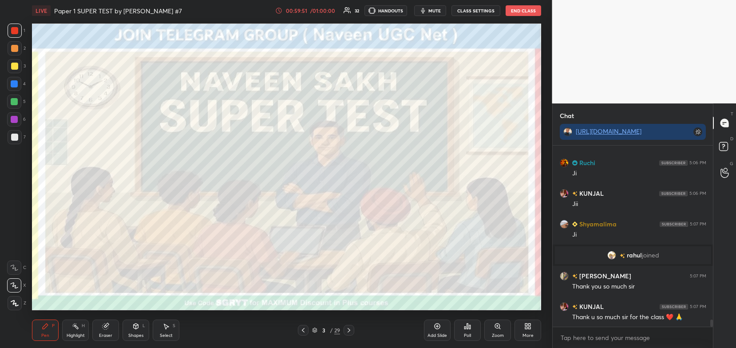
click at [349, 329] on icon at bounding box center [349, 330] width 7 height 7
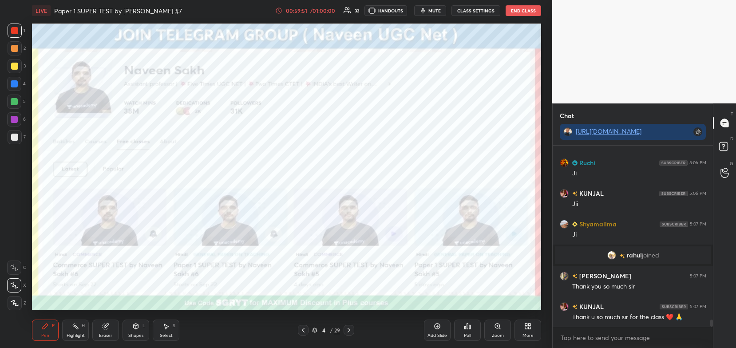
click at [349, 329] on icon at bounding box center [349, 330] width 7 height 7
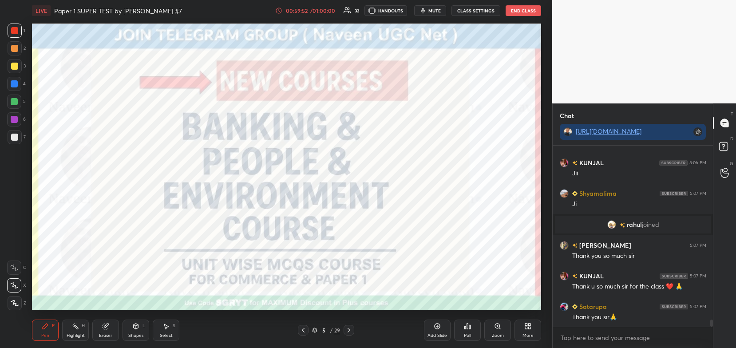
click at [347, 328] on icon at bounding box center [349, 330] width 7 height 7
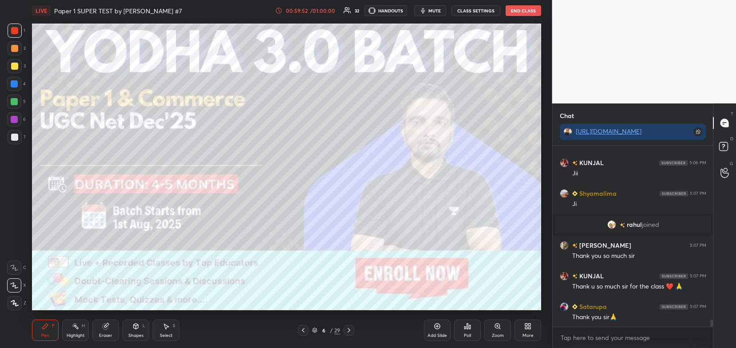
scroll to position [4496, 0]
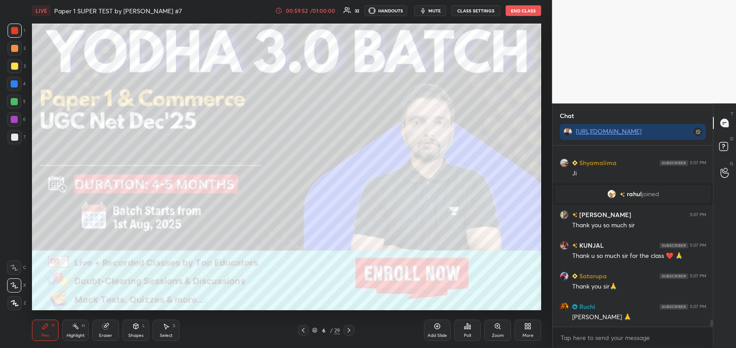
click at [347, 327] on icon at bounding box center [349, 330] width 7 height 7
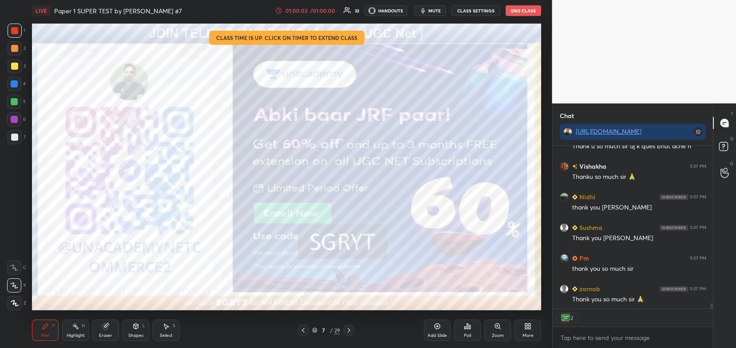
scroll to position [4728, 0]
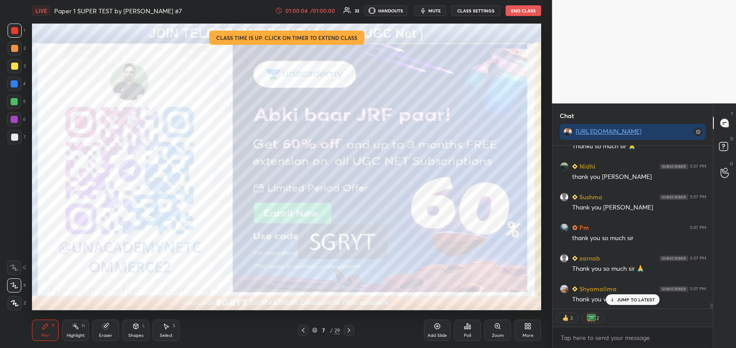
click at [316, 330] on icon at bounding box center [314, 330] width 5 height 5
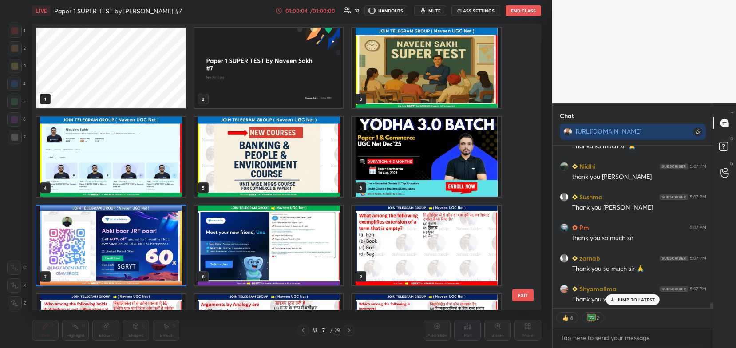
scroll to position [284, 505]
click at [396, 69] on img "grid" at bounding box center [426, 68] width 149 height 80
click at [392, 73] on img "grid" at bounding box center [426, 68] width 149 height 80
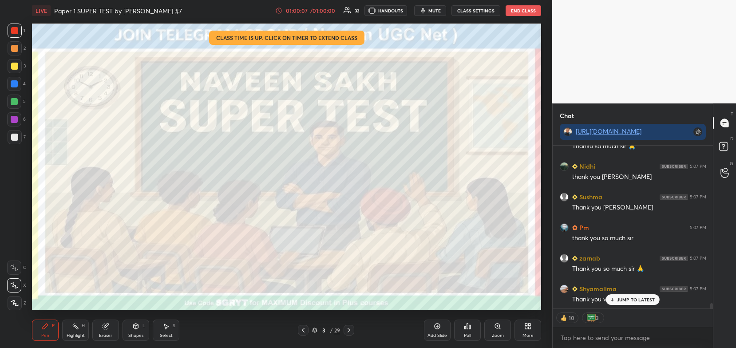
click at [386, 78] on img "grid" at bounding box center [426, 68] width 149 height 80
click at [303, 327] on icon at bounding box center [303, 330] width 7 height 7
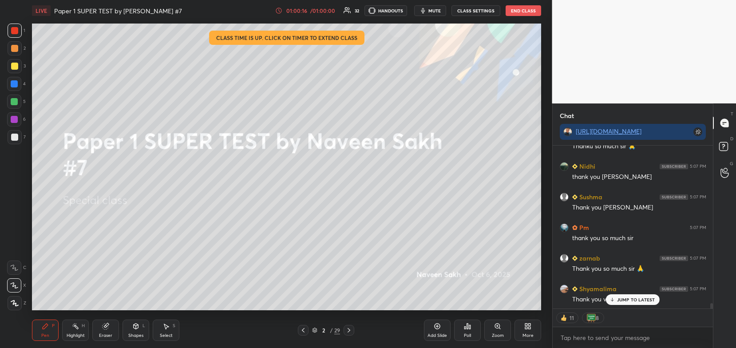
click at [16, 67] on div at bounding box center [14, 66] width 7 height 7
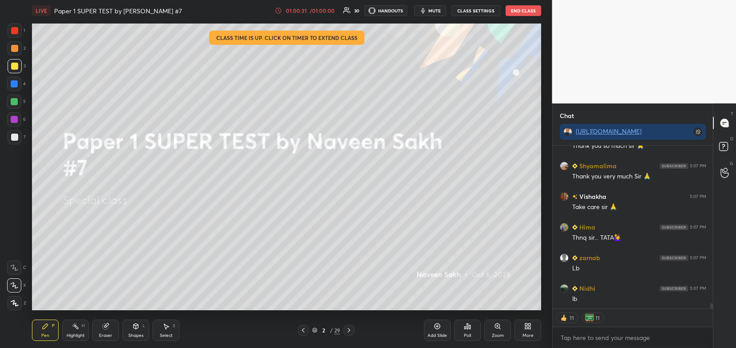
scroll to position [4882, 0]
click at [471, 338] on div "Poll" at bounding box center [467, 336] width 7 height 4
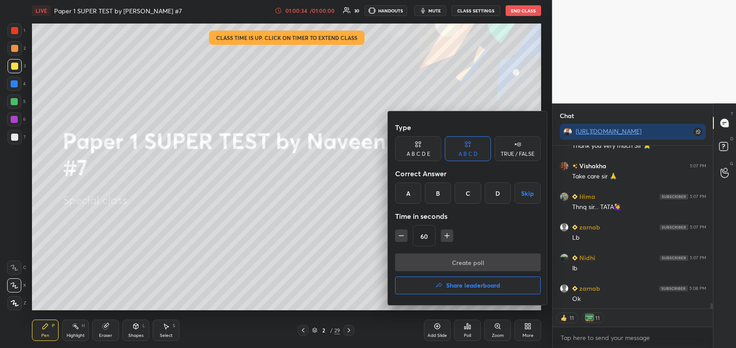
click at [476, 283] on h4 "Share leaderboard" at bounding box center [473, 286] width 54 height 6
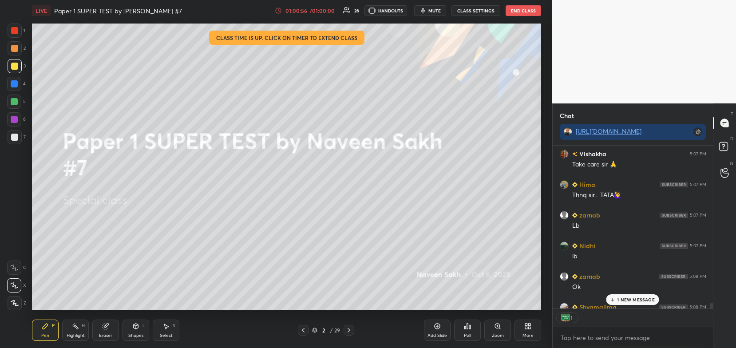
scroll to position [3, 3]
click at [519, 11] on button "End Class" at bounding box center [524, 10] width 36 height 11
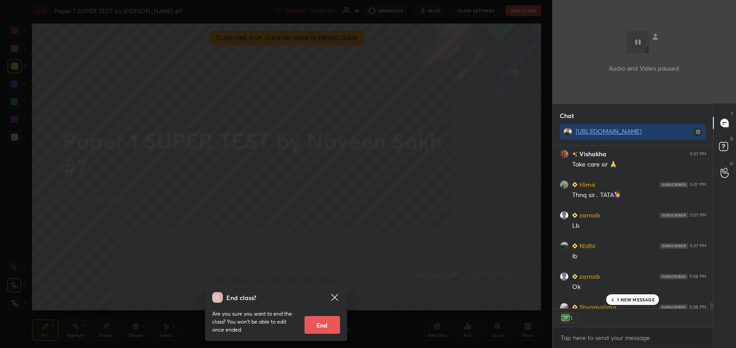
click at [327, 329] on button "End" at bounding box center [323, 325] width 36 height 18
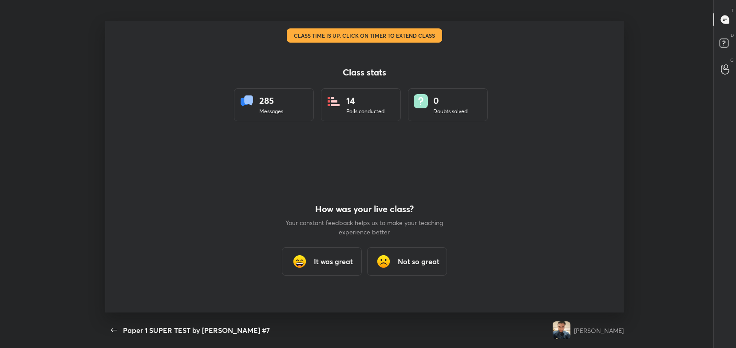
scroll to position [291, 729]
click at [340, 260] on h3 "It was great" at bounding box center [333, 261] width 39 height 11
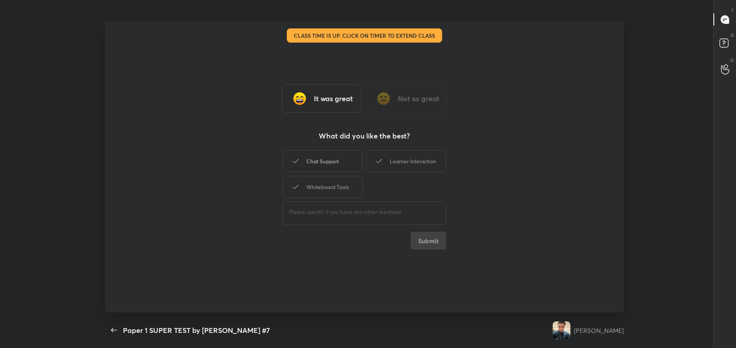
click at [333, 164] on div "Chat Support" at bounding box center [323, 161] width 80 height 22
click at [338, 195] on div "Whiteboard Tools" at bounding box center [323, 187] width 80 height 22
click at [397, 163] on div "Learner Interaction" at bounding box center [406, 161] width 80 height 22
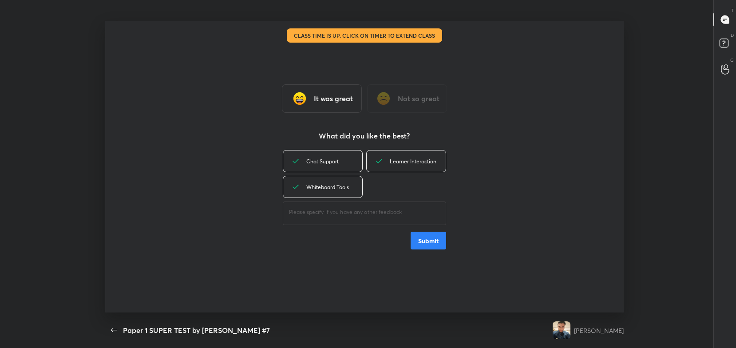
click at [423, 240] on button "Submit" at bounding box center [429, 241] width 36 height 18
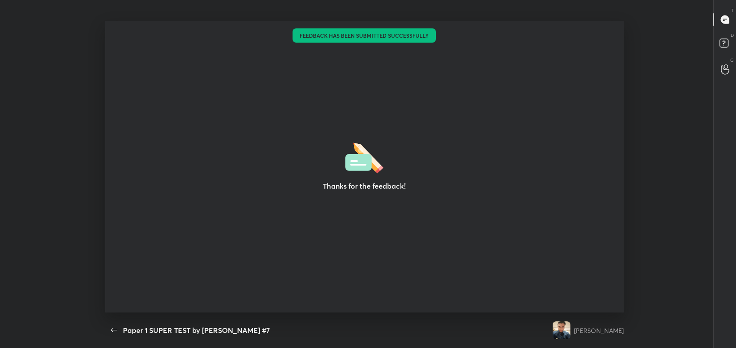
type textarea "x"
